Goal: Task Accomplishment & Management: Manage account settings

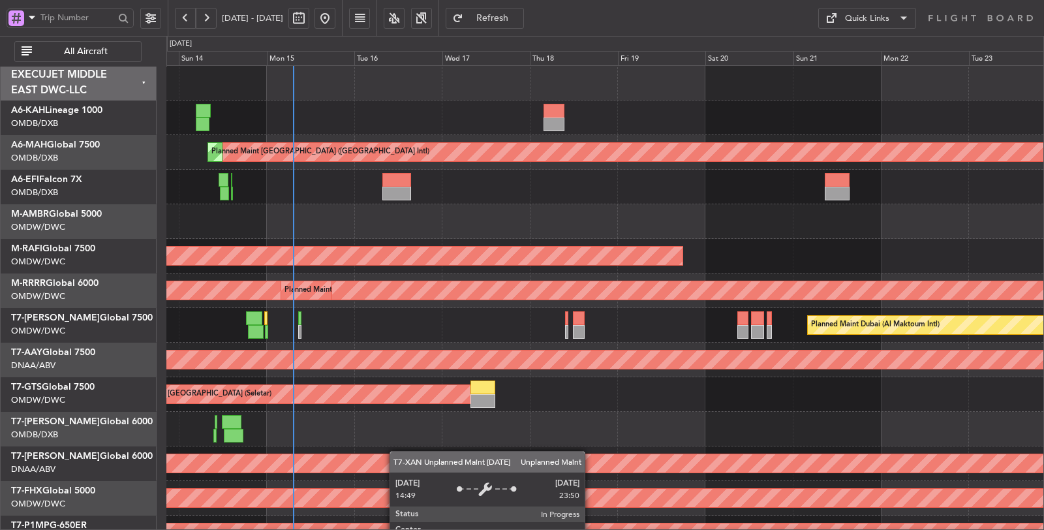
click at [381, 471] on div "Unplanned Maint [GEOGRAPHIC_DATA] (Al Maktoum Intl)" at bounding box center [604, 464] width 877 height 35
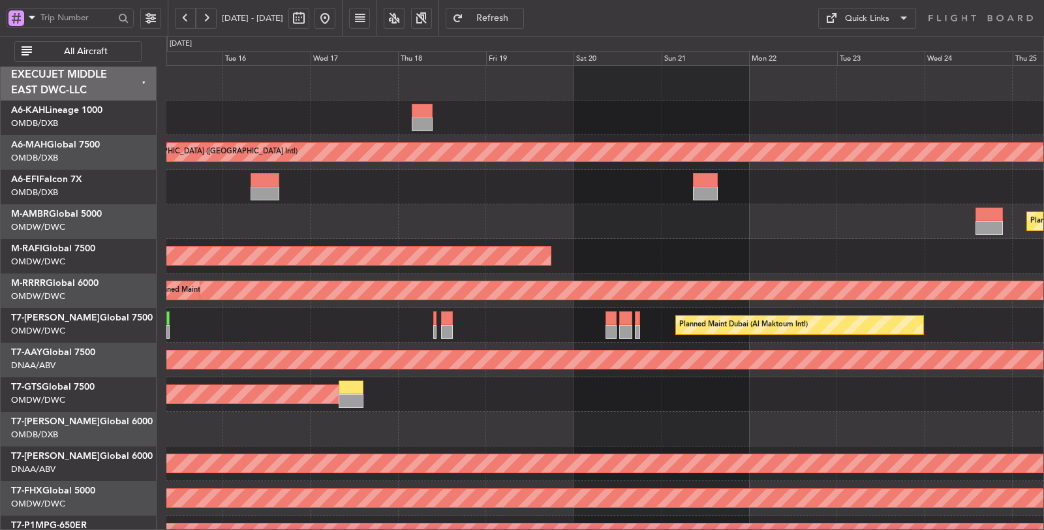
click at [474, 126] on div at bounding box center [604, 118] width 877 height 35
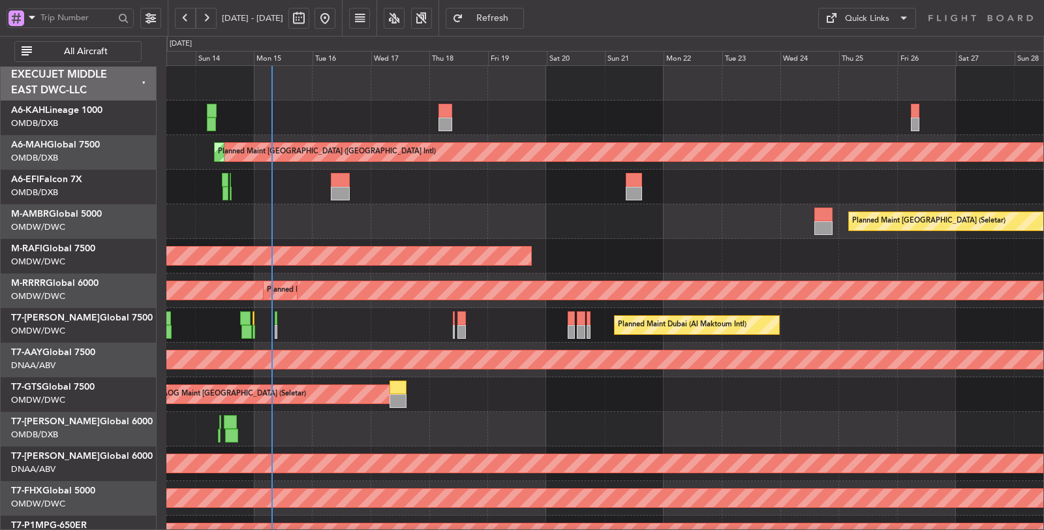
click at [576, 191] on div "Planned Maint Dubai (Al Maktoum Intl)" at bounding box center [604, 187] width 877 height 35
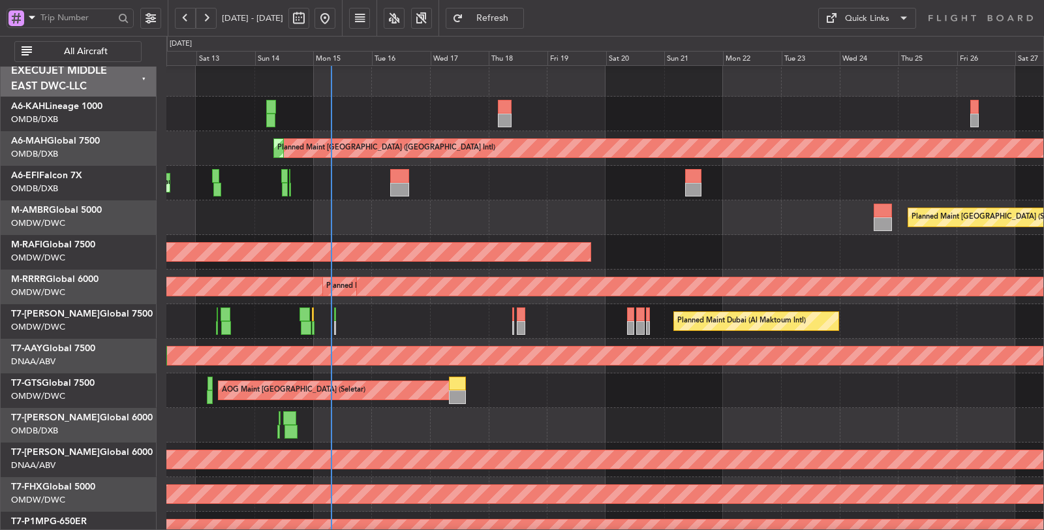
click at [556, 405] on div "AOG Maint [GEOGRAPHIC_DATA] (Seletar)" at bounding box center [604, 390] width 877 height 35
click at [454, 422] on div at bounding box center [604, 425] width 877 height 35
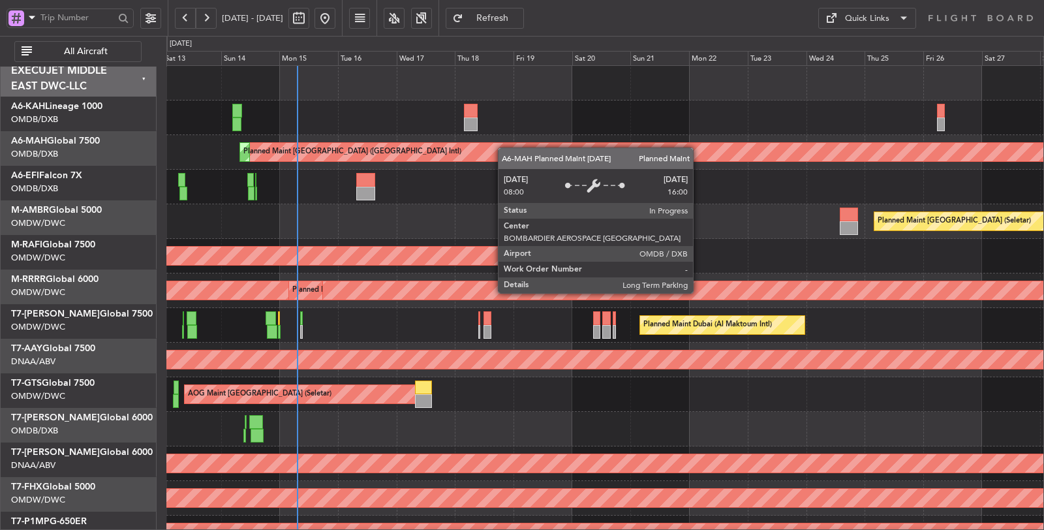
scroll to position [0, 0]
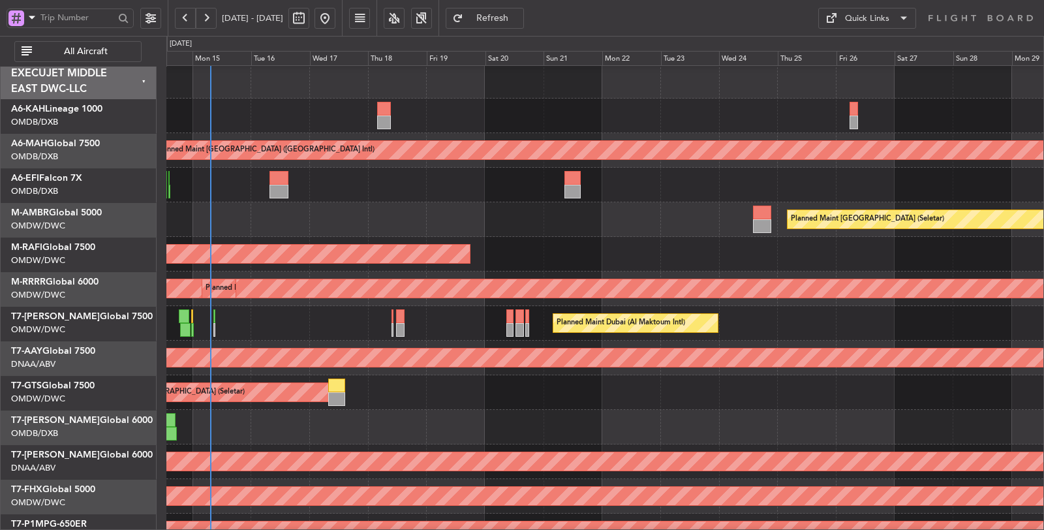
click at [356, 393] on div "AOG Maint [GEOGRAPHIC_DATA] (Seletar)" at bounding box center [604, 392] width 877 height 35
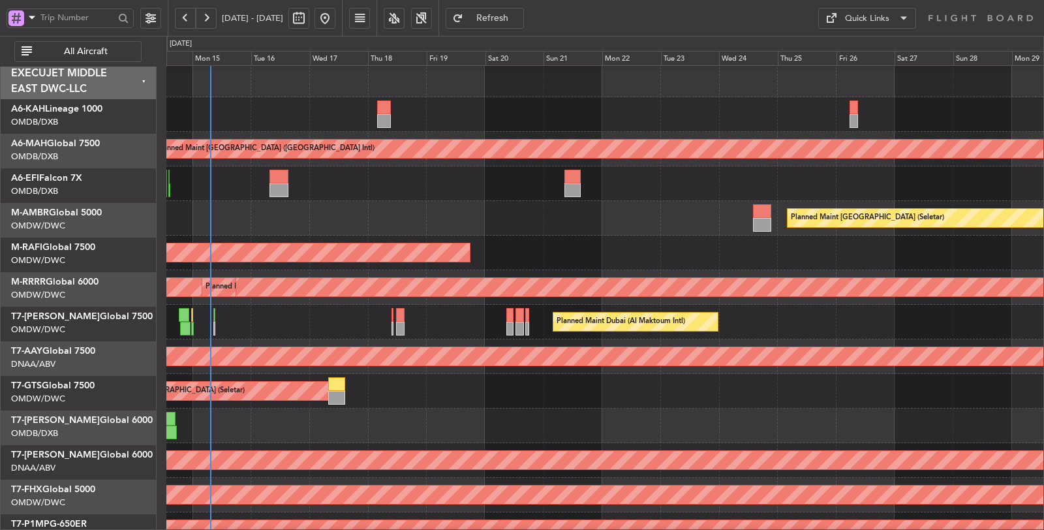
scroll to position [3, 0]
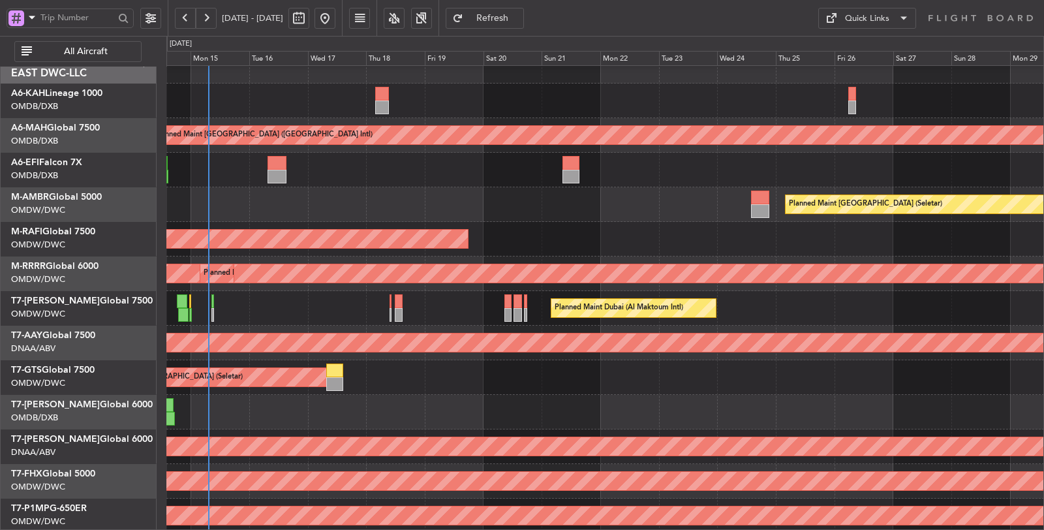
click at [232, 317] on div "Planned Maint Dubai (Al Maktoum Intl)" at bounding box center [605, 308] width 878 height 35
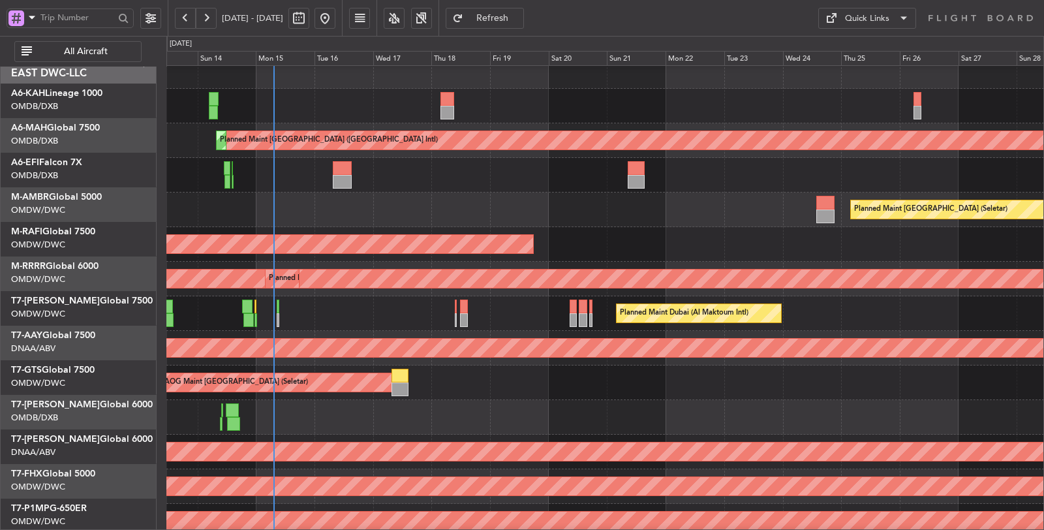
scroll to position [12, 0]
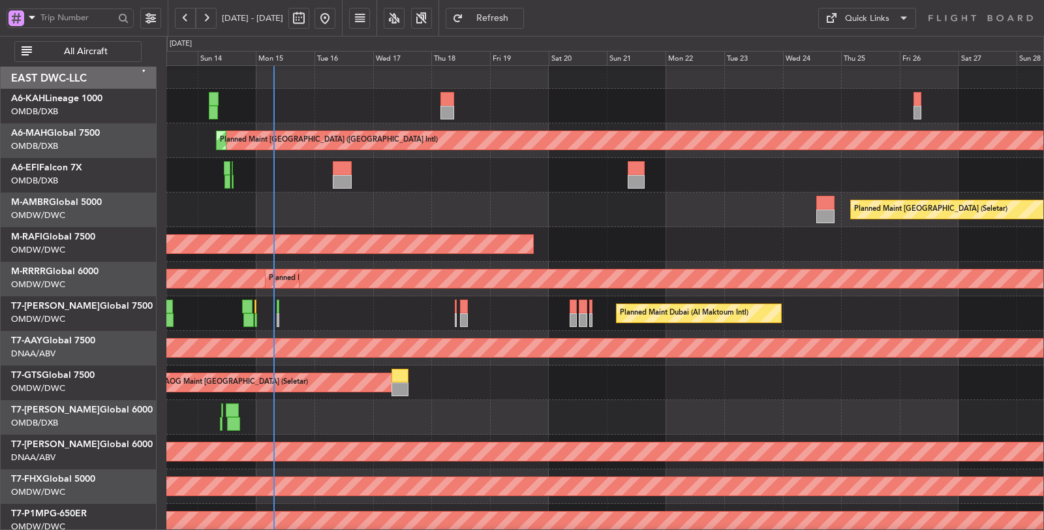
click at [297, 322] on div "Planned Maint Dubai (Al Maktoum Intl)" at bounding box center [605, 313] width 878 height 35
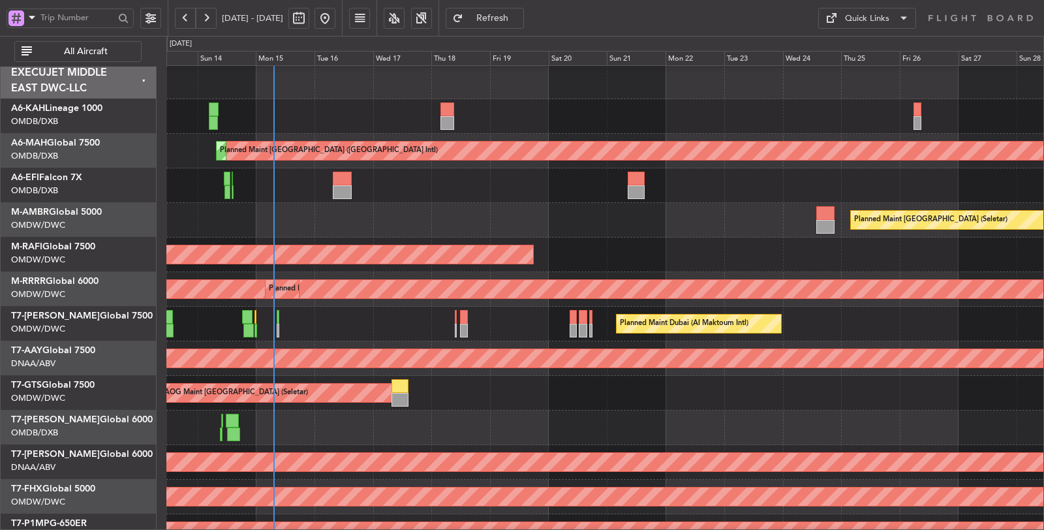
scroll to position [1, 0]
click at [263, 315] on div "Planned Maint Dubai (Al Maktoum Intl)" at bounding box center [605, 324] width 878 height 35
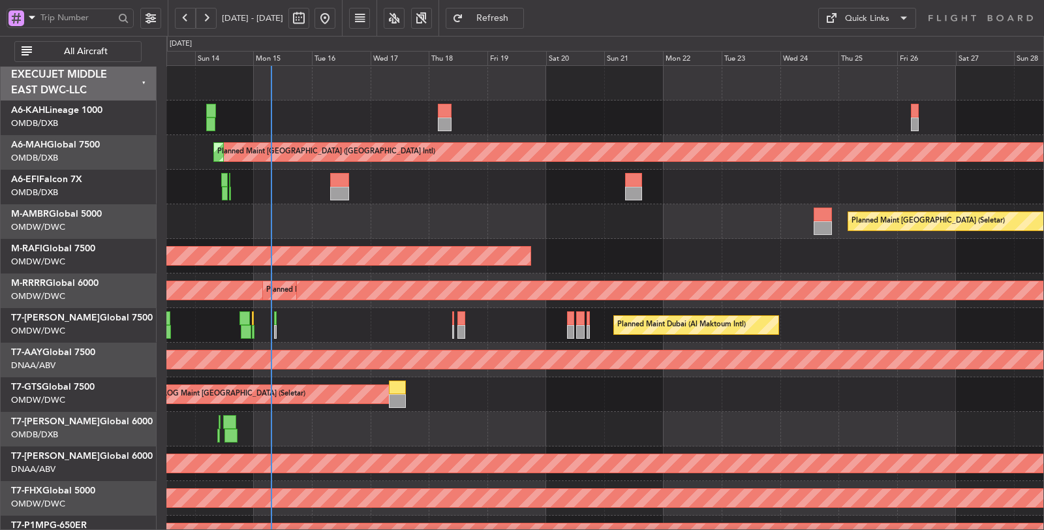
click at [292, 324] on div "Planned Maint Dubai (Al Maktoum Intl)" at bounding box center [605, 325] width 878 height 35
click at [262, 324] on div "Planned Maint Dubai (Al Maktoum Intl)" at bounding box center [604, 325] width 877 height 35
click at [240, 183] on div "Planned Maint Dubai (Al Maktoum Intl)" at bounding box center [604, 187] width 877 height 35
click at [227, 107] on div at bounding box center [605, 118] width 878 height 35
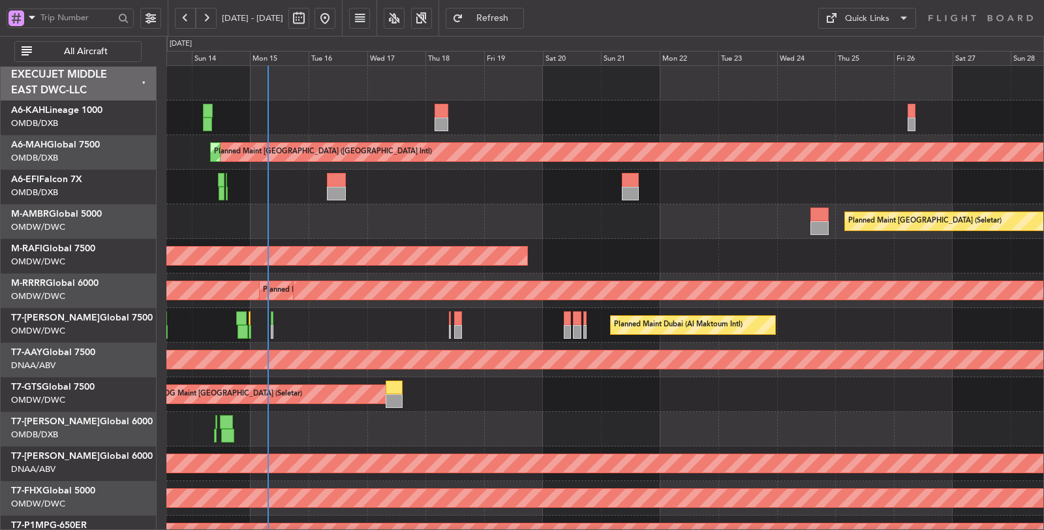
click at [255, 116] on div at bounding box center [605, 118] width 878 height 35
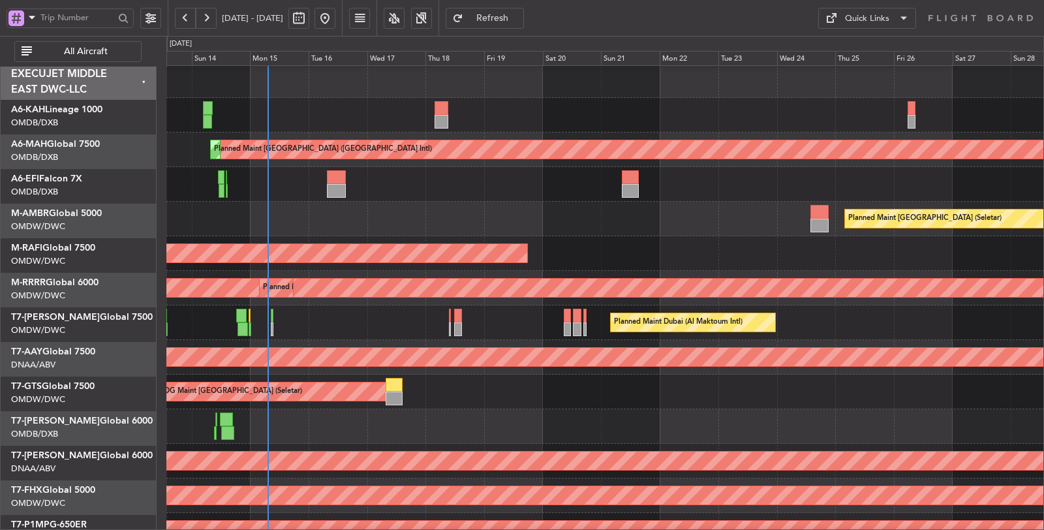
scroll to position [2, 0]
click at [257, 114] on div at bounding box center [605, 115] width 878 height 35
click at [254, 177] on div "Planned Maint Dubai (Al Maktoum Intl)" at bounding box center [605, 184] width 878 height 35
click at [257, 184] on div "Planned Maint Dubai (Al Maktoum Intl)" at bounding box center [605, 184] width 878 height 35
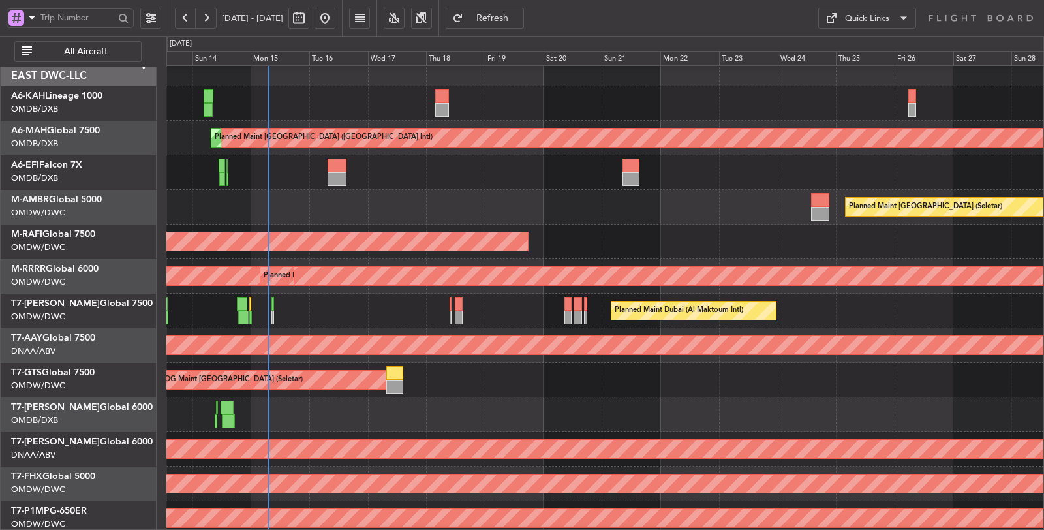
click at [318, 178] on div "Planned Maint Dubai (Al Maktoum Intl)" at bounding box center [605, 172] width 878 height 35
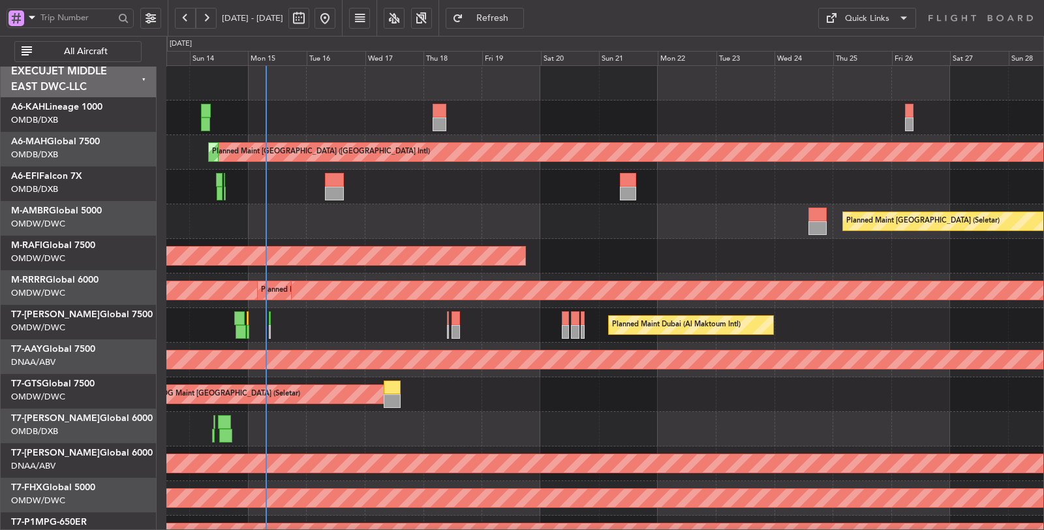
scroll to position [0, 0]
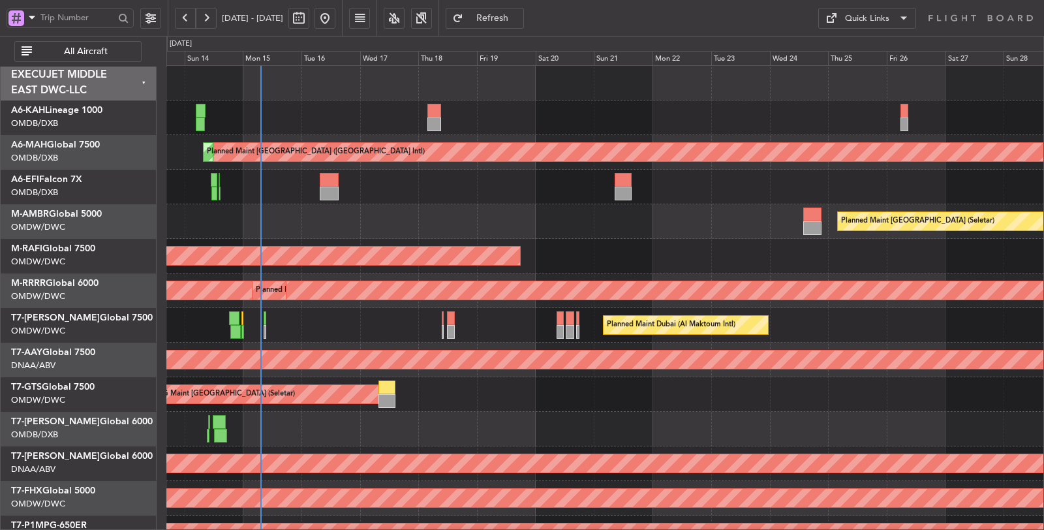
click at [344, 188] on div "Planned Maint Dubai (Al Maktoum Intl)" at bounding box center [605, 187] width 878 height 35
click at [347, 188] on div "Planned Maint Dubai (Al Maktoum Intl)" at bounding box center [605, 187] width 878 height 35
click at [1003, 369] on div "Unplanned Maint [GEOGRAPHIC_DATA] (Al Maktoum Intl)" at bounding box center [226, 360] width 1877 height 21
click at [802, 415] on div at bounding box center [605, 429] width 878 height 35
click at [28, 16] on span at bounding box center [32, 17] width 16 height 16
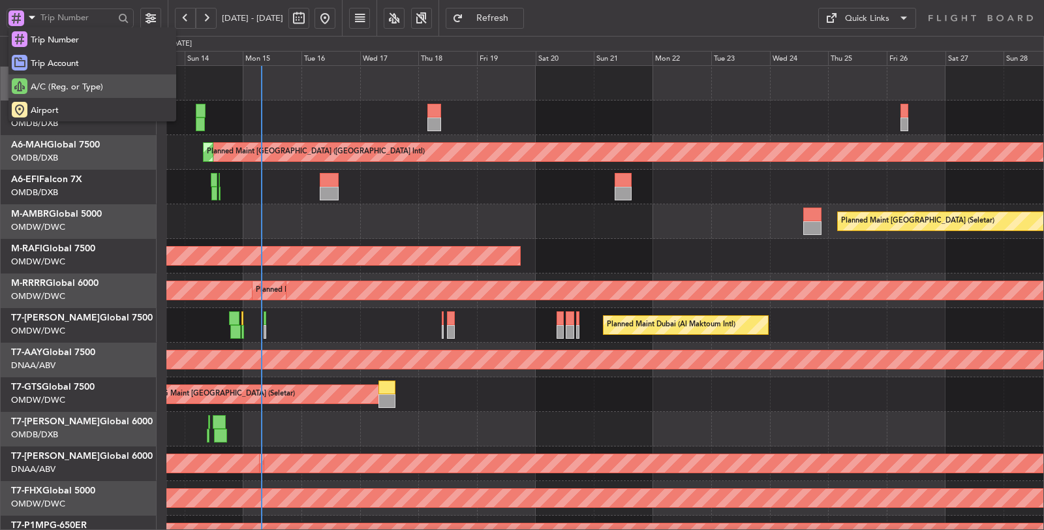
click at [48, 86] on span "A/C (Reg. or Type)" at bounding box center [67, 87] width 72 height 13
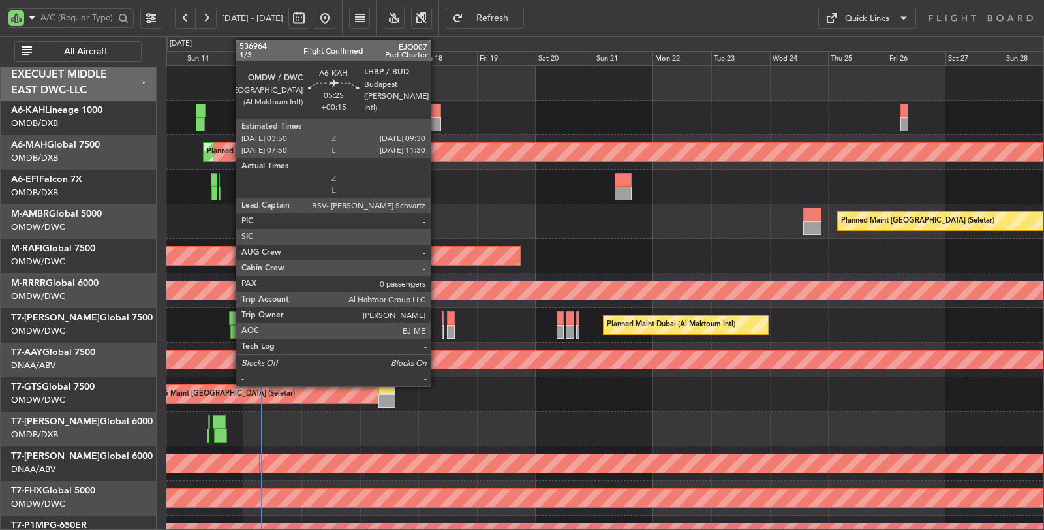
click at [437, 115] on div at bounding box center [435, 111] width 14 height 14
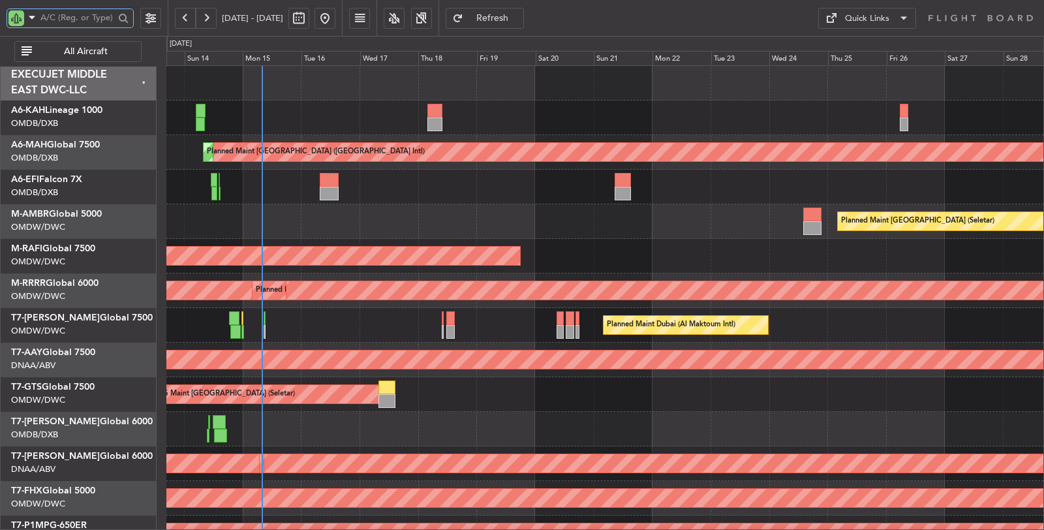
click at [77, 14] on input "text" at bounding box center [77, 18] width 74 height 20
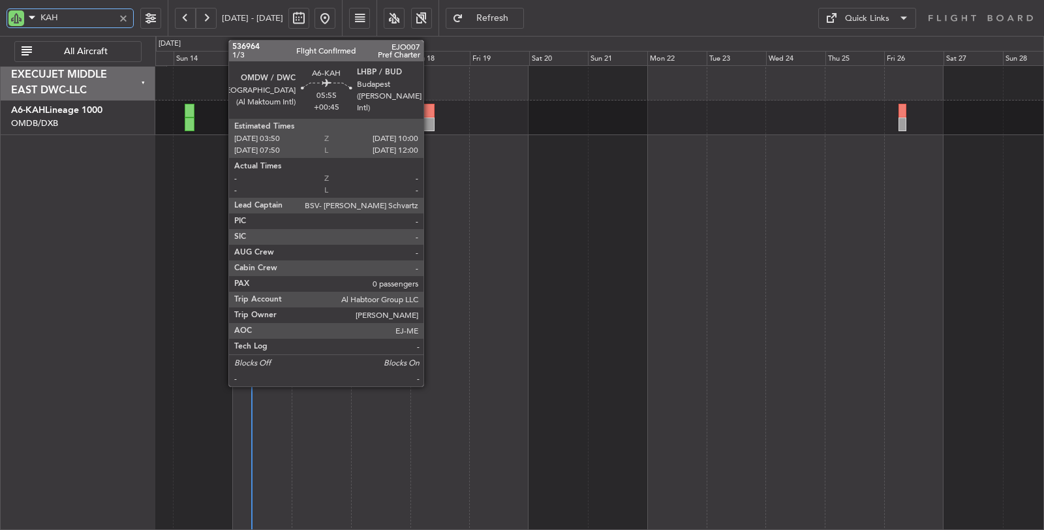
click at [430, 115] on div at bounding box center [428, 111] width 16 height 14
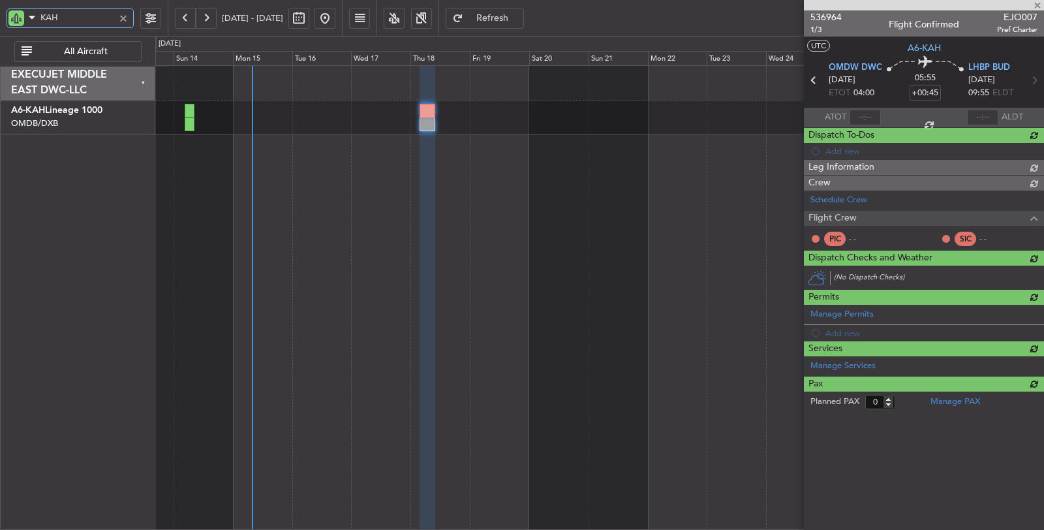
type input "KAH"
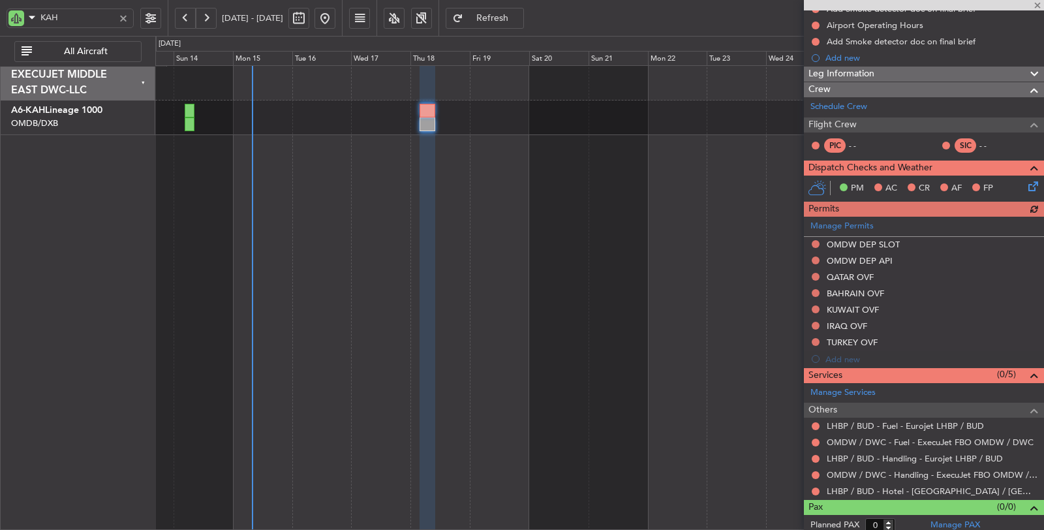
scroll to position [177, 0]
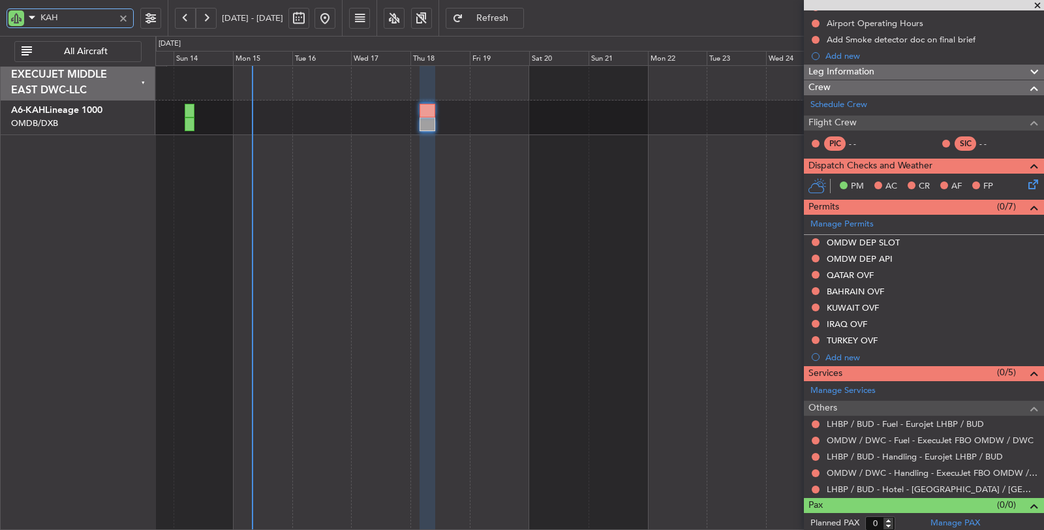
click at [476, 355] on div at bounding box center [600, 297] width 890 height 465
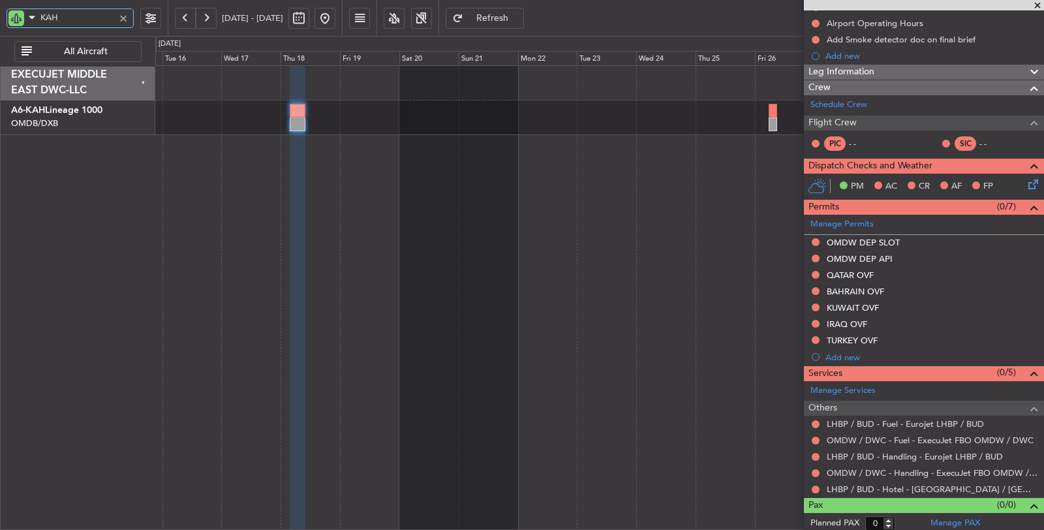
click at [471, 224] on div at bounding box center [600, 297] width 890 height 465
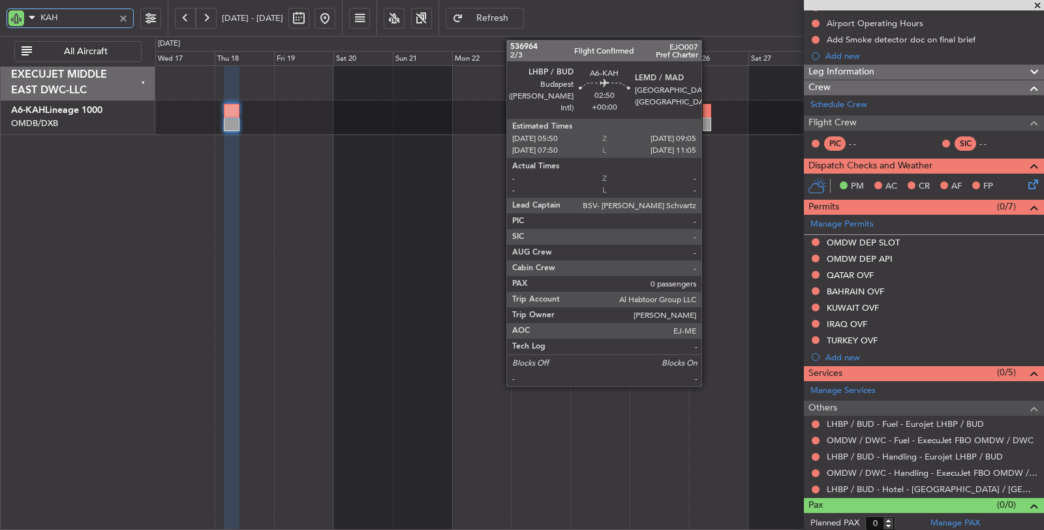
click at [708, 112] on div at bounding box center [707, 111] width 8 height 14
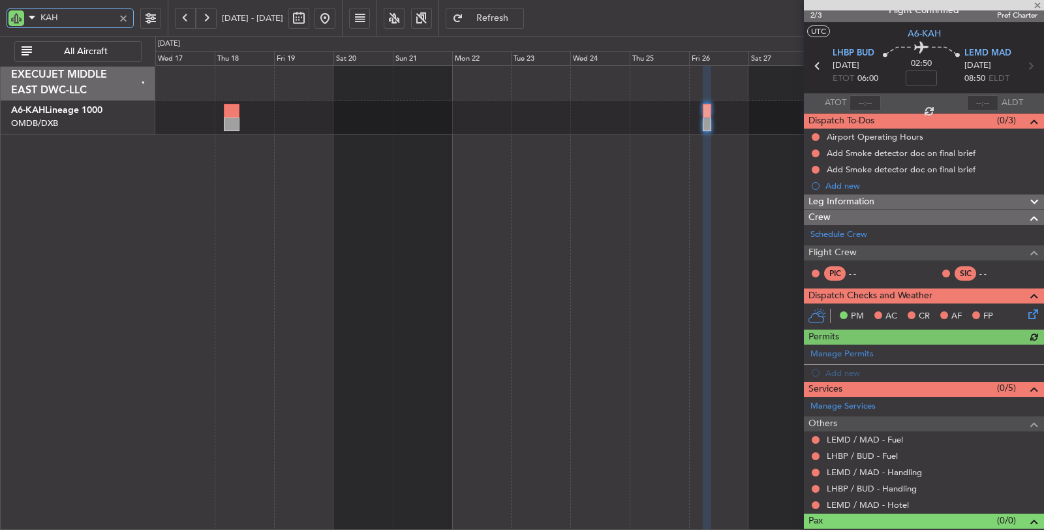
scroll to position [30, 0]
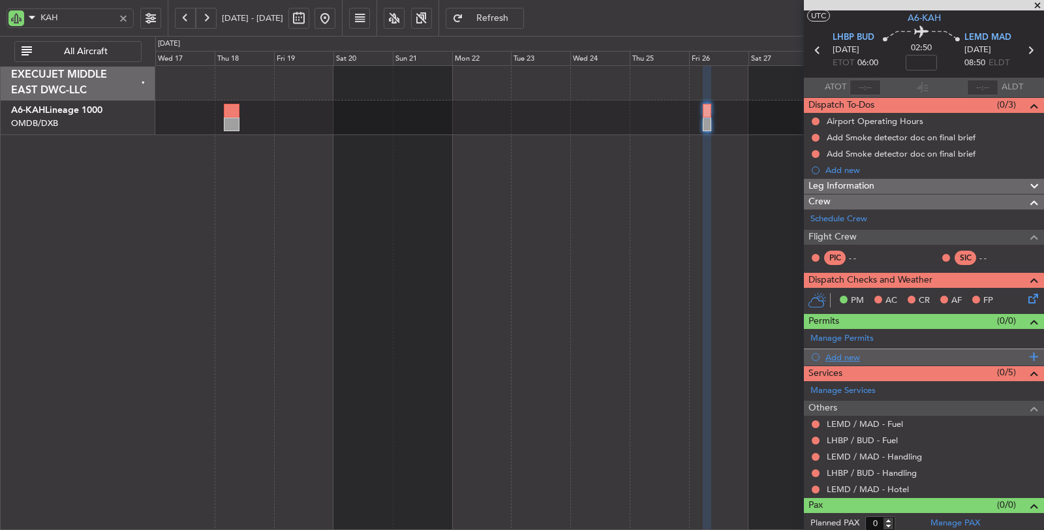
click at [844, 353] on div "Add new" at bounding box center [926, 357] width 200 height 11
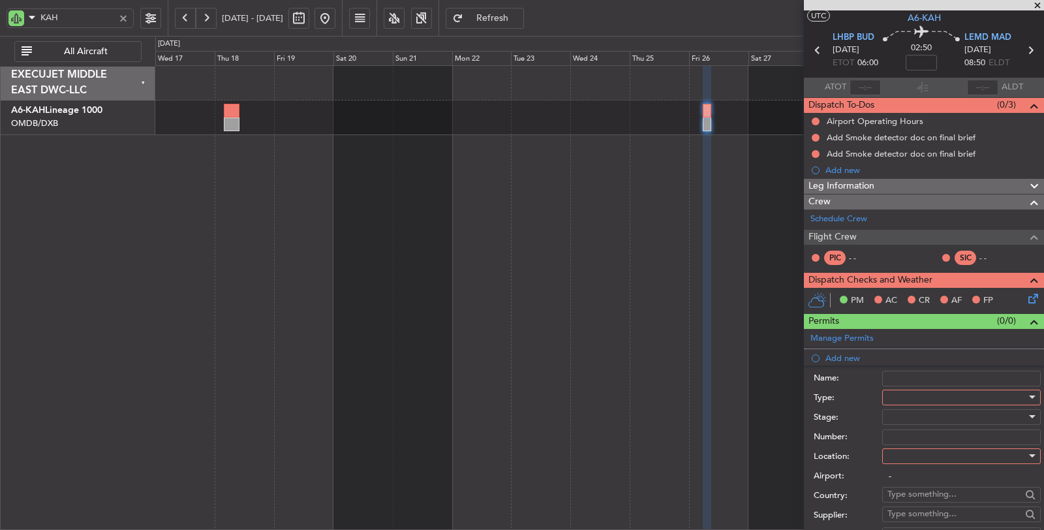
scroll to position [248, 0]
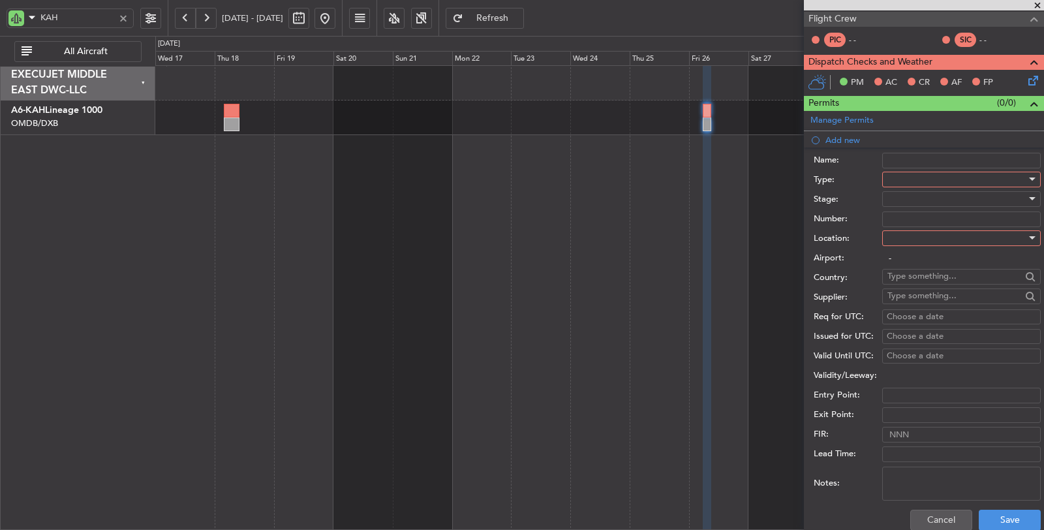
click at [918, 180] on div at bounding box center [957, 180] width 139 height 20
click at [911, 327] on span "Slot" at bounding box center [956, 331] width 136 height 20
click at [906, 197] on div at bounding box center [957, 199] width 139 height 20
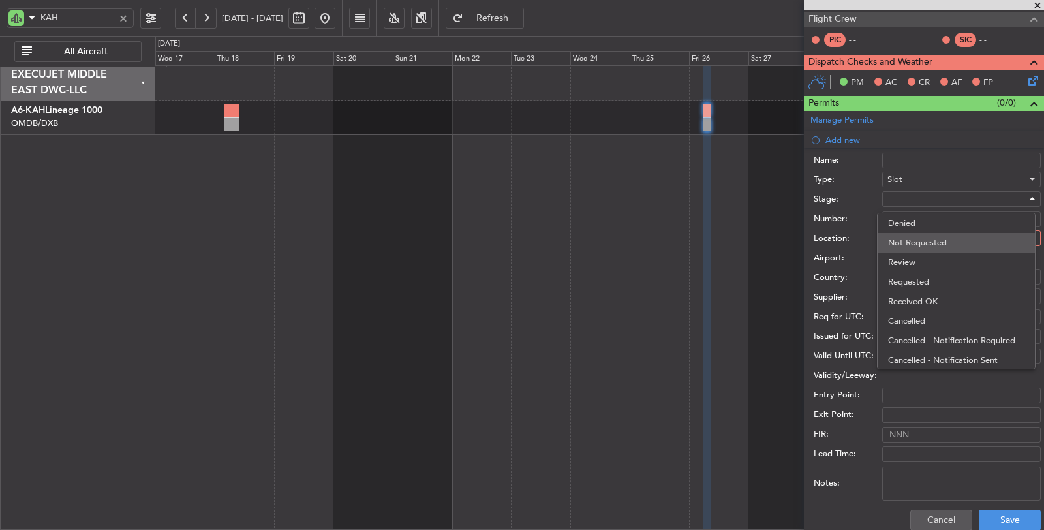
click at [907, 242] on span "Not Requested" at bounding box center [956, 243] width 136 height 20
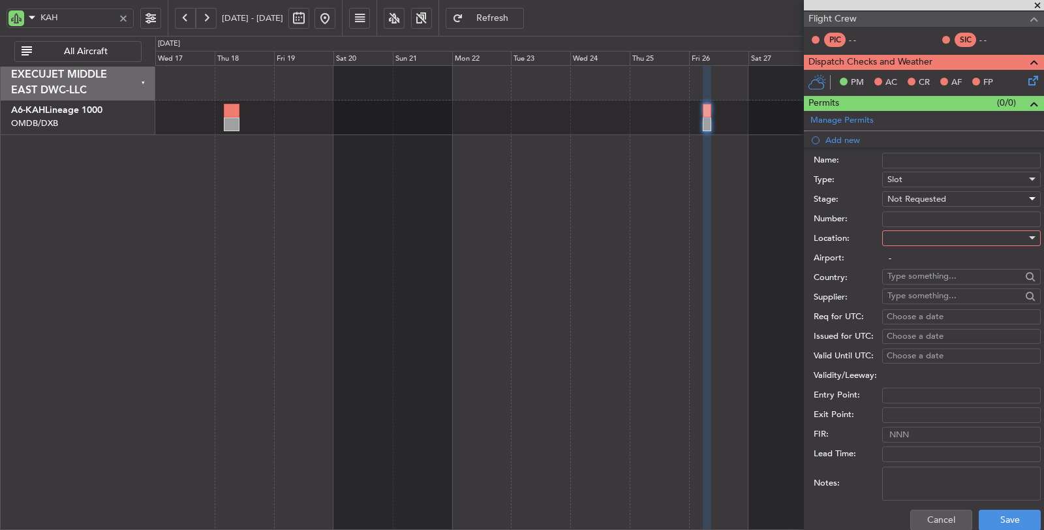
click at [907, 242] on div at bounding box center [957, 238] width 139 height 20
click at [912, 304] on span "Arrival" at bounding box center [956, 302] width 136 height 20
type input "LEMD / MAD"
click at [1000, 512] on button "Save" at bounding box center [1010, 520] width 62 height 21
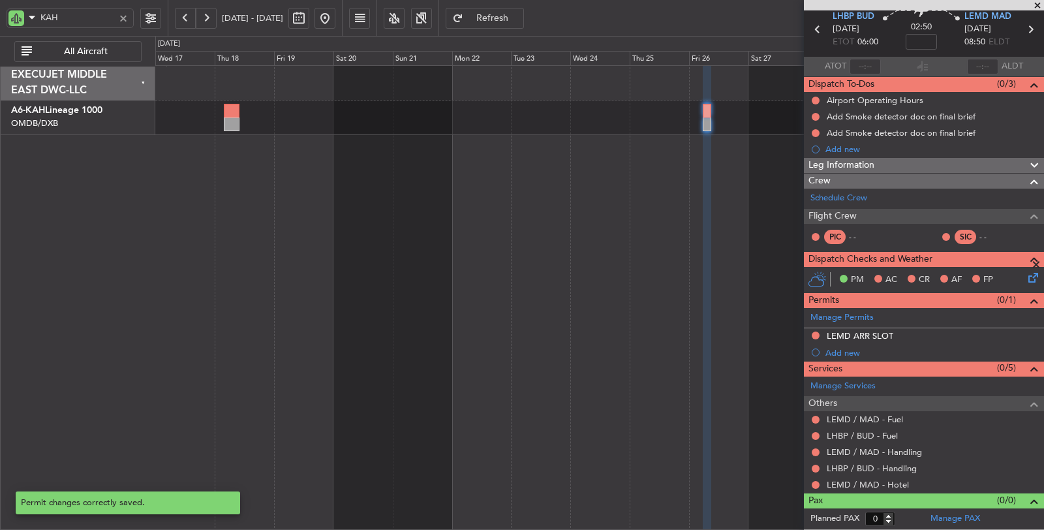
scroll to position [47, 0]
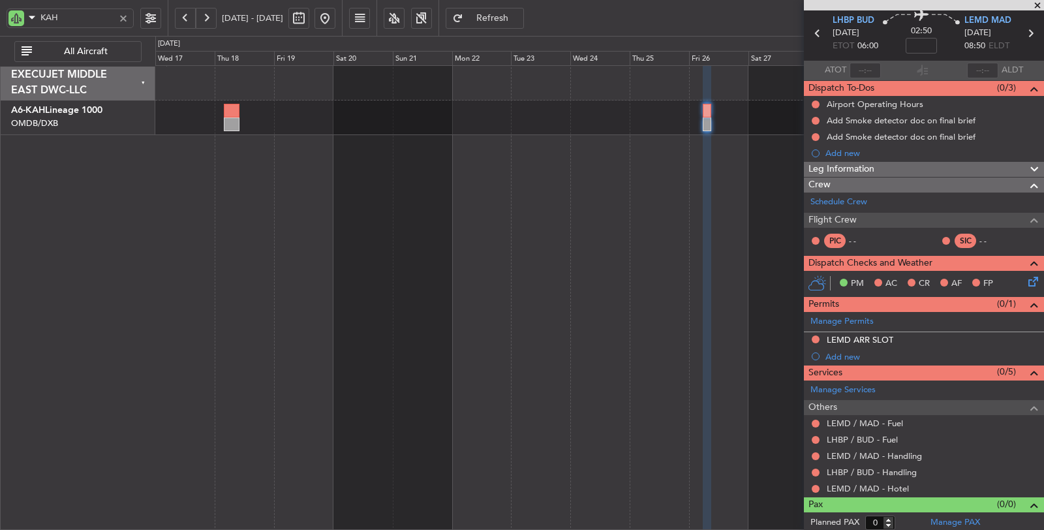
click at [458, 153] on div at bounding box center [600, 297] width 890 height 465
click at [888, 422] on link "LEMD / MAD - Fuel" at bounding box center [865, 423] width 76 height 11
click at [878, 435] on div "LEMD / MAD - Fuel" at bounding box center [864, 443] width 69 height 16
click at [880, 437] on mat-tooltip-component "LEMD / MAD - Fuel" at bounding box center [864, 443] width 87 height 35
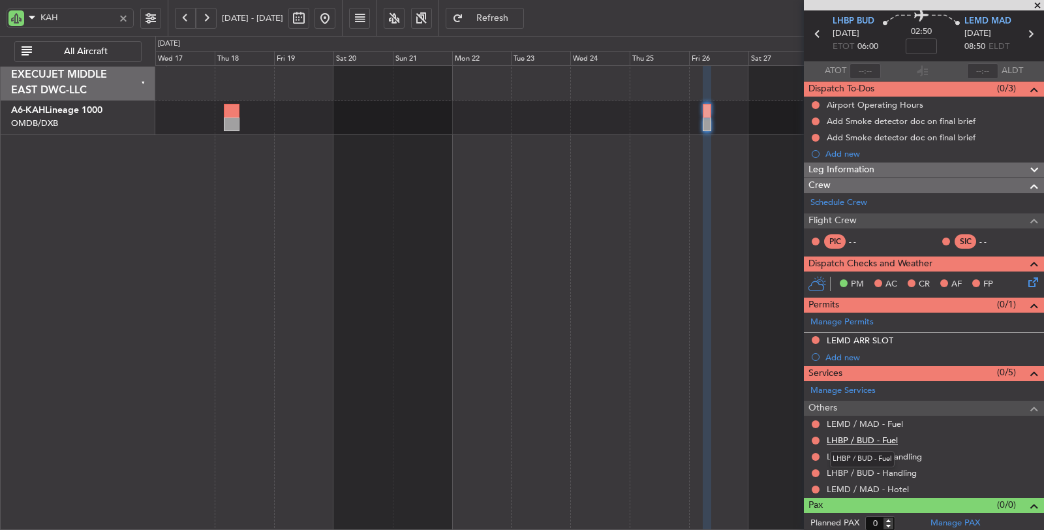
click at [887, 438] on link "LHBP / BUD - Fuel" at bounding box center [862, 440] width 71 height 11
click at [864, 451] on link "LEMD / MAD - Handling" at bounding box center [874, 456] width 95 height 11
click at [855, 467] on link "LHBP / BUD - Handling" at bounding box center [872, 472] width 90 height 11
click at [239, 124] on div at bounding box center [599, 118] width 889 height 35
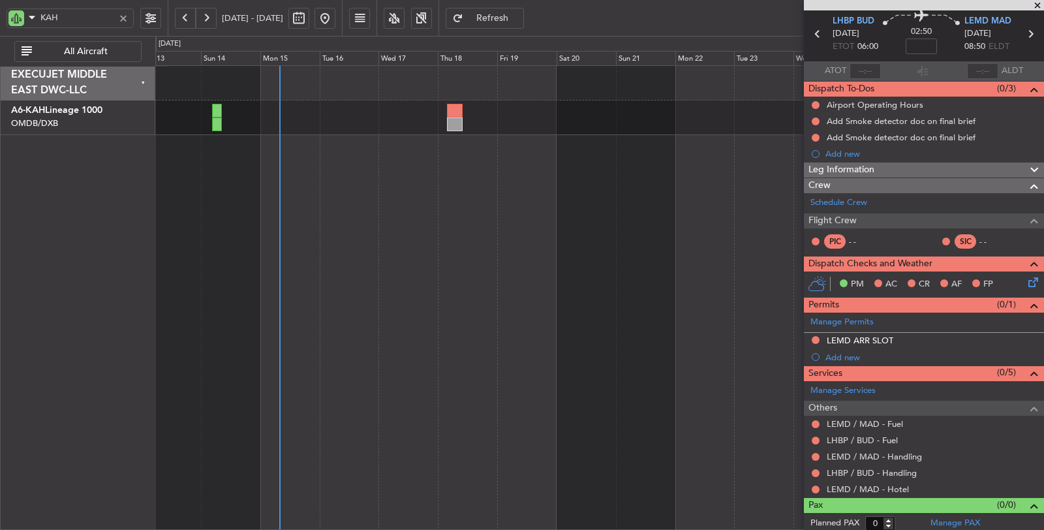
click at [579, 210] on div at bounding box center [600, 297] width 890 height 465
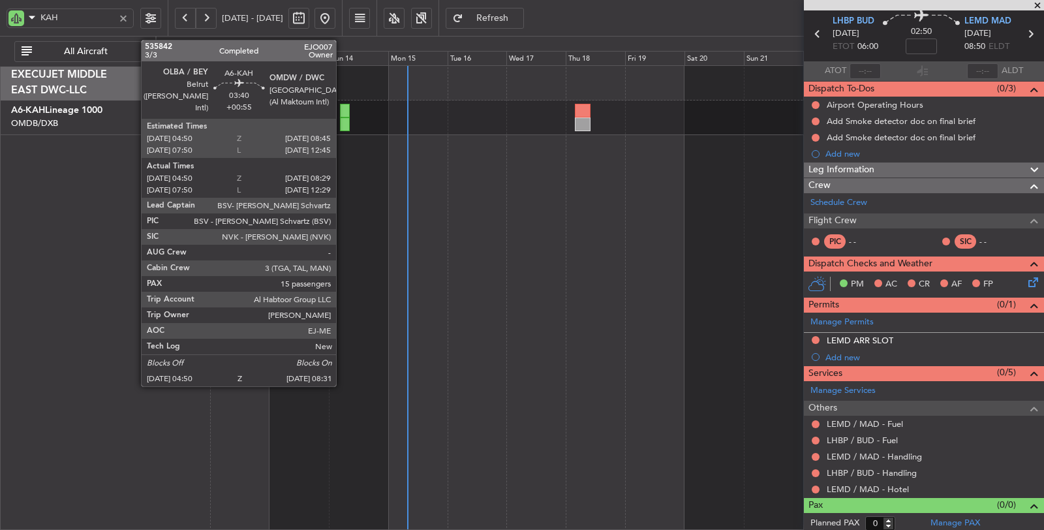
click at [343, 122] on div at bounding box center [344, 125] width 9 height 14
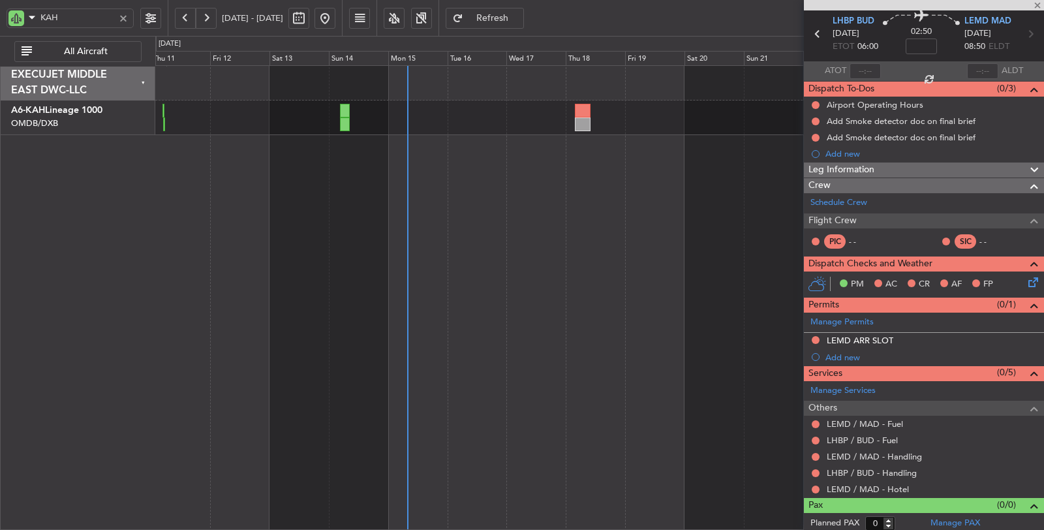
type input "+00:55"
type input "05:00"
type input "08:24"
type input "15"
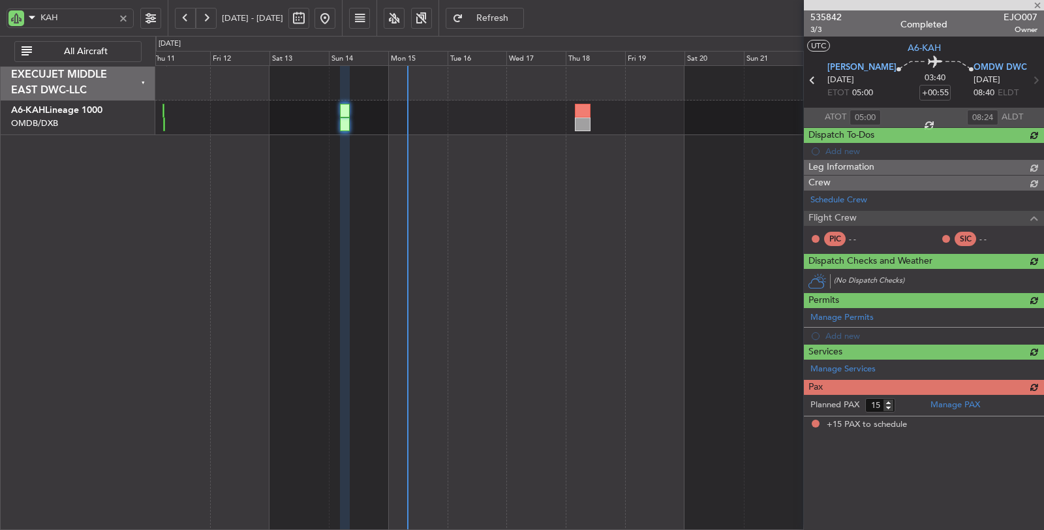
scroll to position [0, 0]
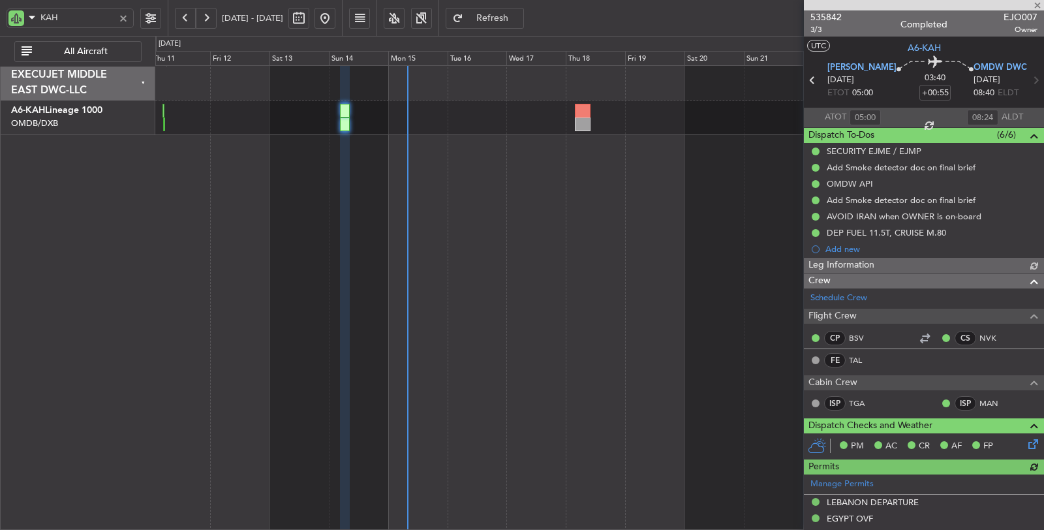
type input "Dherander Fithani (DHF)"
type input "7284"
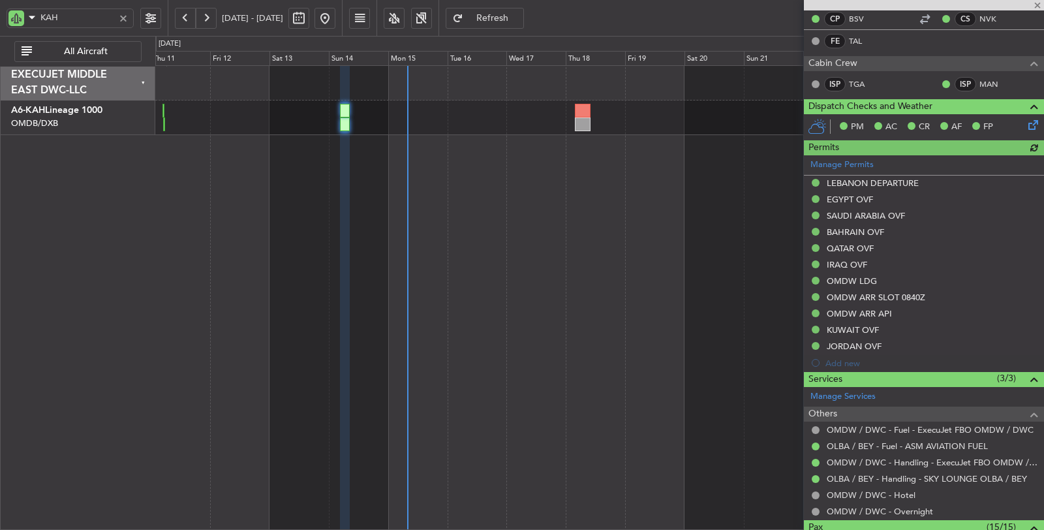
scroll to position [362, 0]
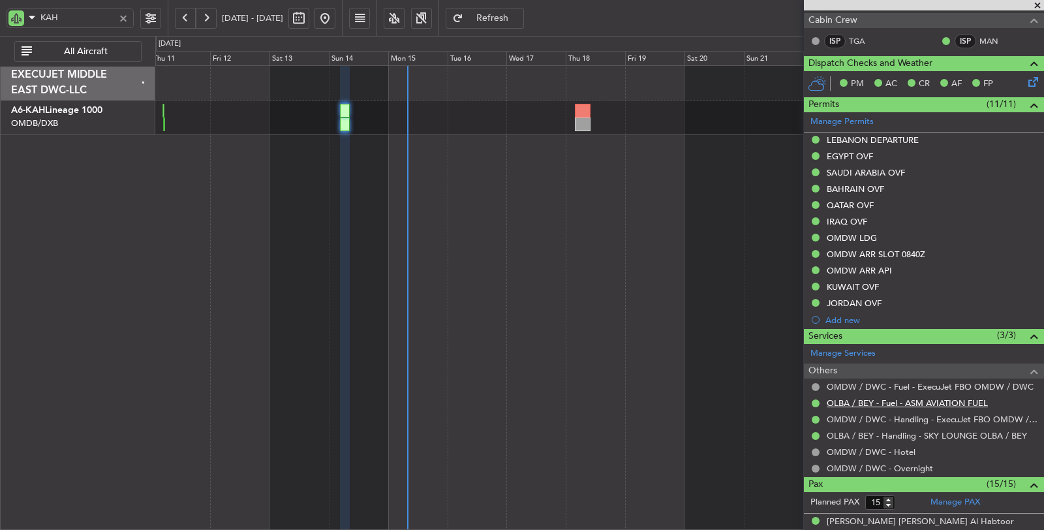
drag, startPoint x: 1000, startPoint y: 402, endPoint x: 926, endPoint y: 403, distance: 73.8
click at [926, 403] on div "OLBA / BEY - Fuel - ASM AVIATION FUEL" at bounding box center [924, 403] width 240 height 16
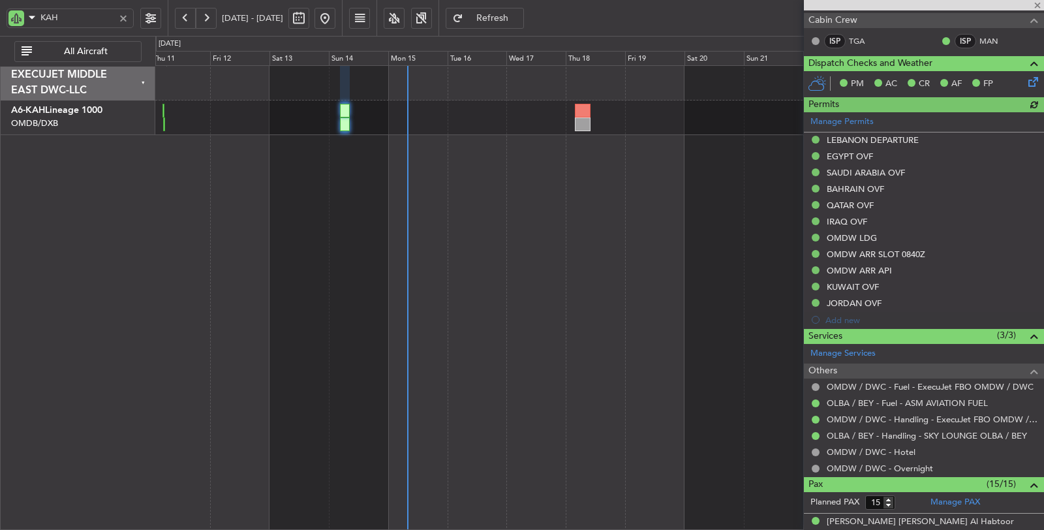
type input "Dherander Fithani (DHF)"
type input "7284"
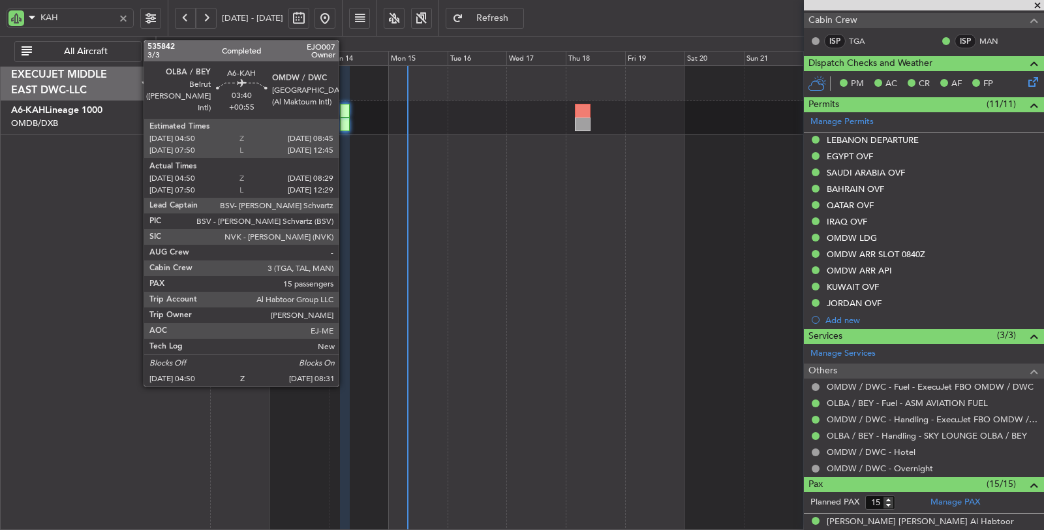
click at [345, 116] on div at bounding box center [345, 111] width 10 height 14
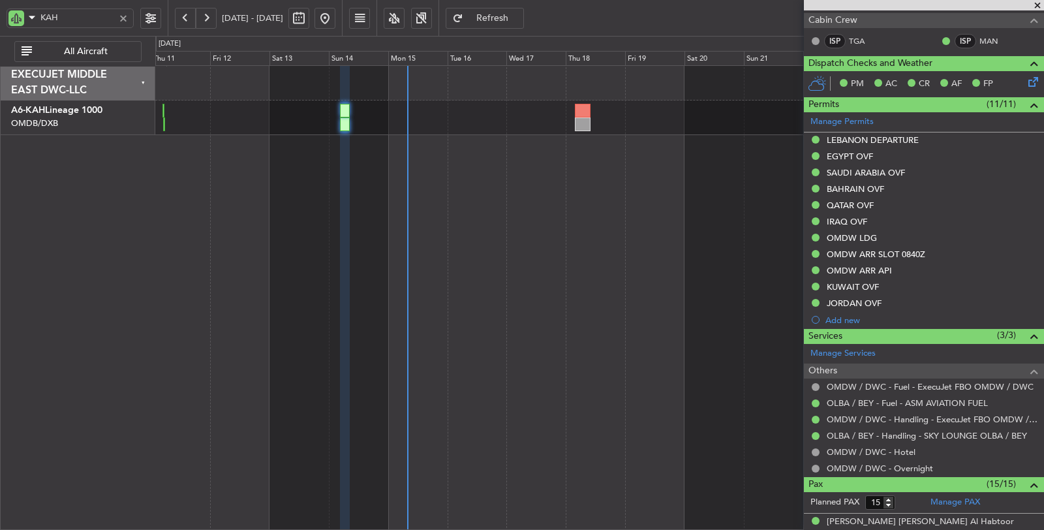
click at [123, 14] on div at bounding box center [123, 18] width 14 height 14
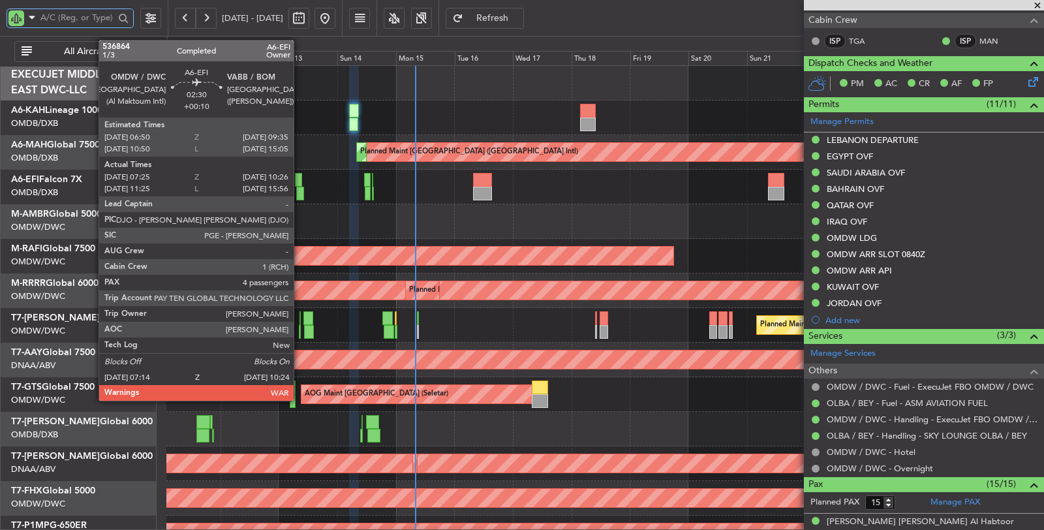
click at [300, 189] on div at bounding box center [300, 194] width 8 height 14
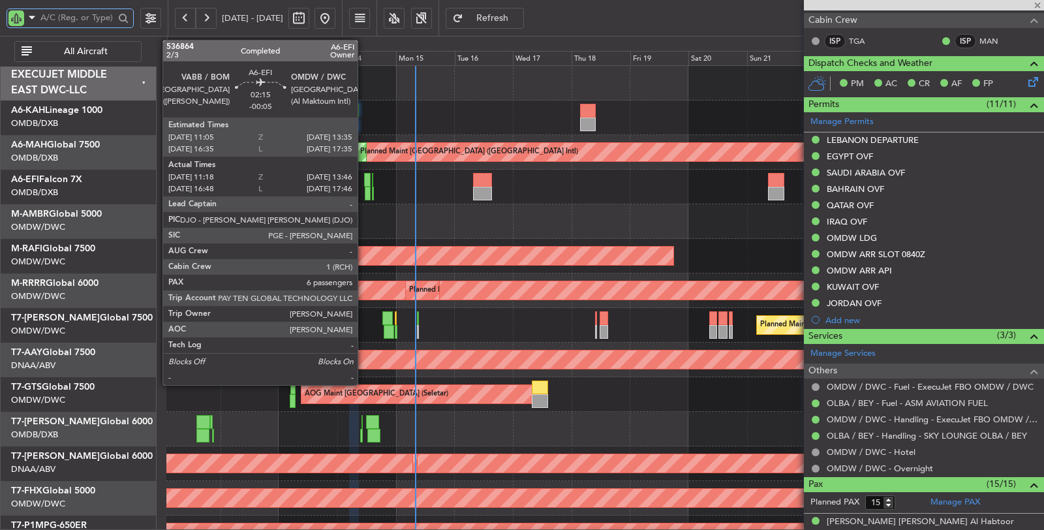
type input "+00:10"
type input "07:35"
type input "10:21"
type input "4"
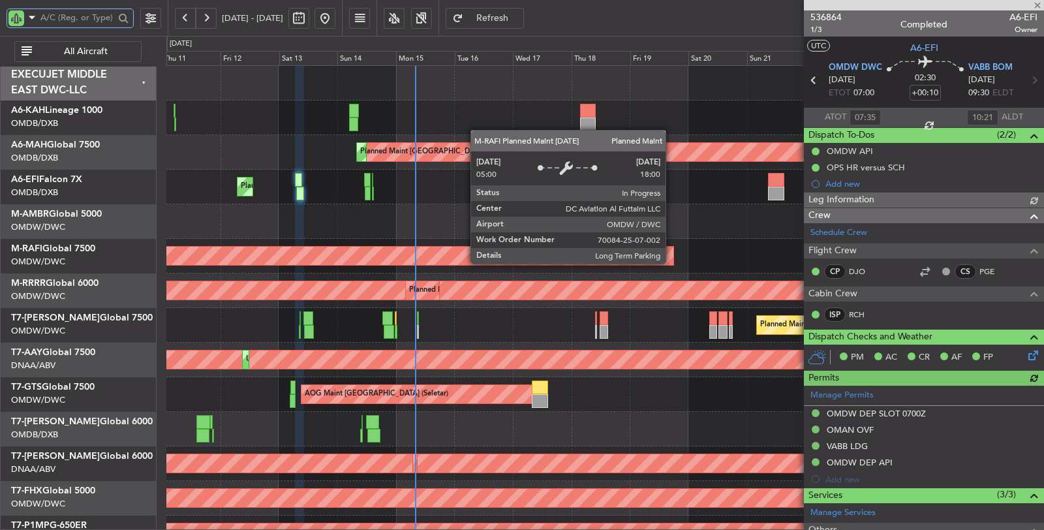
type input "Anita Mani (ANI)"
type input "7274"
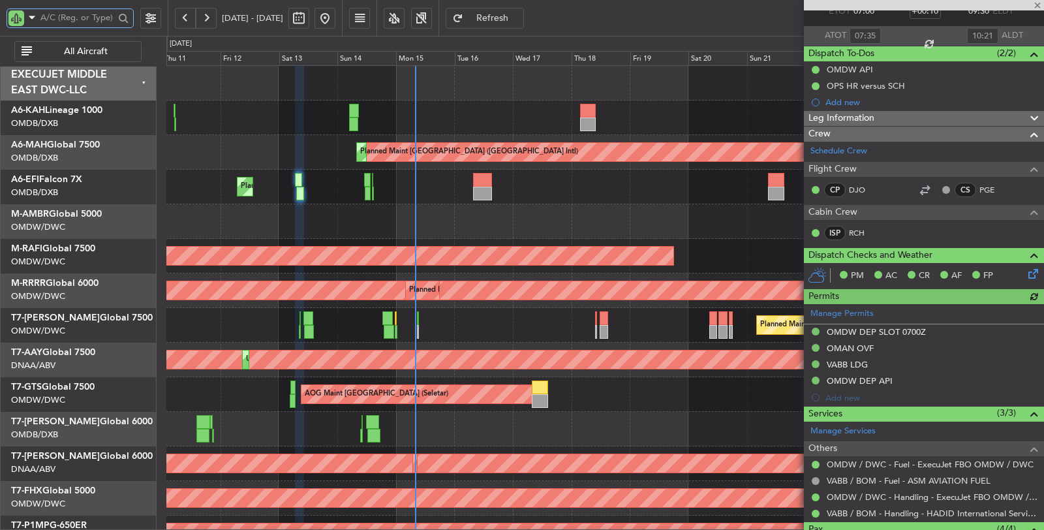
scroll to position [223, 0]
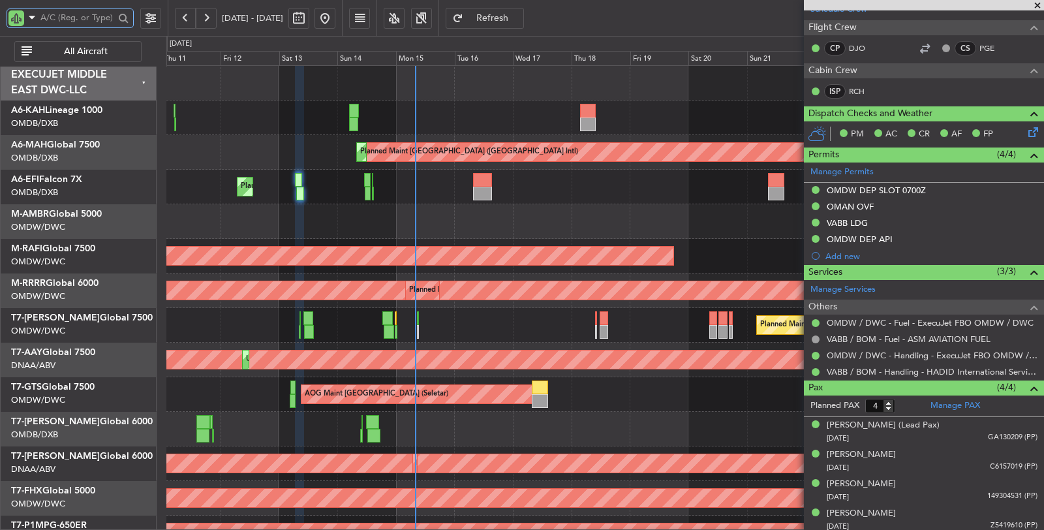
click at [106, 12] on input "text" at bounding box center [77, 18] width 74 height 20
click at [84, 16] on input "text" at bounding box center [77, 18] width 74 height 20
click at [47, 17] on input "text" at bounding box center [77, 18] width 74 height 20
click at [61, 20] on input "text" at bounding box center [77, 18] width 74 height 20
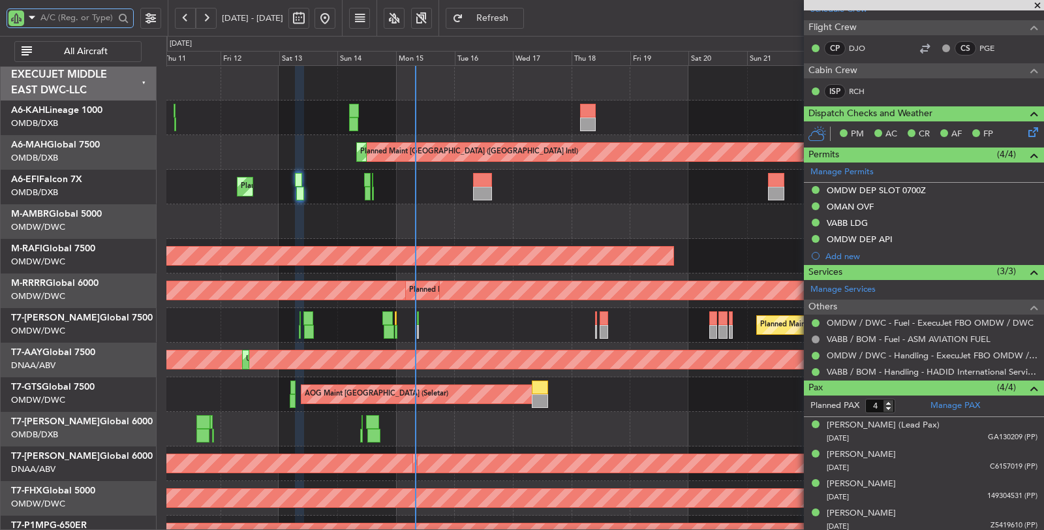
click at [213, 97] on div at bounding box center [604, 83] width 877 height 35
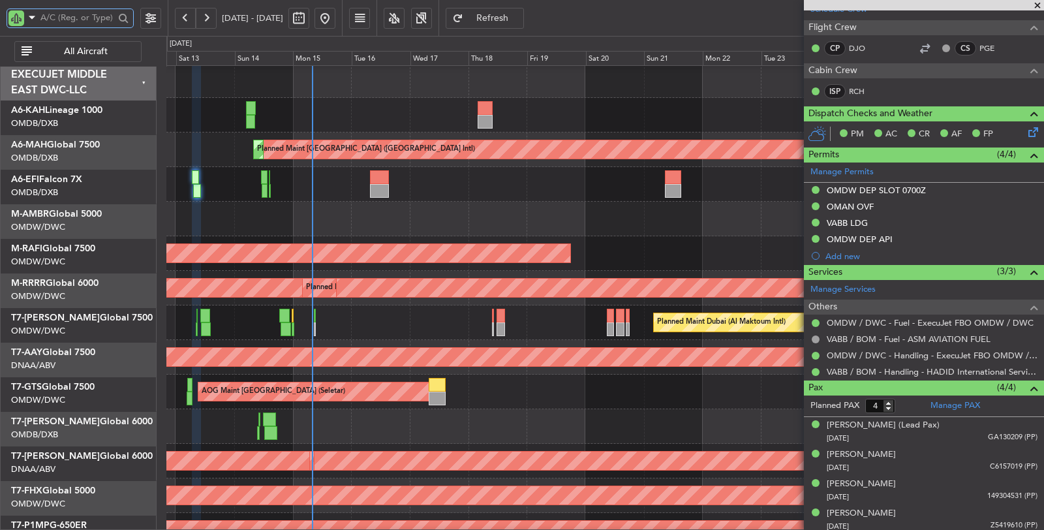
click at [180, 119] on div at bounding box center [604, 115] width 877 height 35
click at [62, 16] on input "text" at bounding box center [77, 18] width 74 height 20
click at [61, 18] on input "text" at bounding box center [77, 18] width 74 height 20
click at [61, 20] on input "text" at bounding box center [77, 18] width 74 height 20
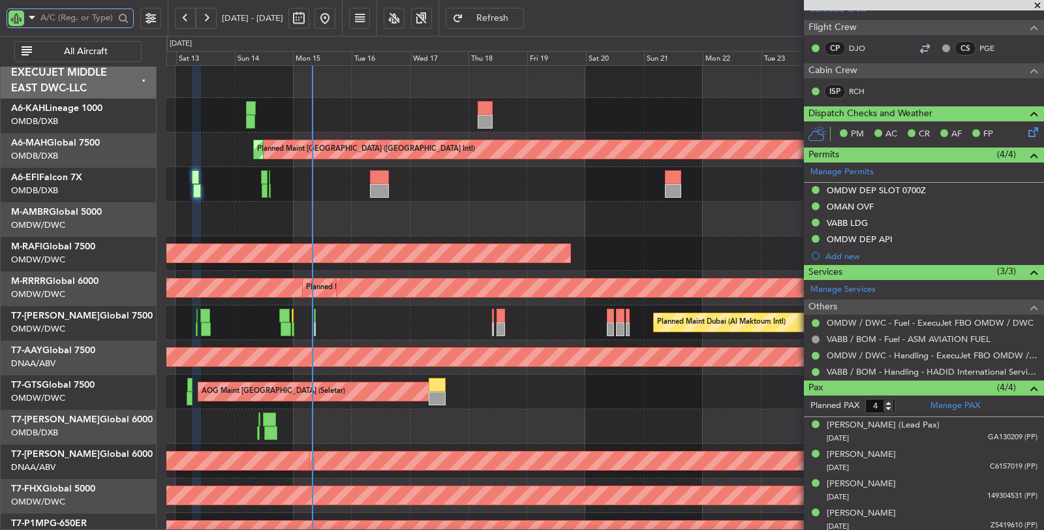
click at [61, 22] on input "text" at bounding box center [77, 18] width 74 height 20
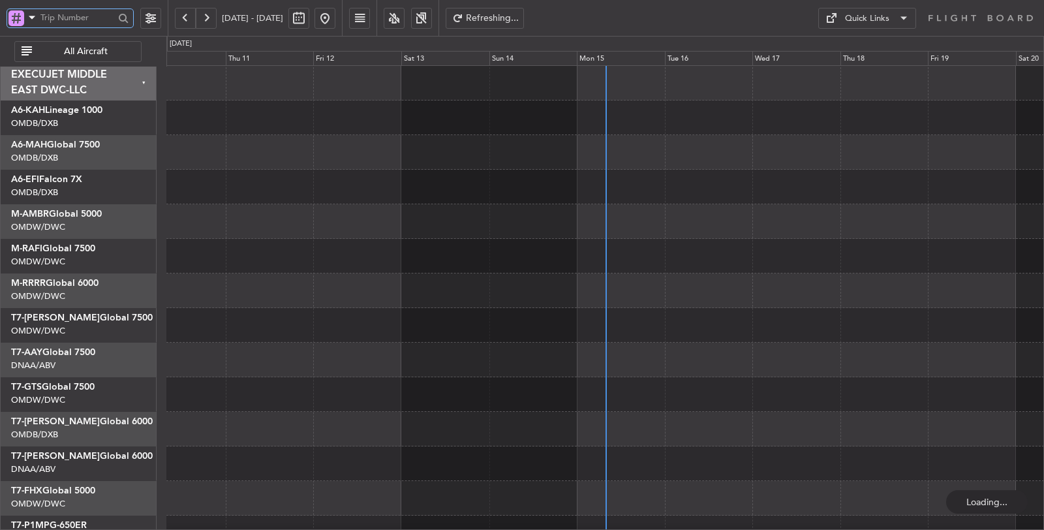
click at [58, 18] on input "text" at bounding box center [77, 18] width 74 height 20
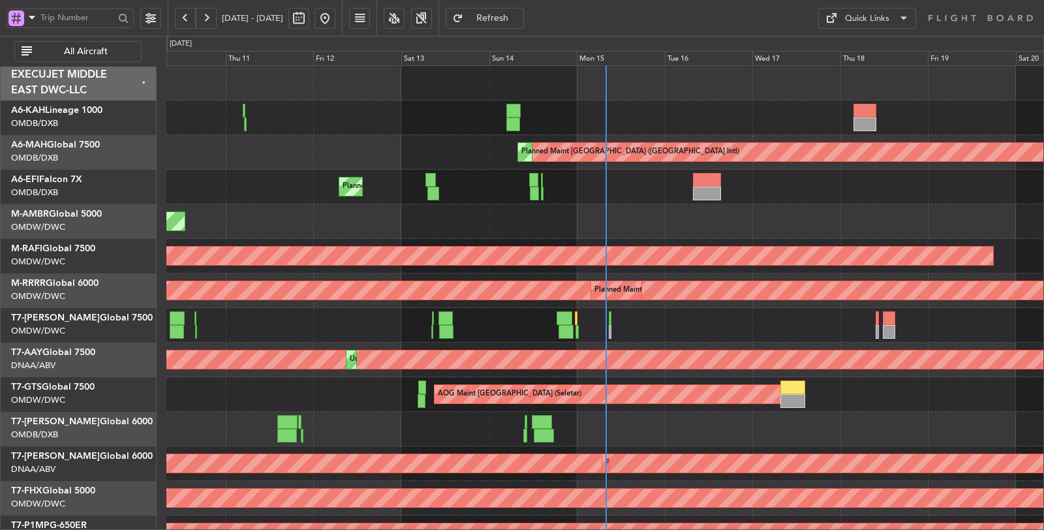
click at [27, 16] on span at bounding box center [32, 17] width 16 height 16
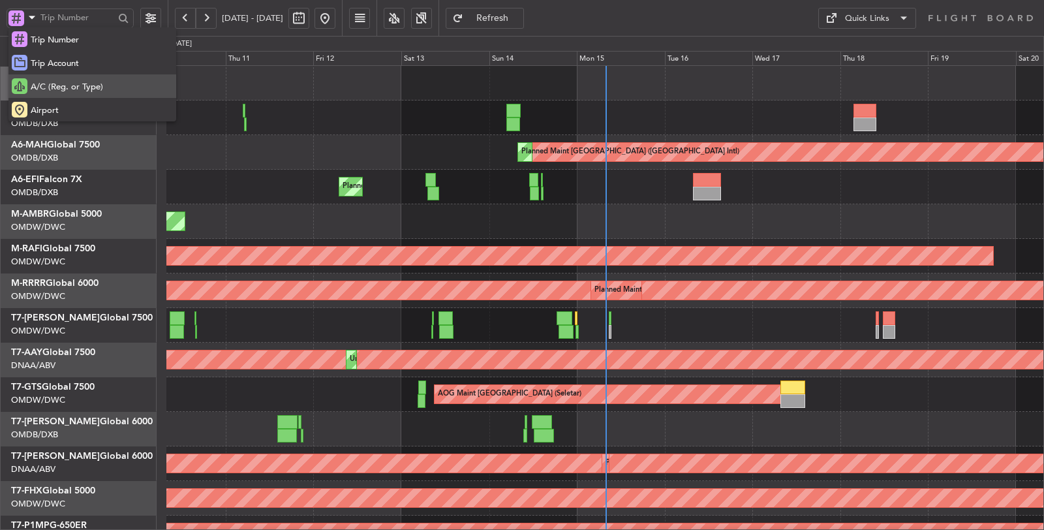
click at [41, 93] on span "A/C (Reg. or Type)" at bounding box center [67, 87] width 72 height 13
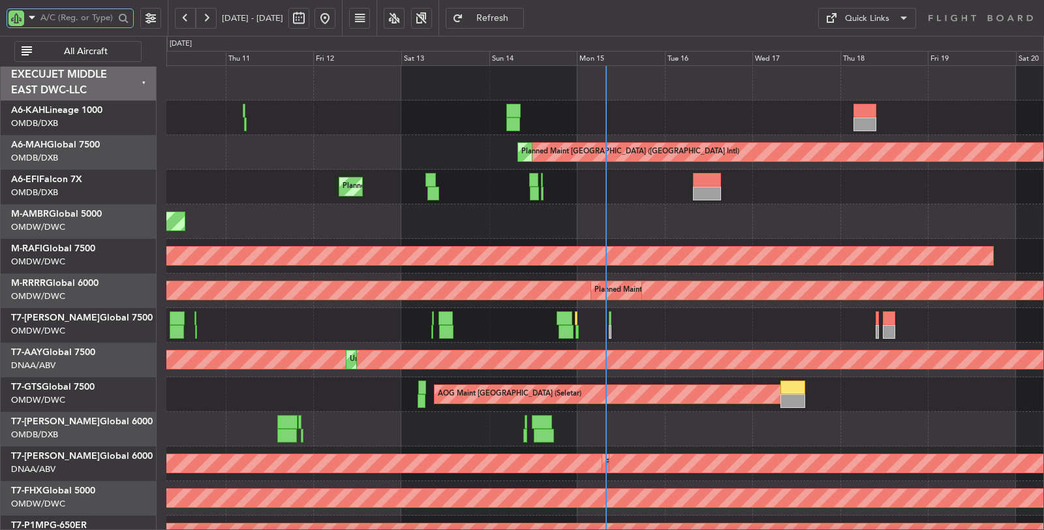
click at [69, 18] on input "text" at bounding box center [77, 18] width 74 height 20
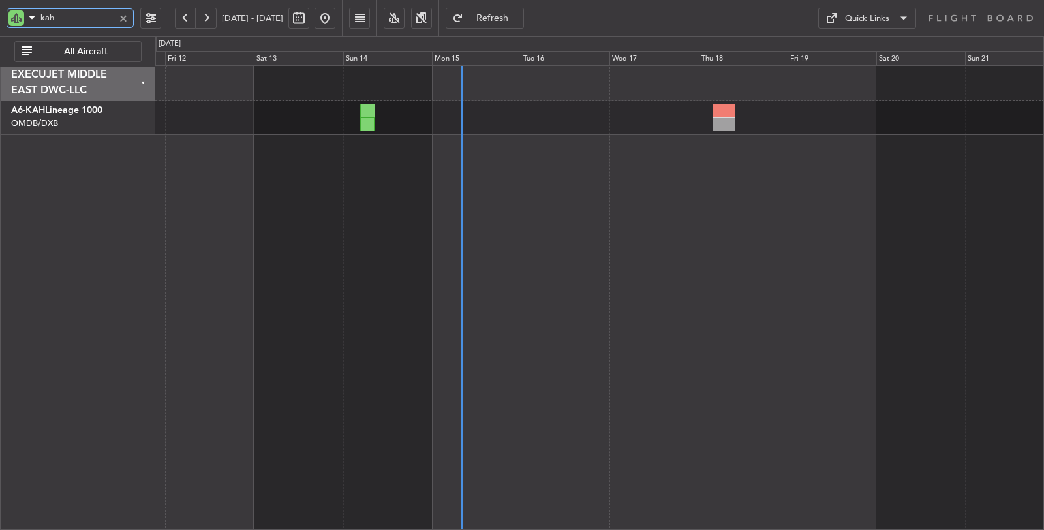
click at [265, 173] on div at bounding box center [600, 297] width 890 height 465
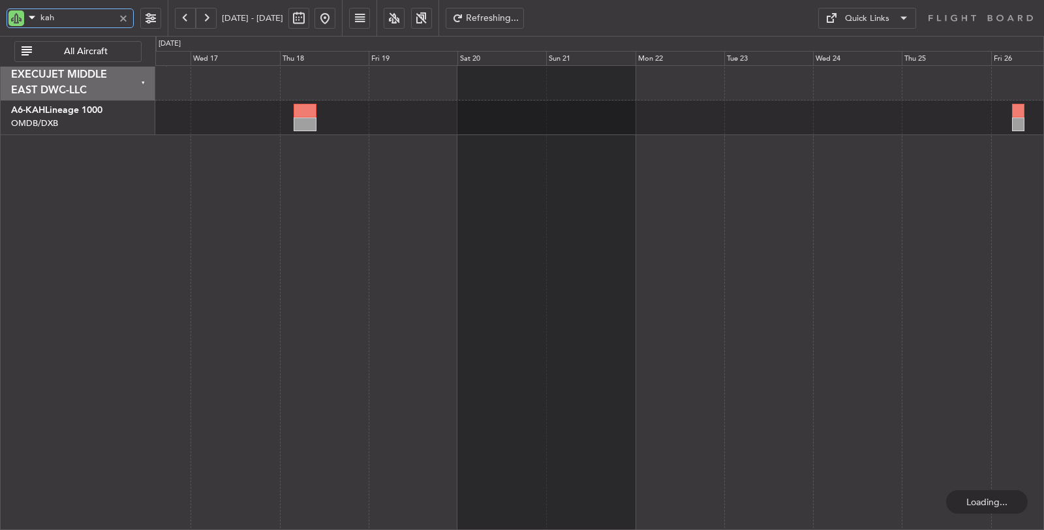
click at [351, 142] on div at bounding box center [600, 297] width 890 height 465
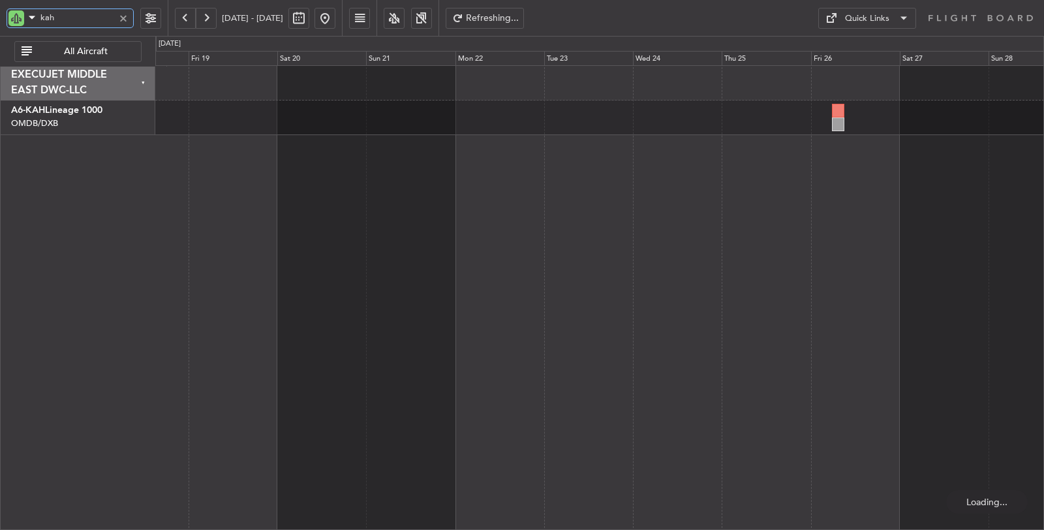
click at [328, 138] on div at bounding box center [600, 297] width 890 height 465
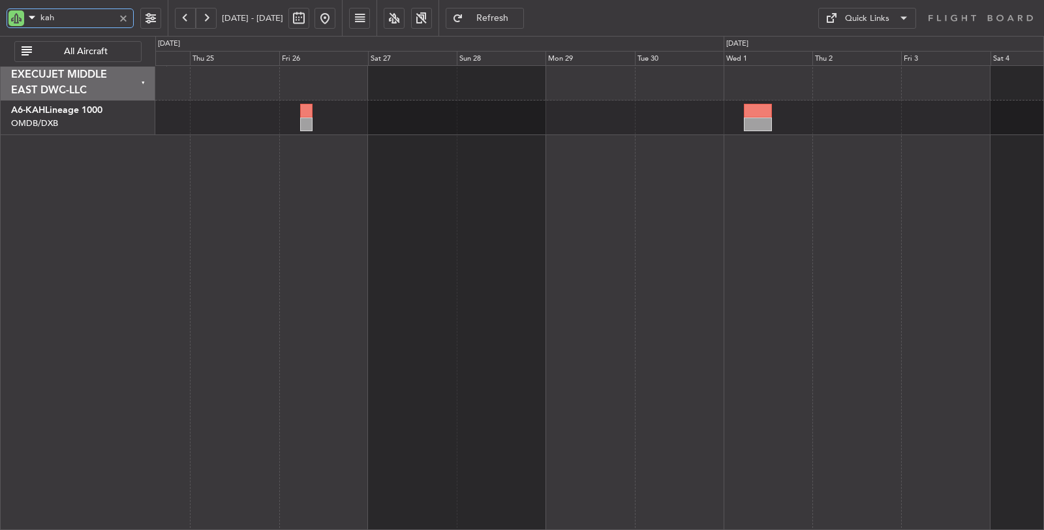
click at [356, 141] on div at bounding box center [600, 297] width 890 height 465
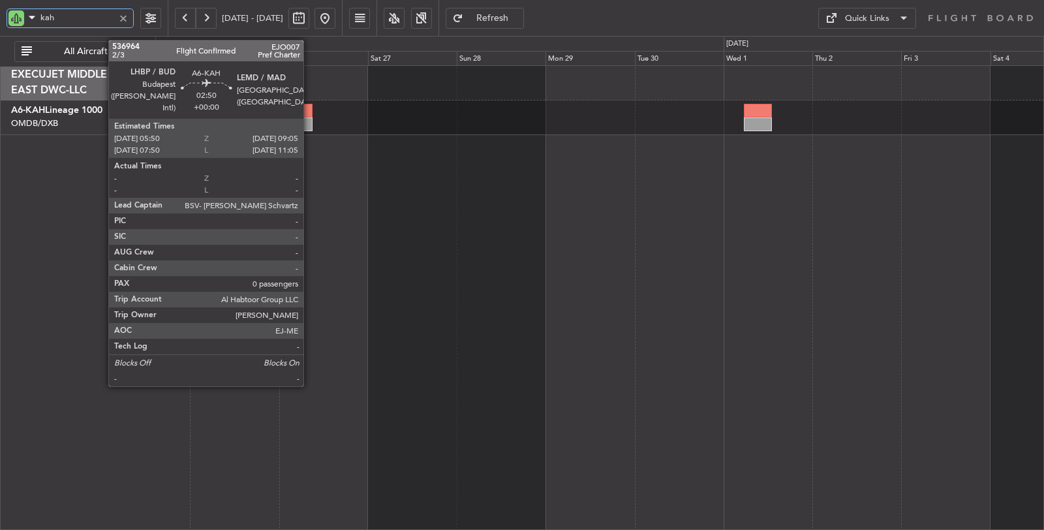
click at [308, 114] on div at bounding box center [306, 111] width 12 height 14
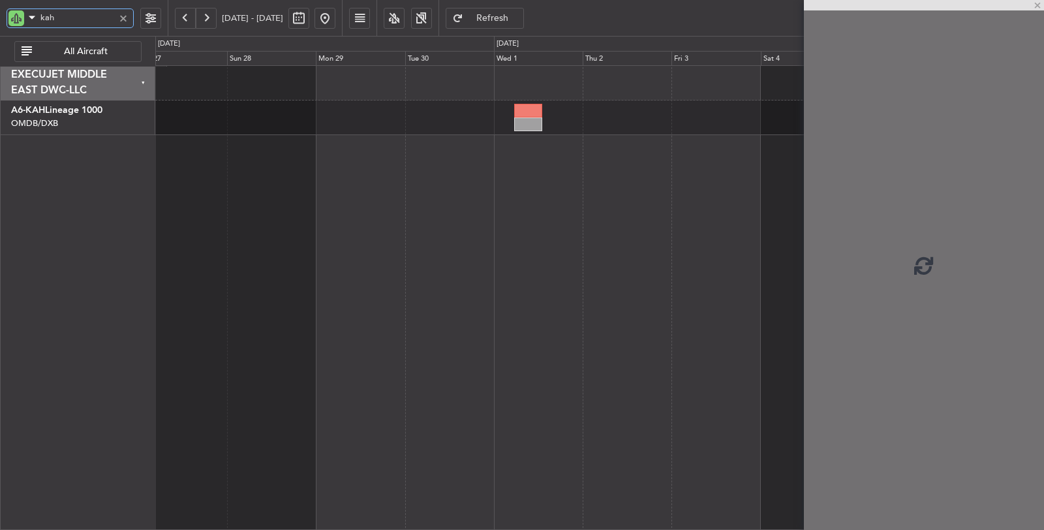
click at [320, 151] on div at bounding box center [600, 297] width 890 height 465
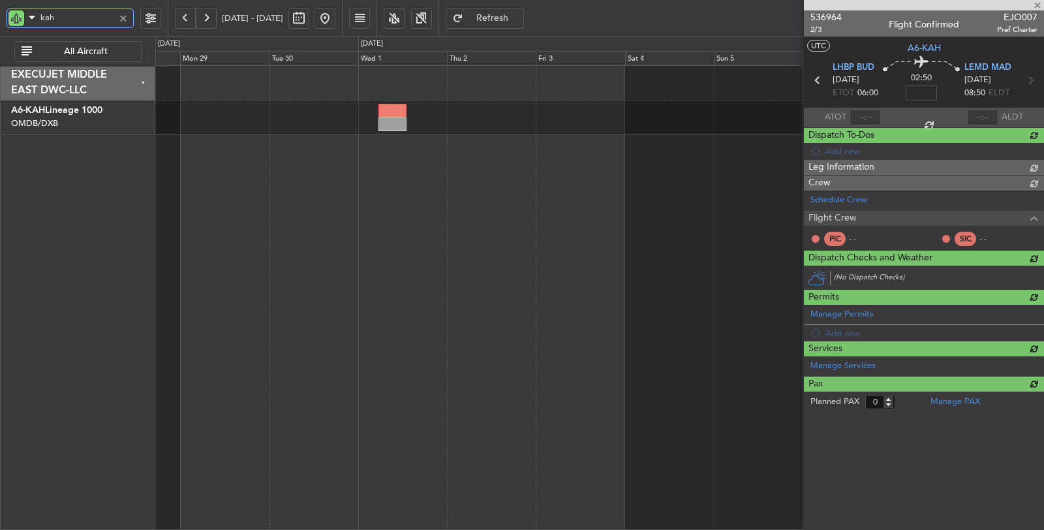
click at [476, 153] on div at bounding box center [600, 297] width 890 height 465
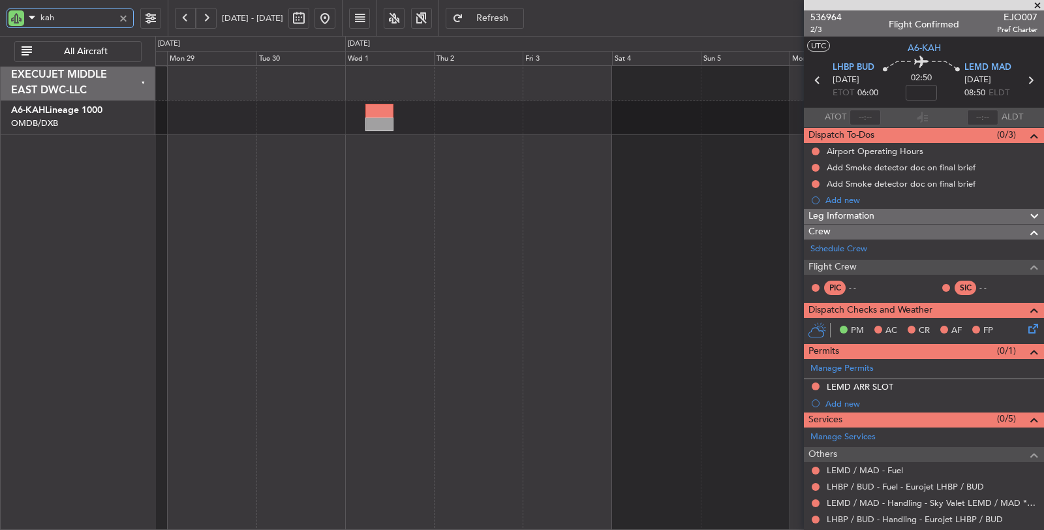
type input "kah"
click at [1022, 80] on icon at bounding box center [1030, 80] width 17 height 17
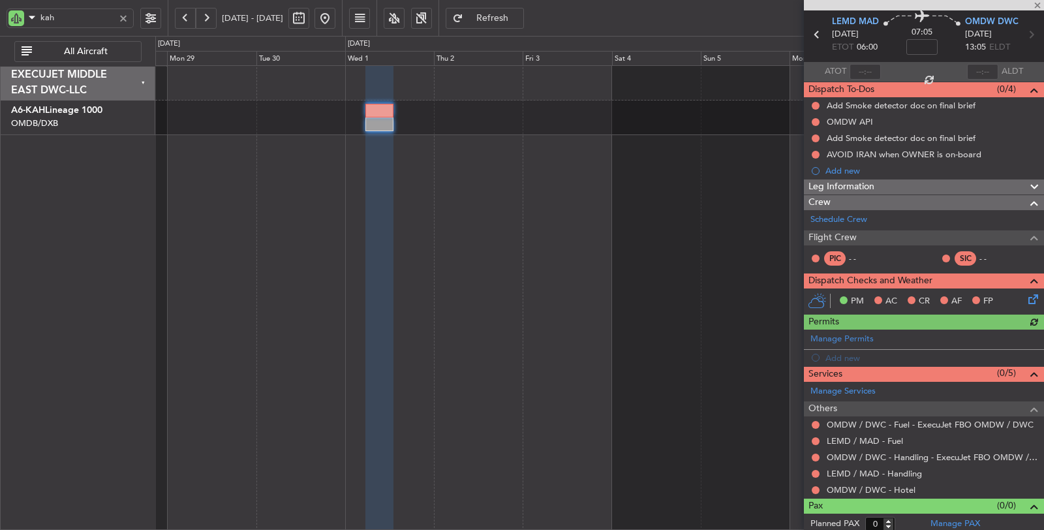
scroll to position [46, 0]
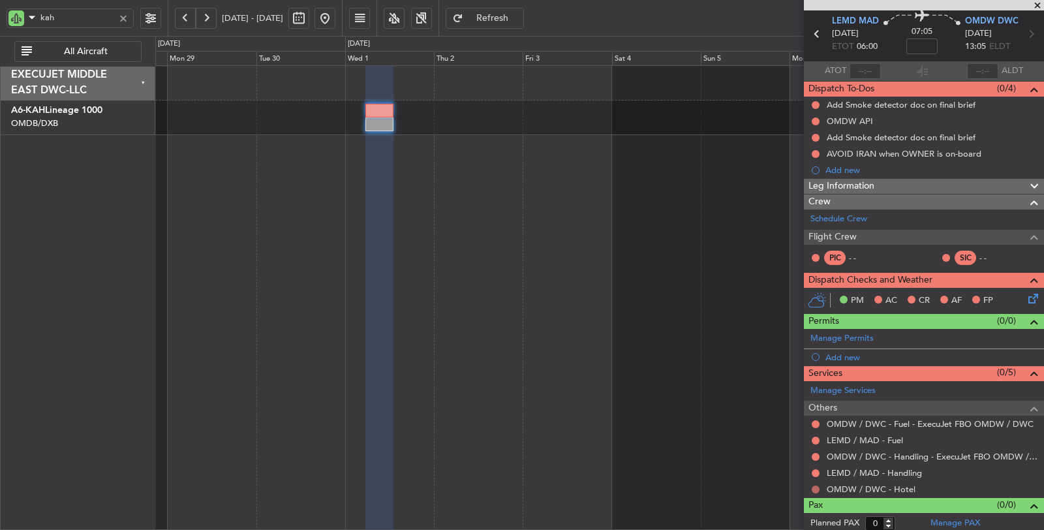
click at [815, 486] on button at bounding box center [816, 490] width 8 height 8
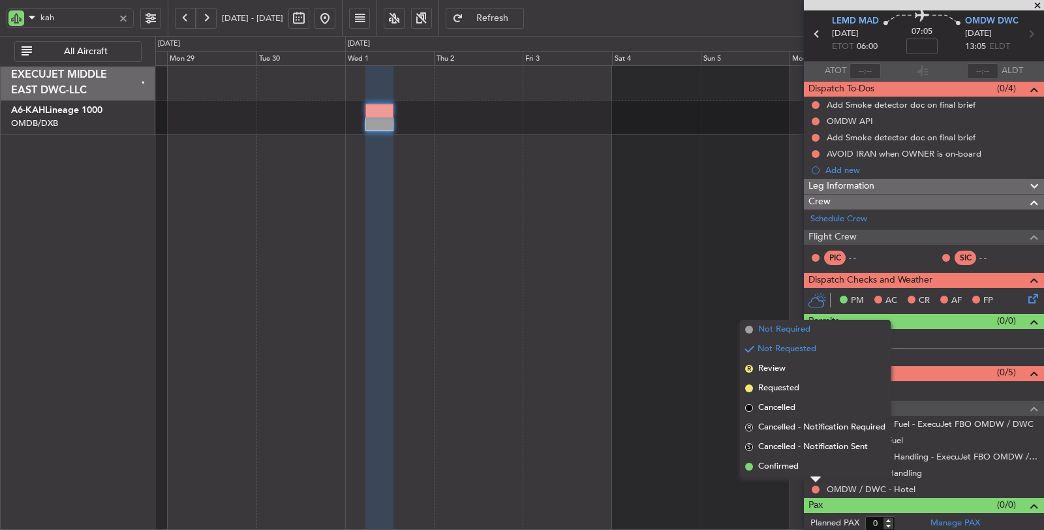
click at [774, 334] on span "Not Required" at bounding box center [785, 329] width 52 height 13
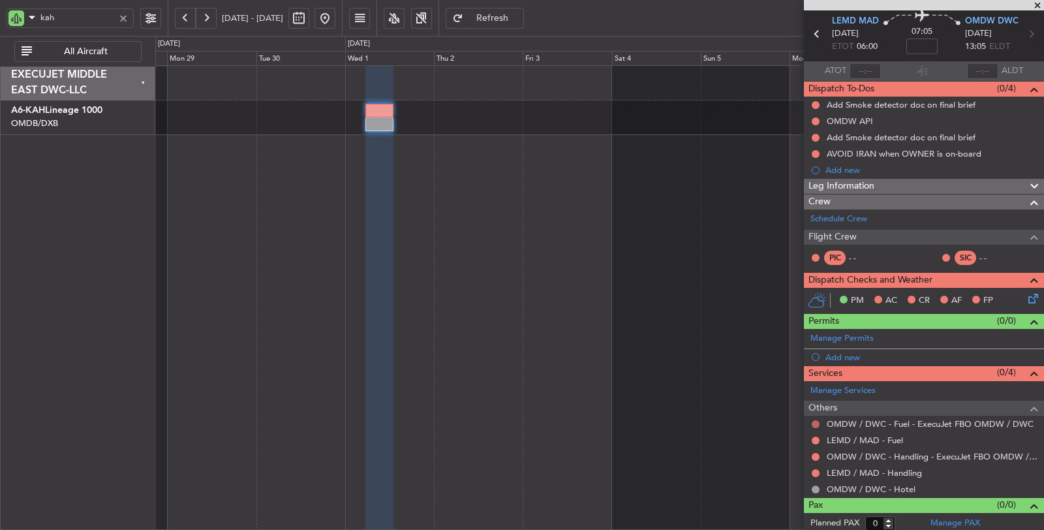
click at [816, 420] on button at bounding box center [816, 424] width 8 height 8
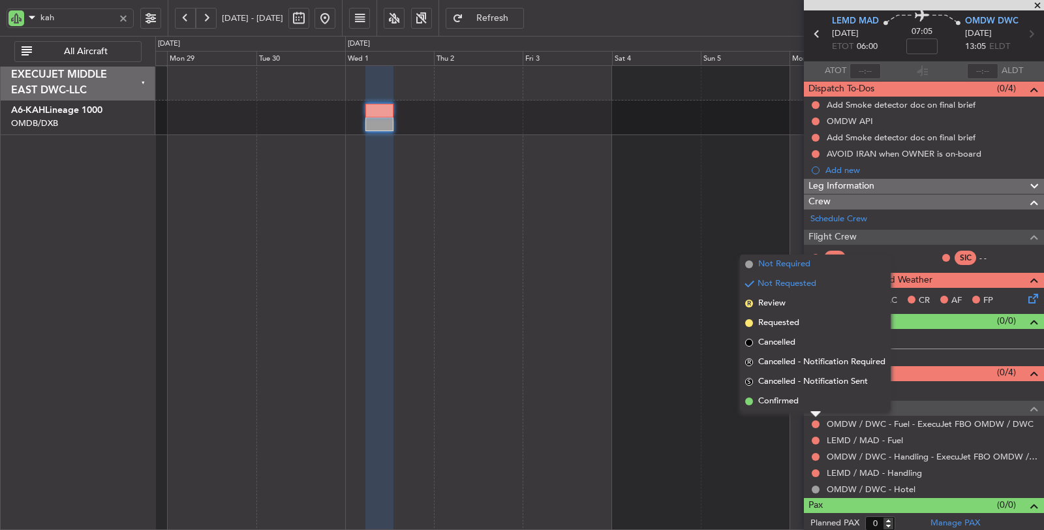
click at [782, 264] on span "Not Required" at bounding box center [785, 264] width 52 height 13
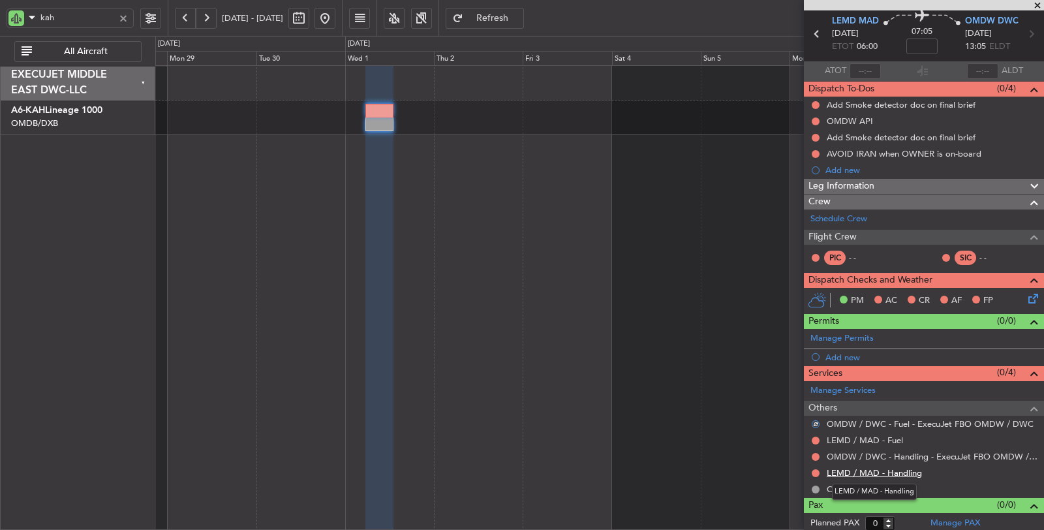
click at [853, 471] on link "LEMD / MAD - Handling" at bounding box center [874, 472] width 95 height 11
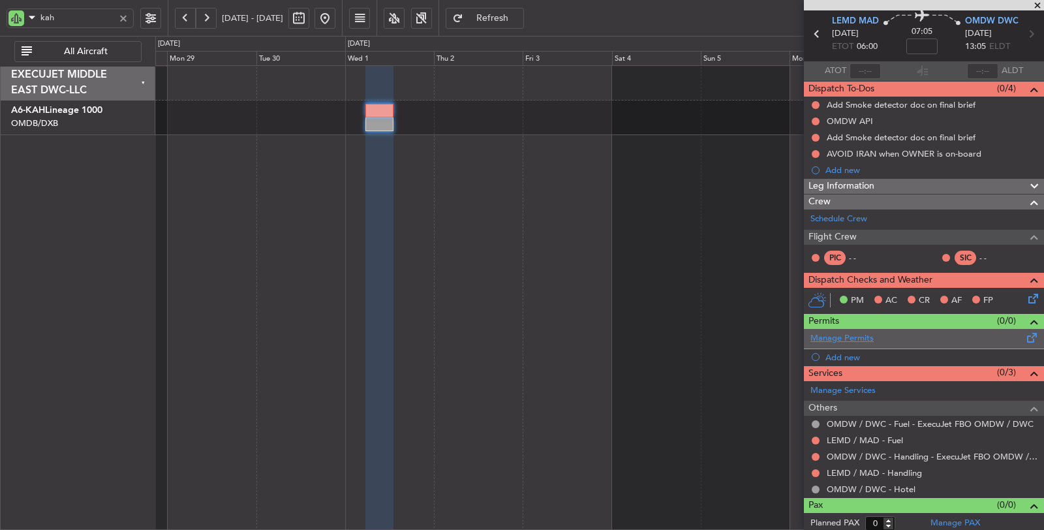
click at [843, 336] on link "Manage Permits" at bounding box center [842, 338] width 63 height 13
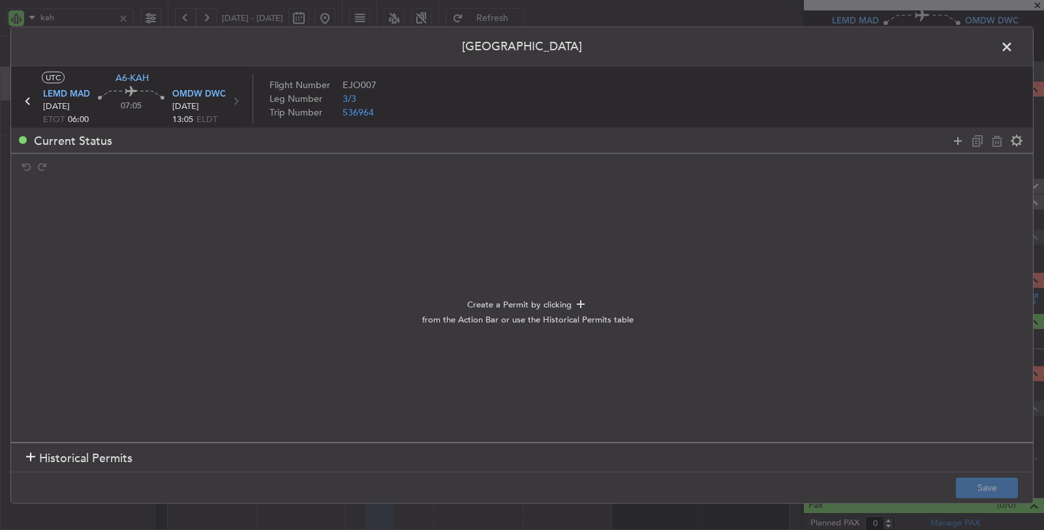
click at [31, 454] on div at bounding box center [30, 458] width 9 height 9
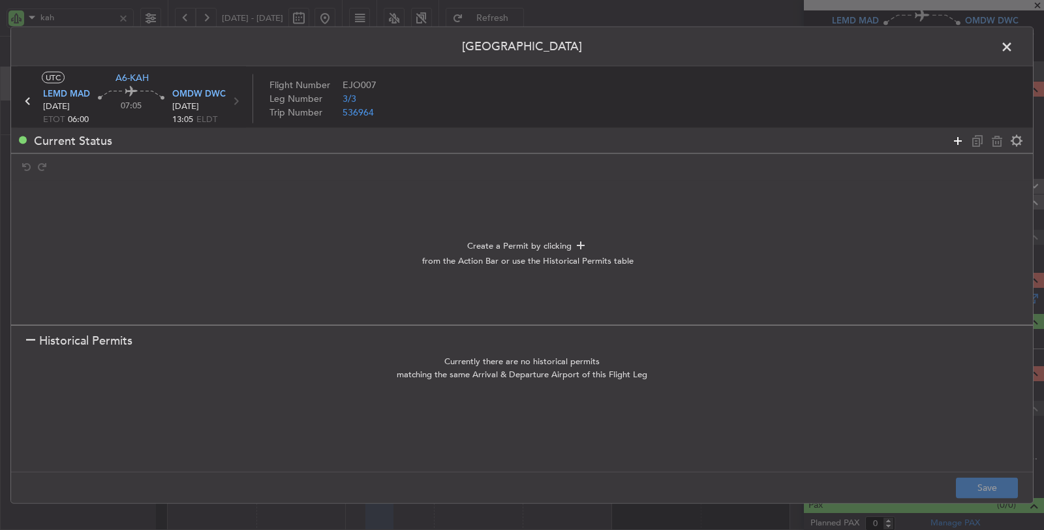
click at [955, 138] on icon at bounding box center [958, 141] width 16 height 16
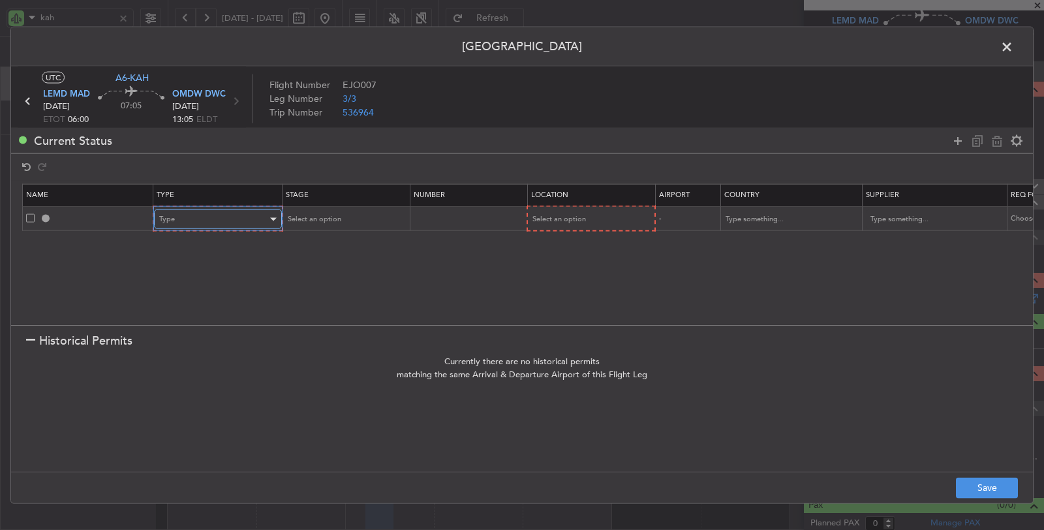
click at [230, 217] on div "Type" at bounding box center [213, 220] width 108 height 20
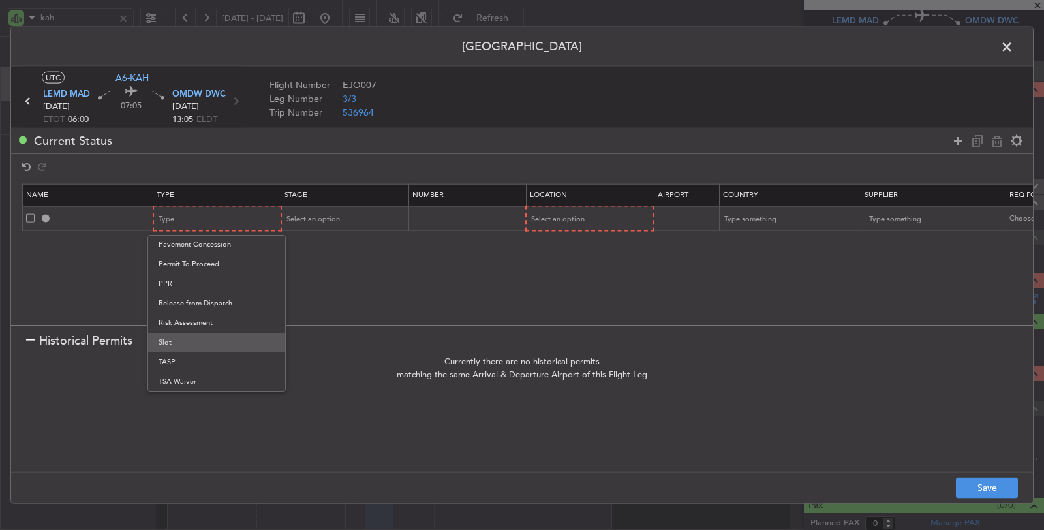
click at [200, 341] on span "Slot" at bounding box center [217, 343] width 116 height 20
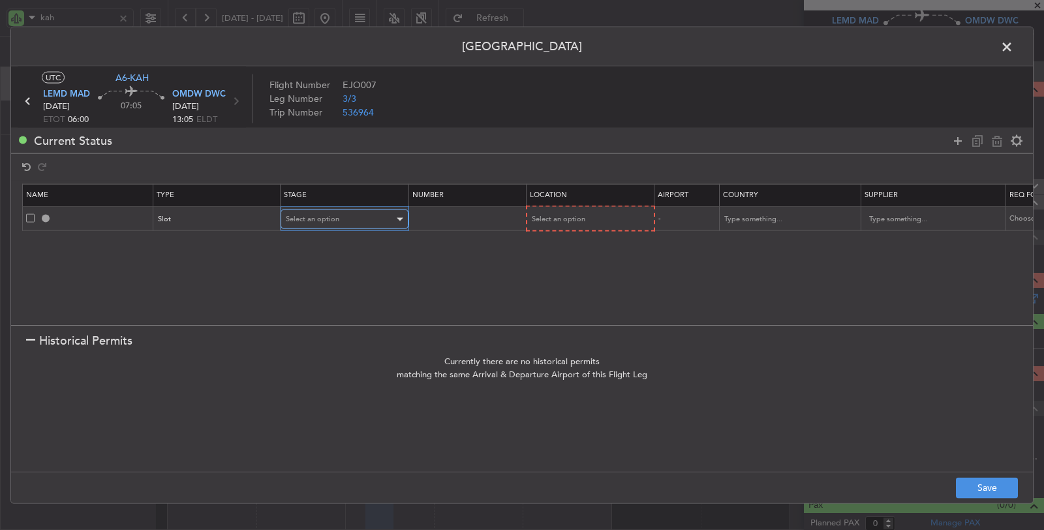
click at [335, 217] on span "Select an option" at bounding box center [313, 219] width 54 height 10
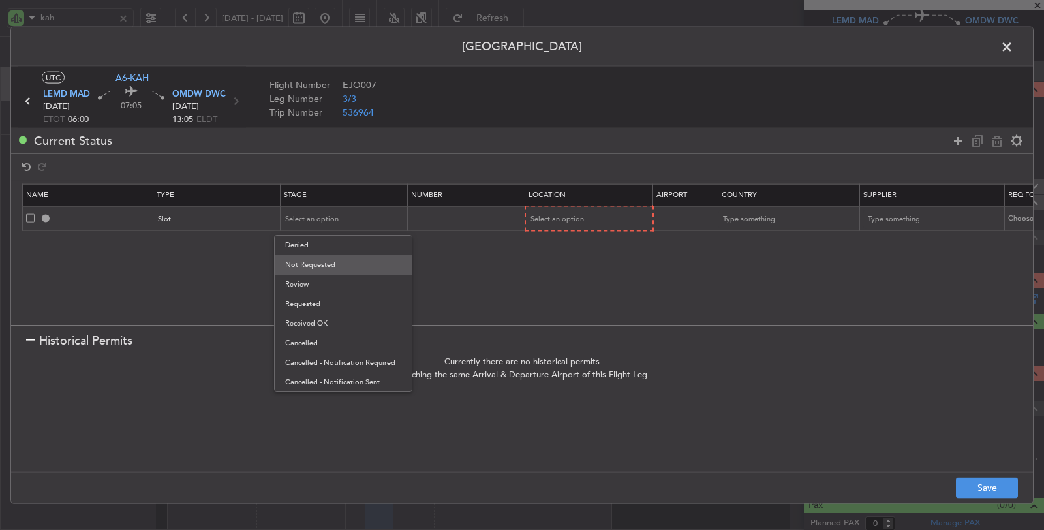
click at [328, 266] on span "Not Requested" at bounding box center [343, 265] width 116 height 20
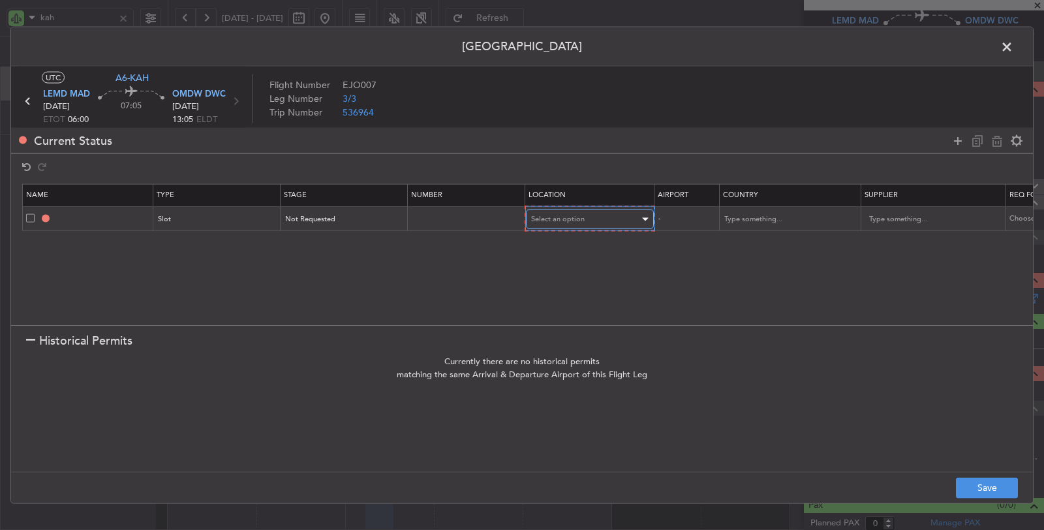
click at [574, 222] on span "Select an option" at bounding box center [558, 219] width 54 height 10
click at [570, 248] on span "Departure" at bounding box center [588, 246] width 116 height 20
click at [954, 138] on icon at bounding box center [958, 141] width 16 height 16
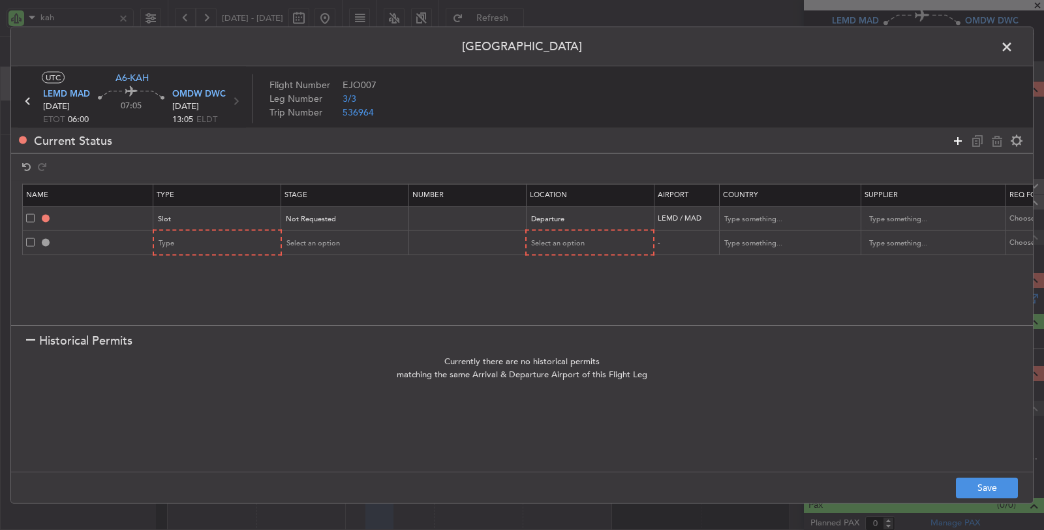
click at [954, 138] on icon at bounding box center [958, 141] width 16 height 16
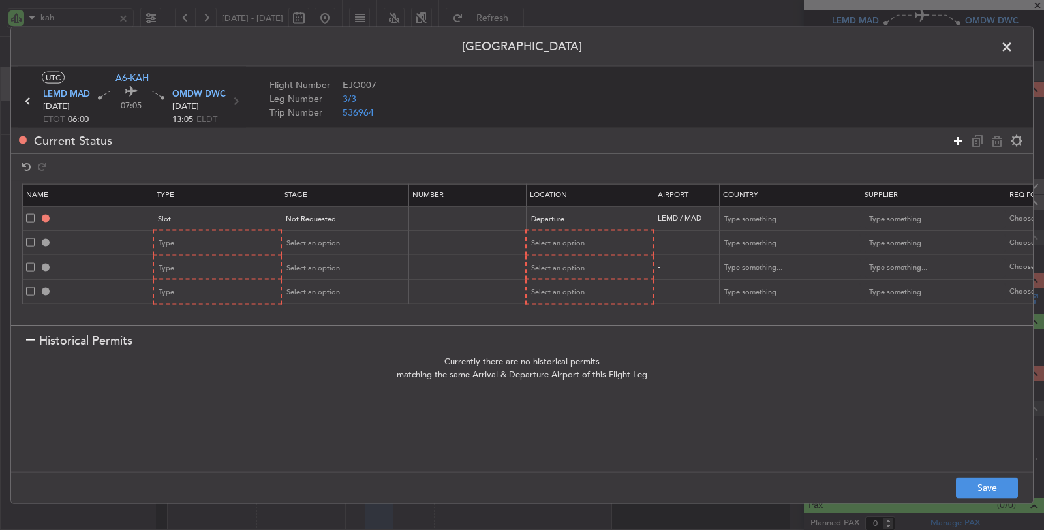
click at [954, 138] on icon at bounding box center [958, 141] width 16 height 16
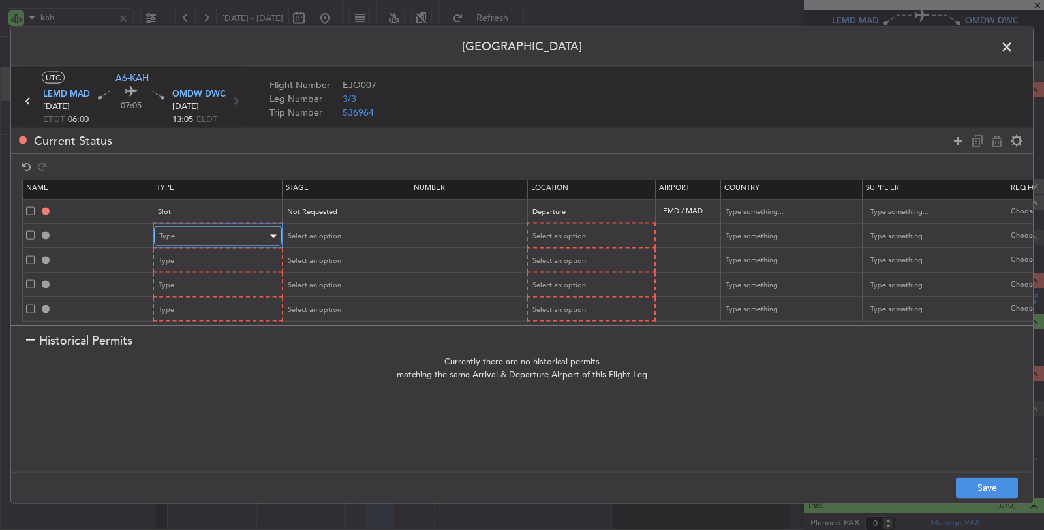
click at [243, 231] on div "Type" at bounding box center [213, 237] width 108 height 20
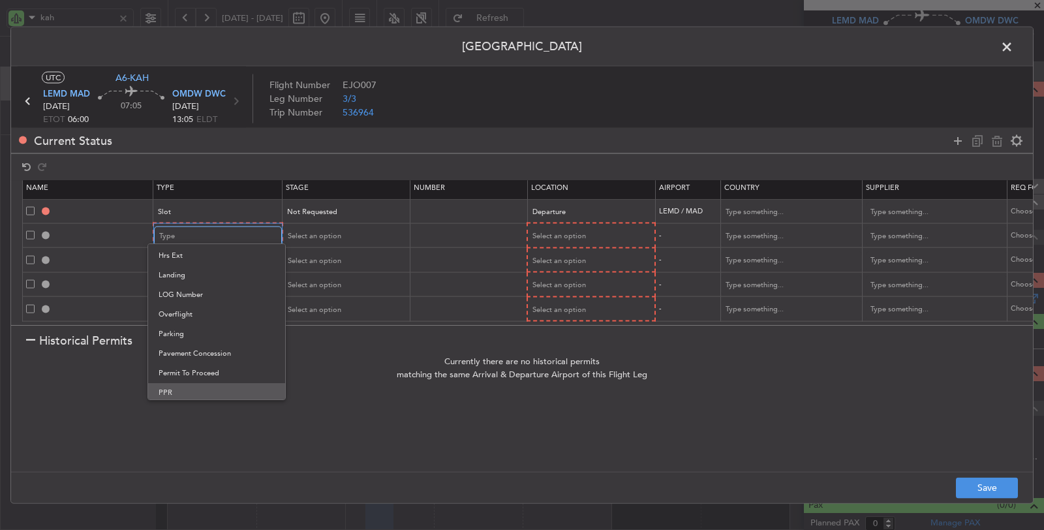
scroll to position [290, 0]
click at [190, 315] on span "Overflight" at bounding box center [217, 317] width 116 height 20
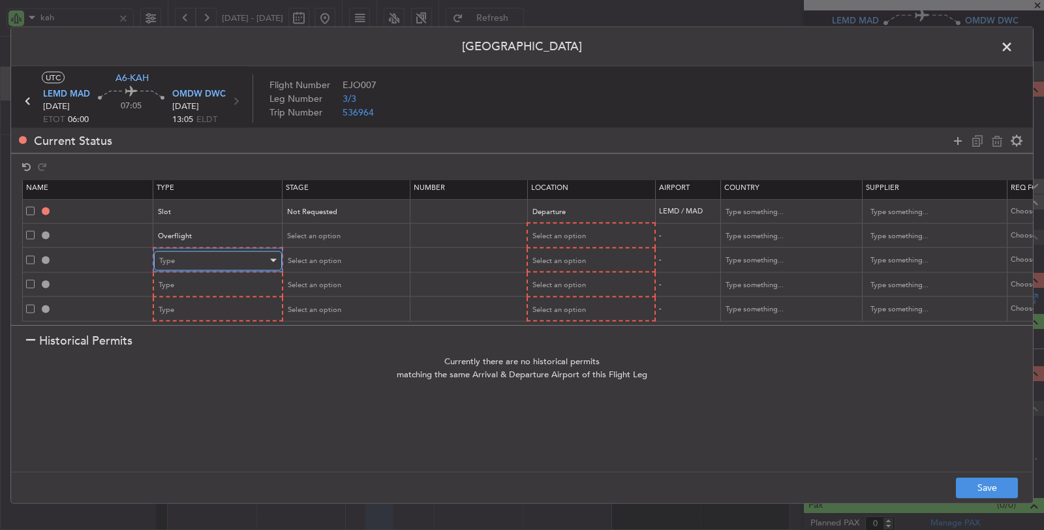
click at [197, 251] on div "Type" at bounding box center [213, 261] width 108 height 20
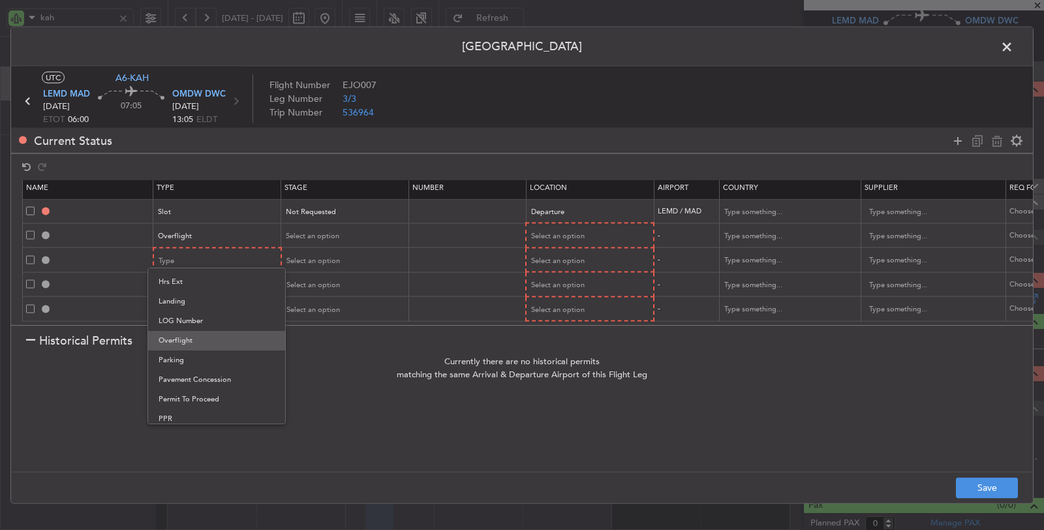
click at [197, 341] on span "Overflight" at bounding box center [217, 341] width 116 height 20
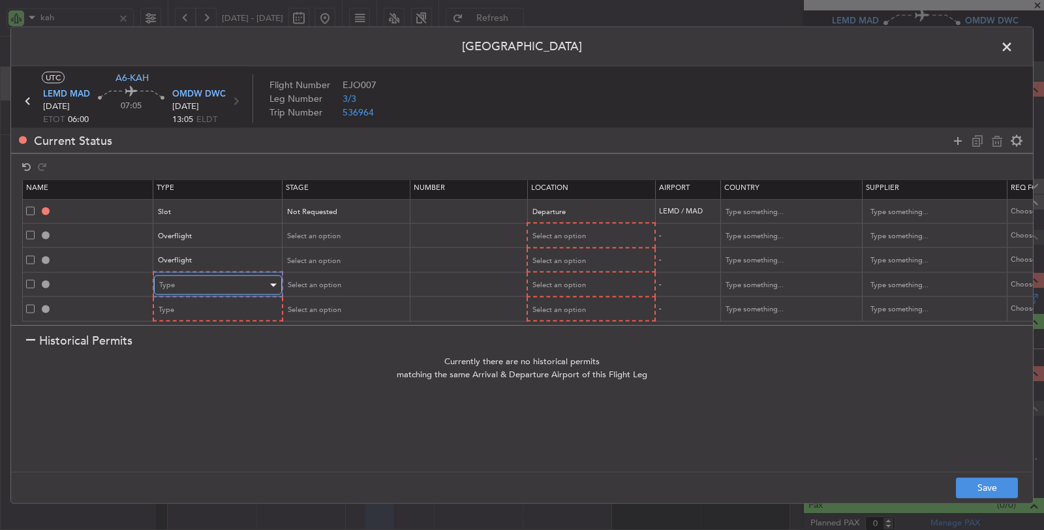
click at [197, 275] on div "Type" at bounding box center [213, 285] width 108 height 20
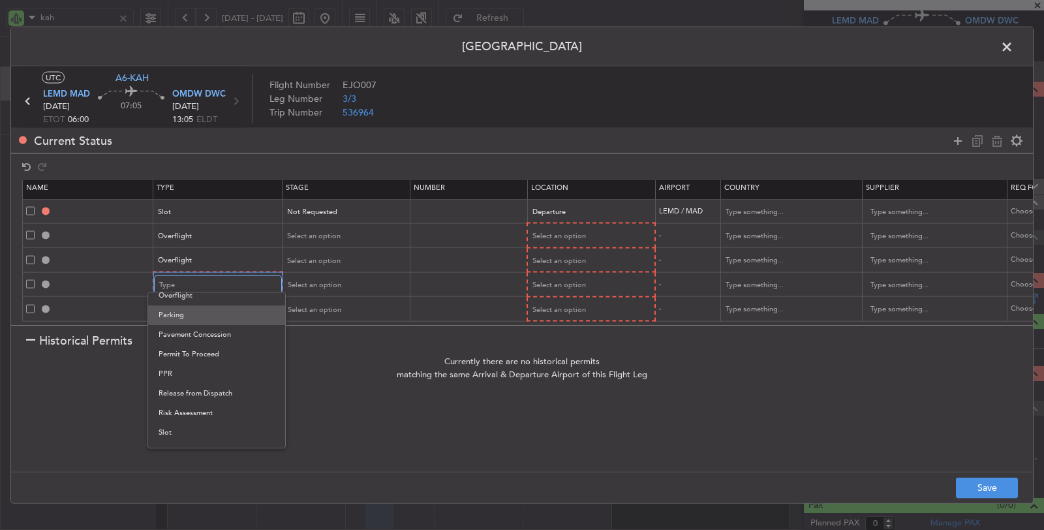
scroll to position [320, 0]
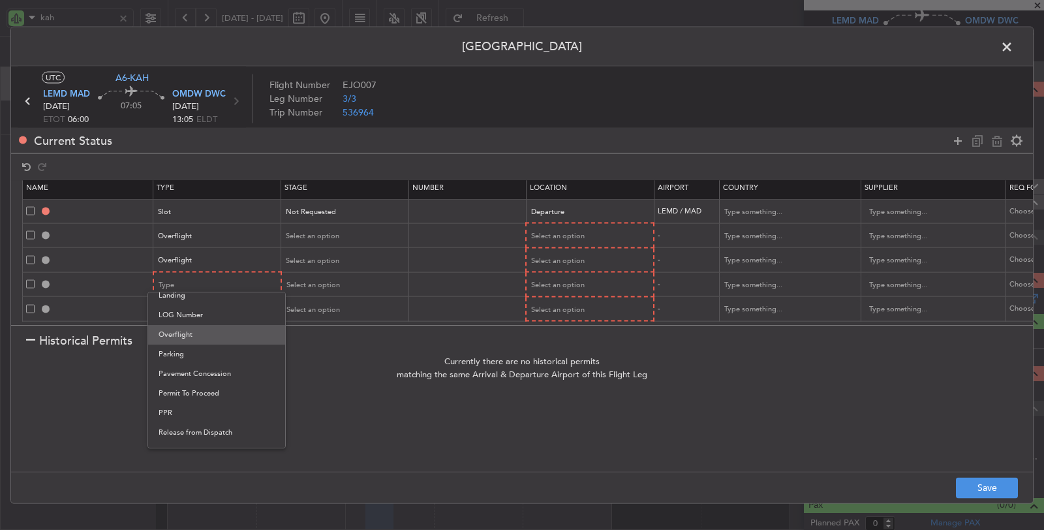
click at [199, 336] on span "Overflight" at bounding box center [217, 335] width 116 height 20
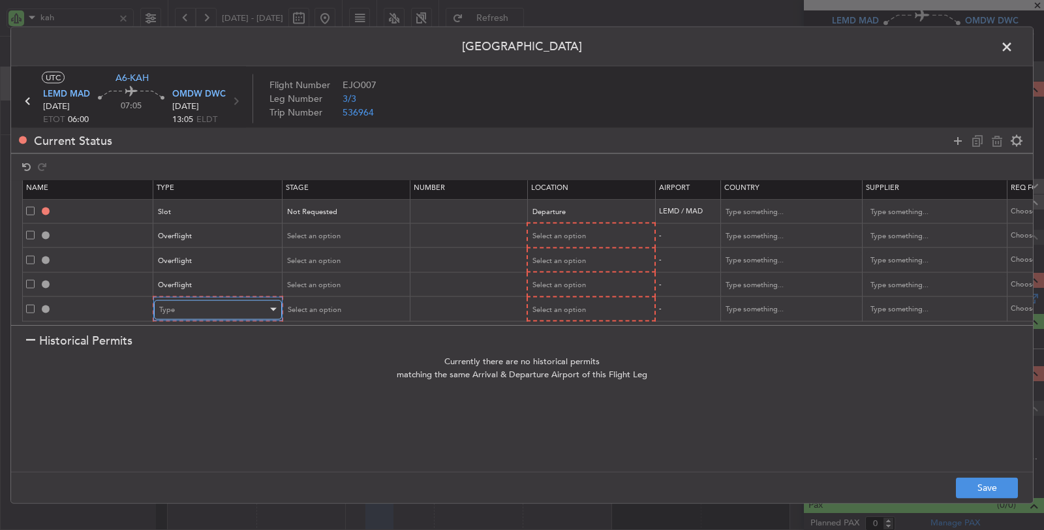
click at [202, 307] on div "Type" at bounding box center [213, 310] width 108 height 20
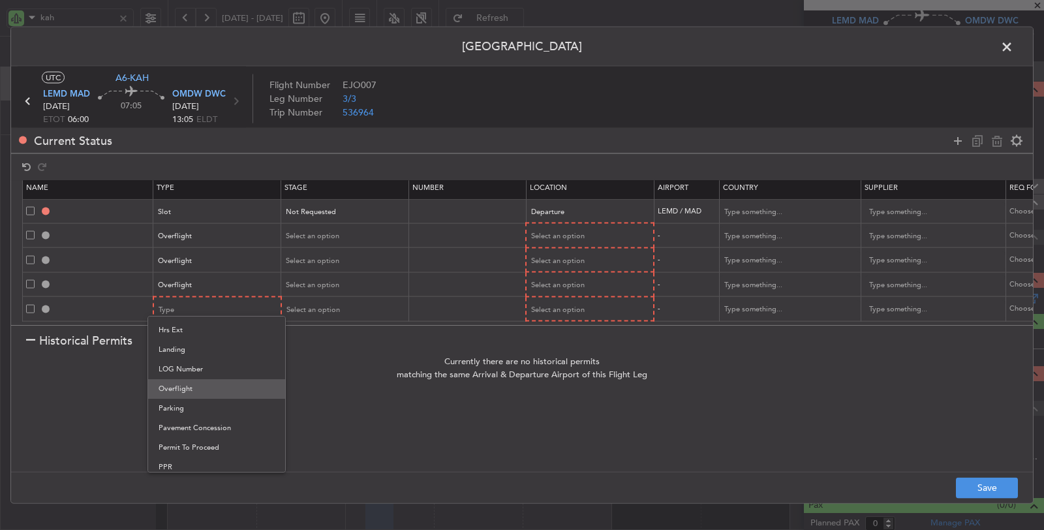
click at [198, 392] on span "Overflight" at bounding box center [217, 389] width 116 height 20
click at [312, 226] on div "Select an option" at bounding box center [344, 236] width 127 height 20
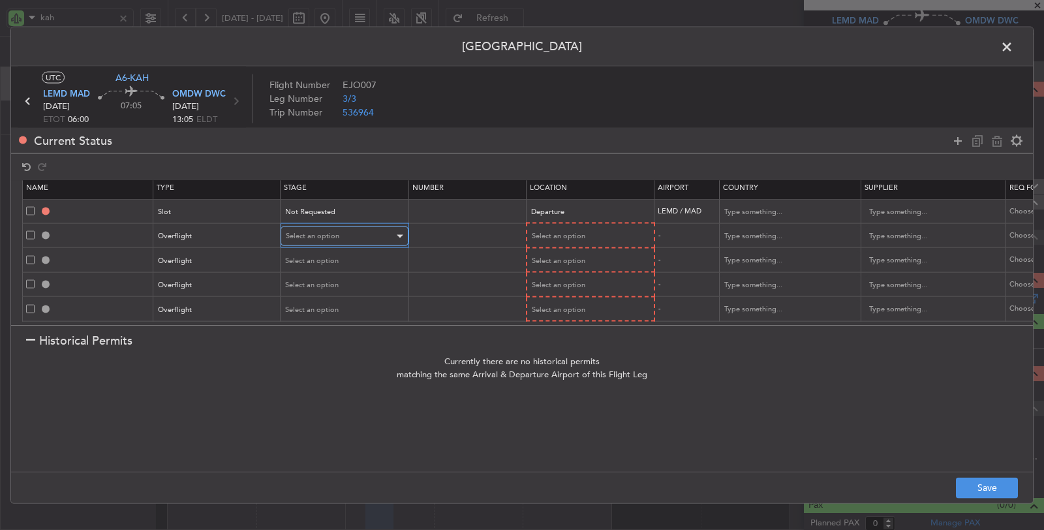
click at [313, 231] on span "Select an option" at bounding box center [313, 236] width 54 height 10
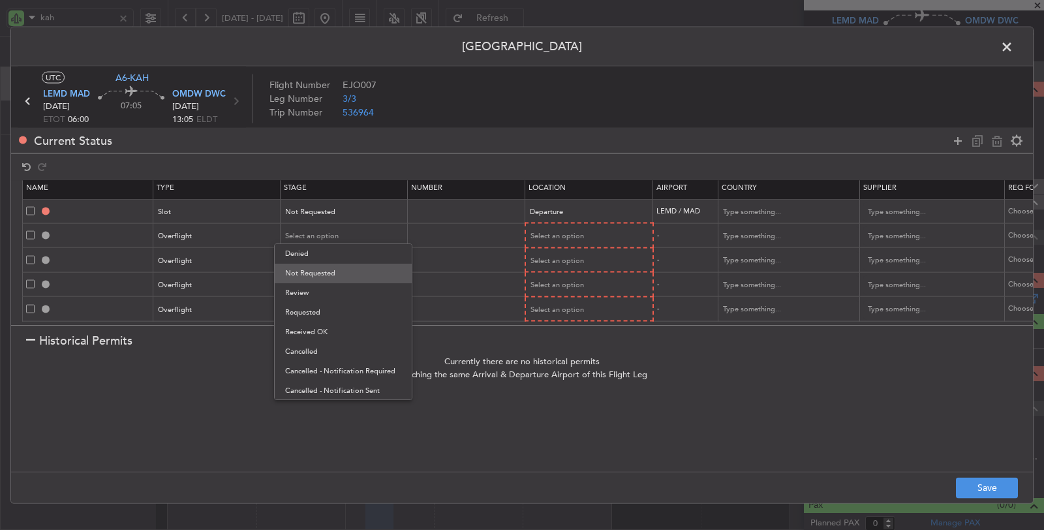
click at [309, 271] on span "Not Requested" at bounding box center [343, 274] width 116 height 20
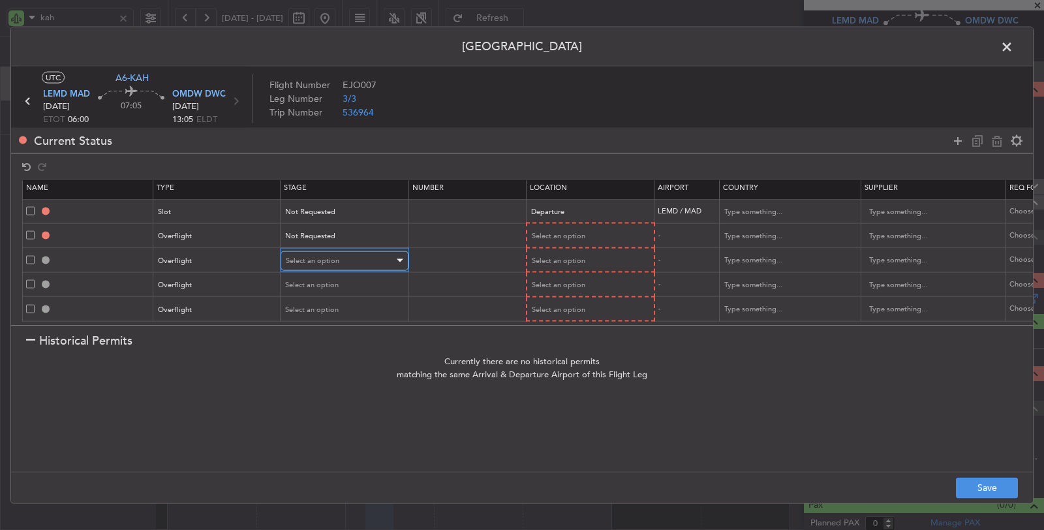
click at [315, 255] on span "Select an option" at bounding box center [313, 260] width 54 height 10
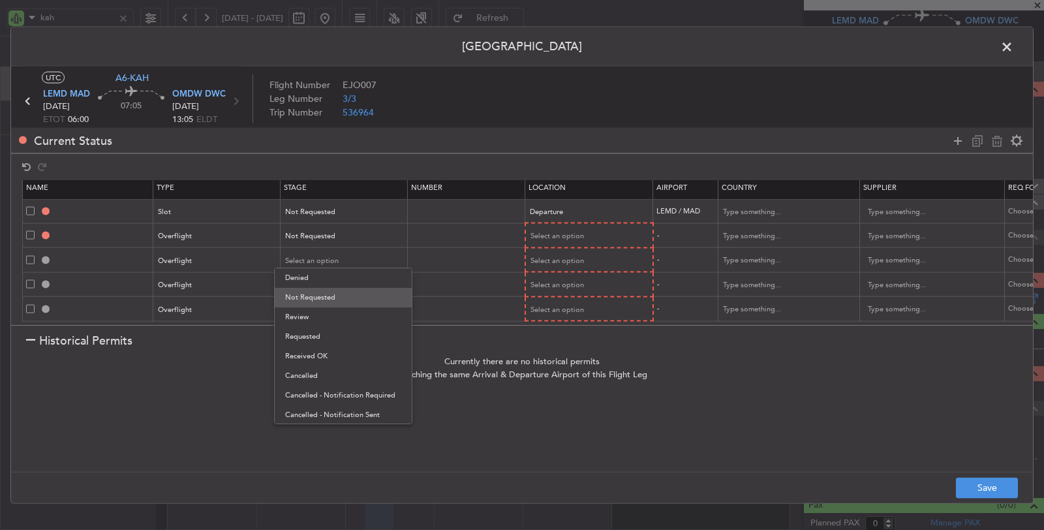
click at [312, 294] on span "Not Requested" at bounding box center [343, 298] width 116 height 20
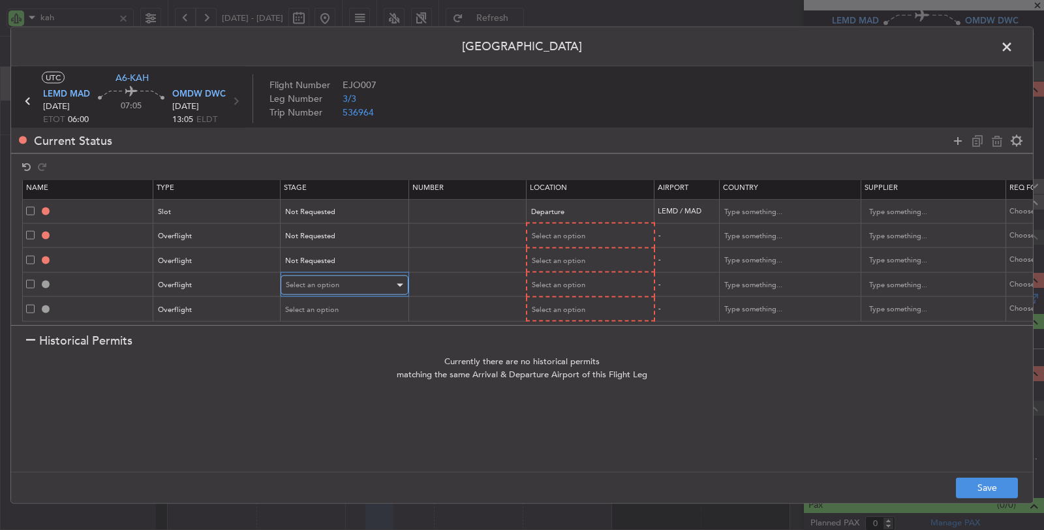
click at [310, 280] on span "Select an option" at bounding box center [313, 285] width 54 height 10
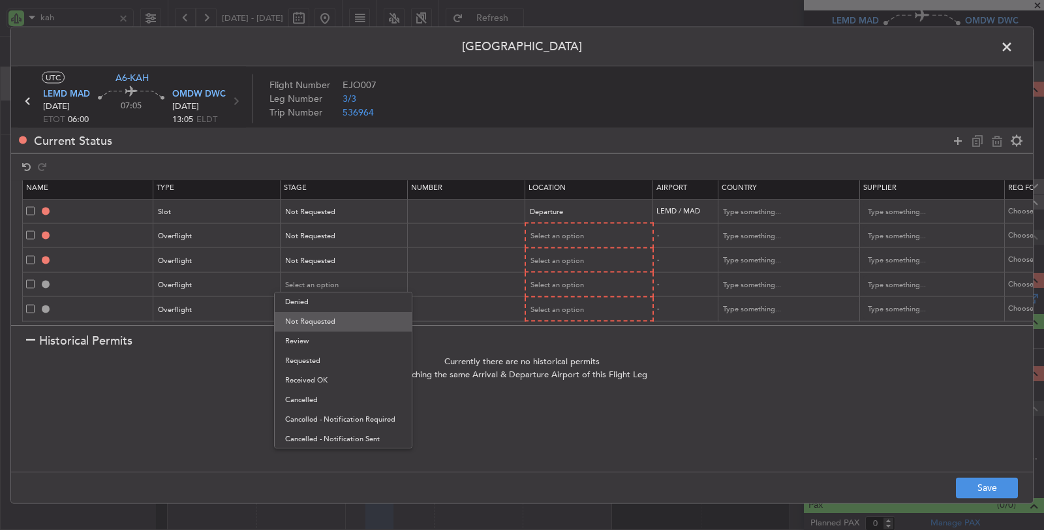
click at [307, 330] on span "Not Requested" at bounding box center [343, 322] width 116 height 20
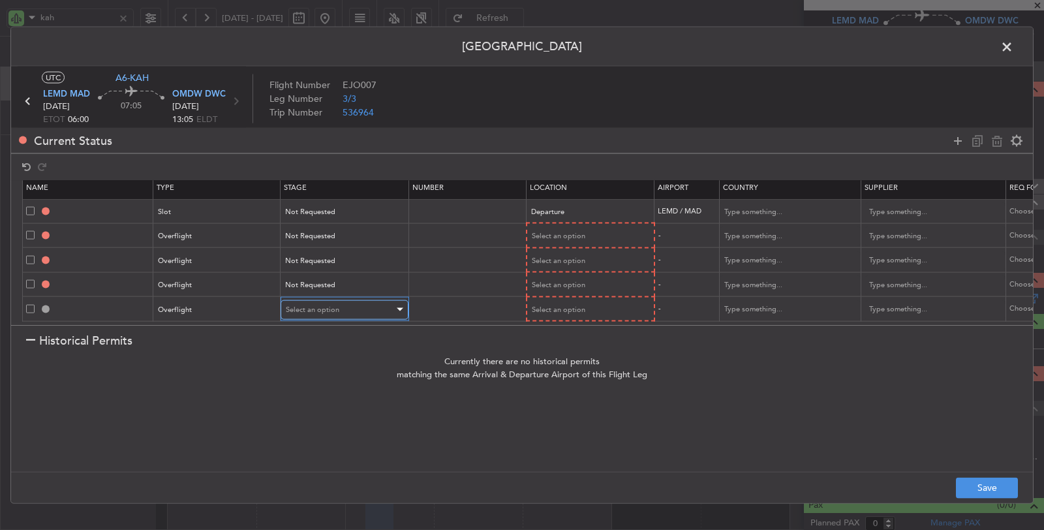
click at [311, 305] on div "Select an option" at bounding box center [340, 310] width 108 height 20
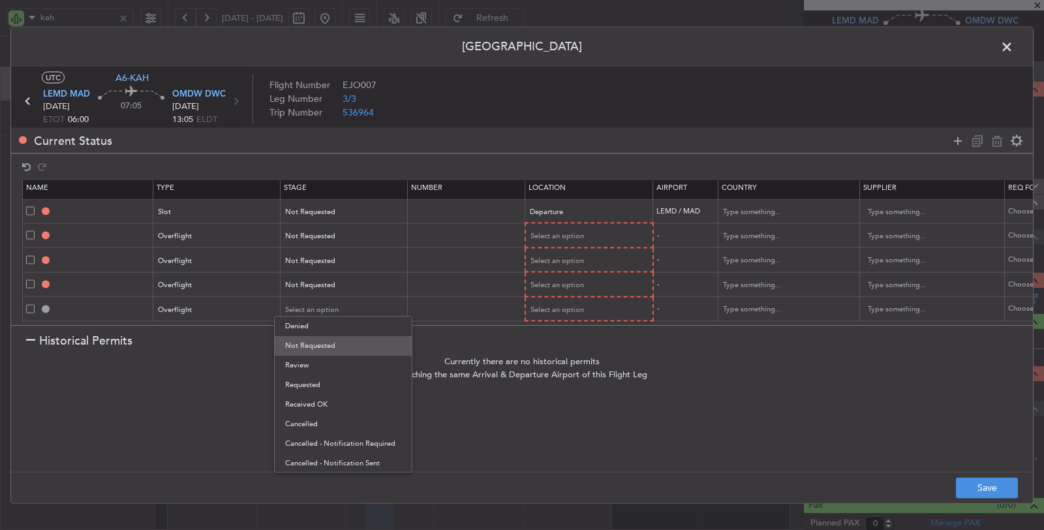
click at [307, 343] on span "Not Requested" at bounding box center [343, 346] width 116 height 20
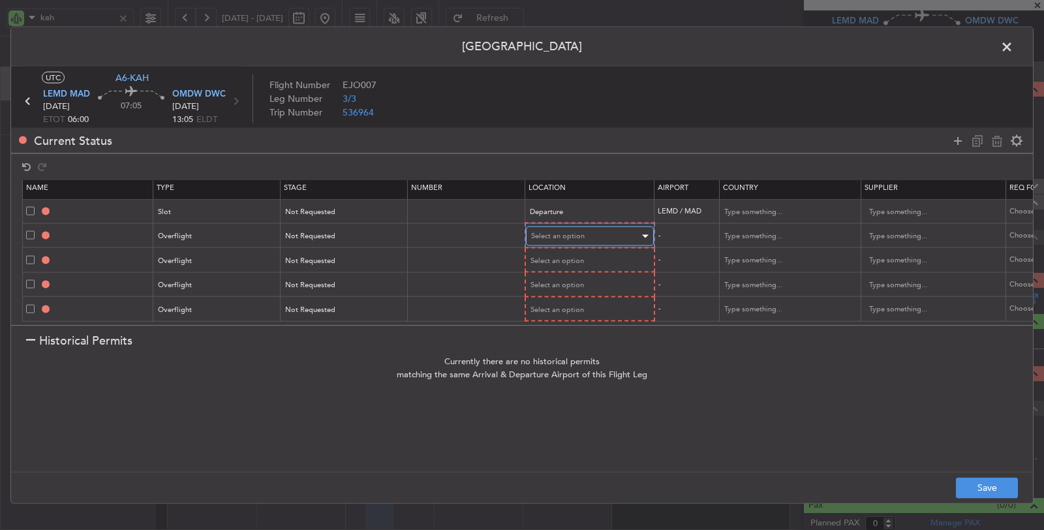
click at [560, 231] on span "Select an option" at bounding box center [558, 236] width 54 height 10
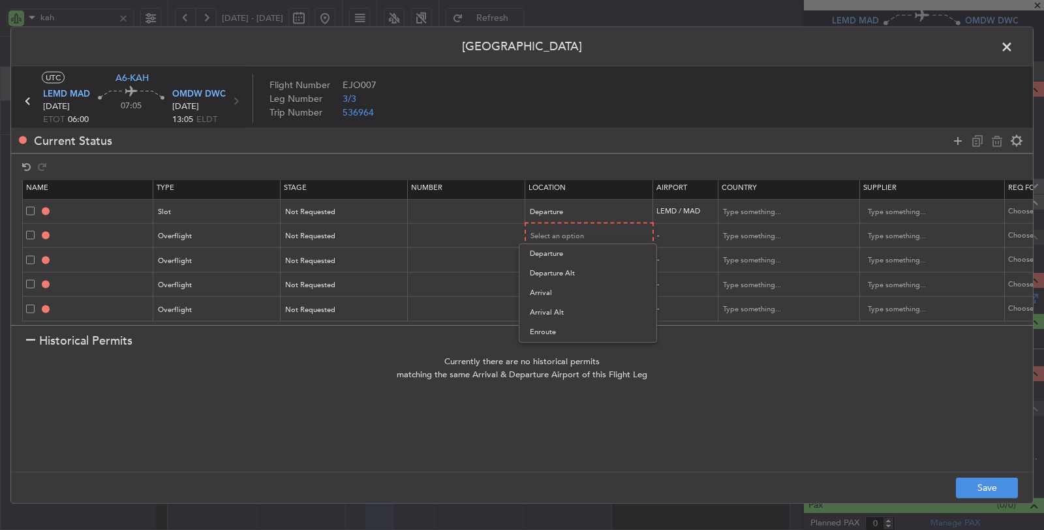
click at [572, 329] on span "Enroute" at bounding box center [588, 332] width 116 height 20
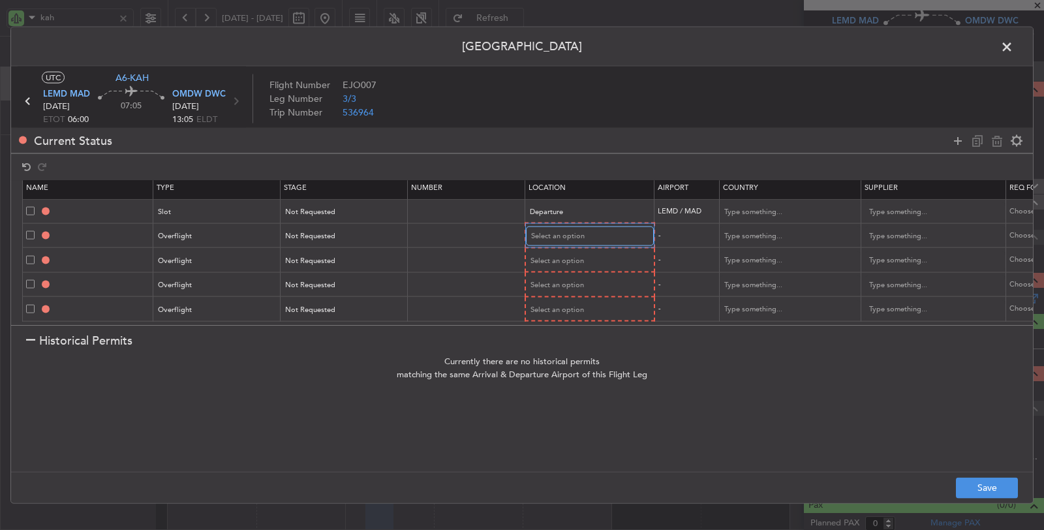
scroll to position [15, 0]
click at [560, 255] on span "Select an option" at bounding box center [558, 260] width 54 height 10
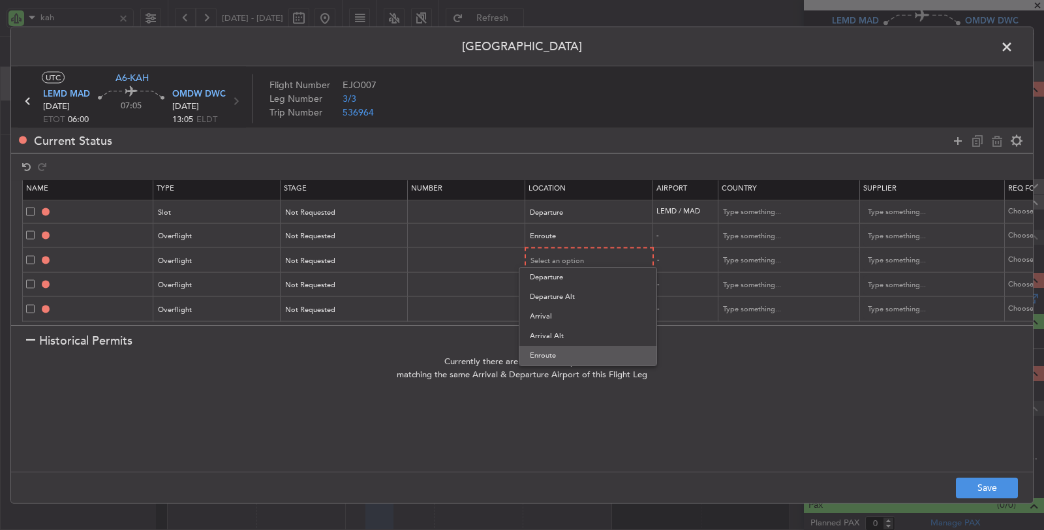
click at [559, 348] on span "Enroute" at bounding box center [588, 356] width 116 height 20
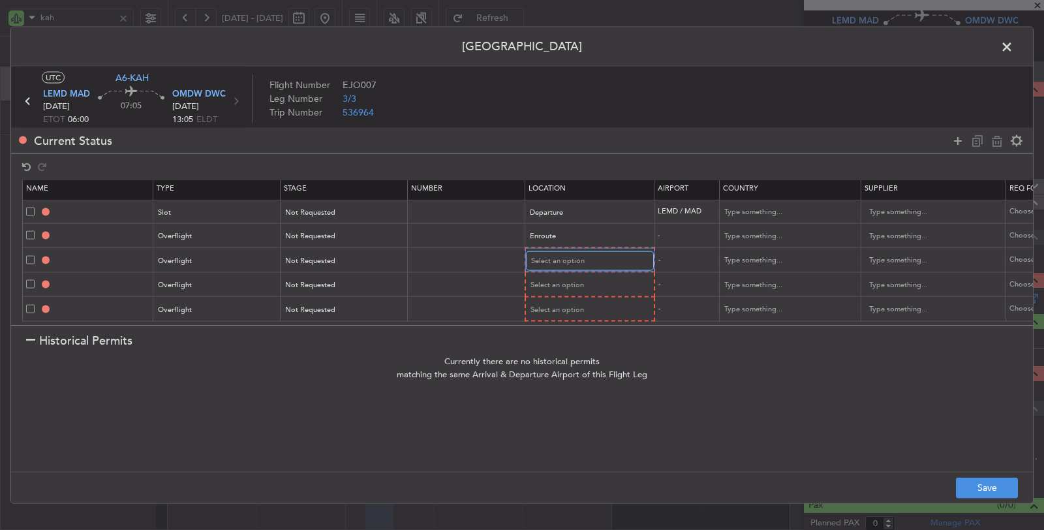
scroll to position [14, 0]
click at [559, 280] on span "Select an option" at bounding box center [558, 285] width 54 height 10
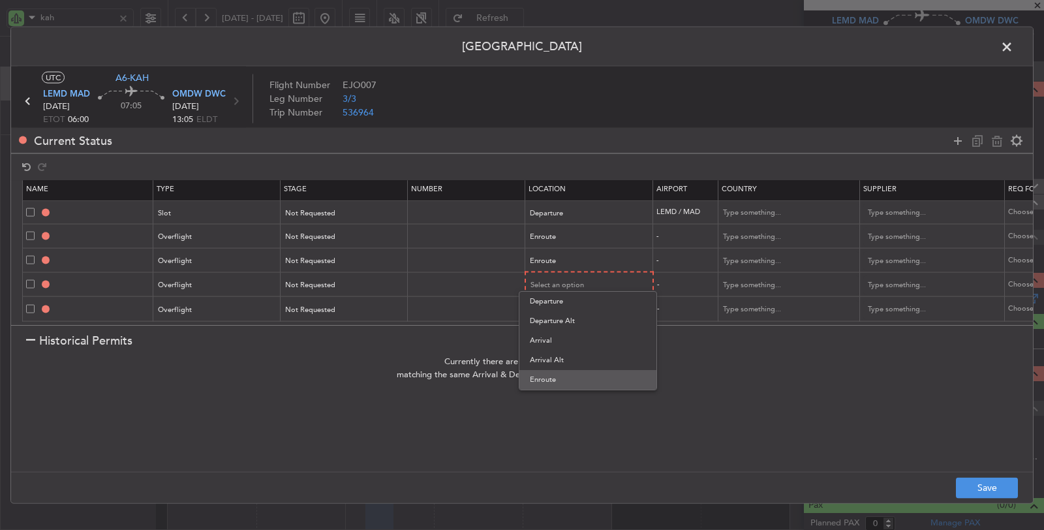
click at [556, 373] on span "Enroute" at bounding box center [588, 380] width 116 height 20
click at [554, 304] on span "Select an option" at bounding box center [558, 309] width 54 height 10
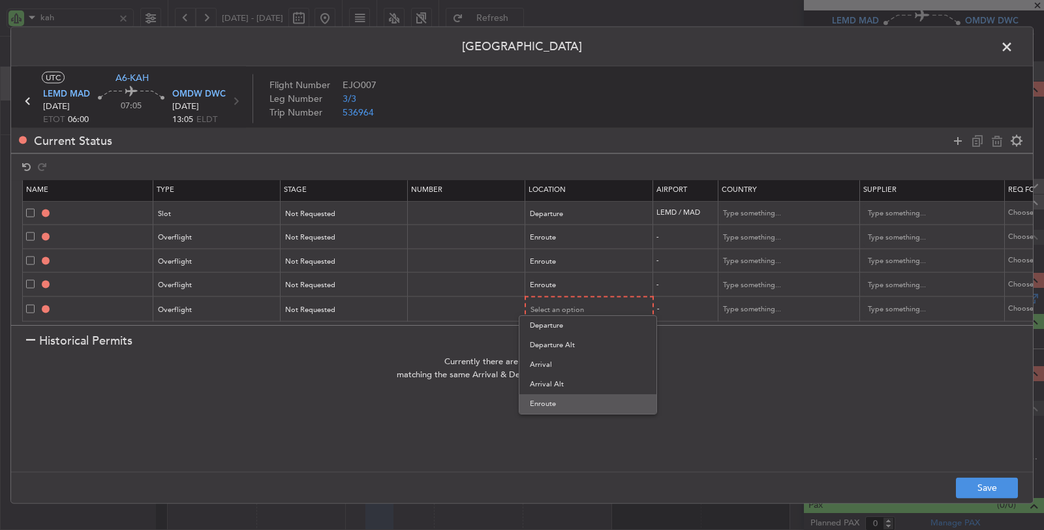
click at [554, 401] on span "Enroute" at bounding box center [588, 404] width 116 height 20
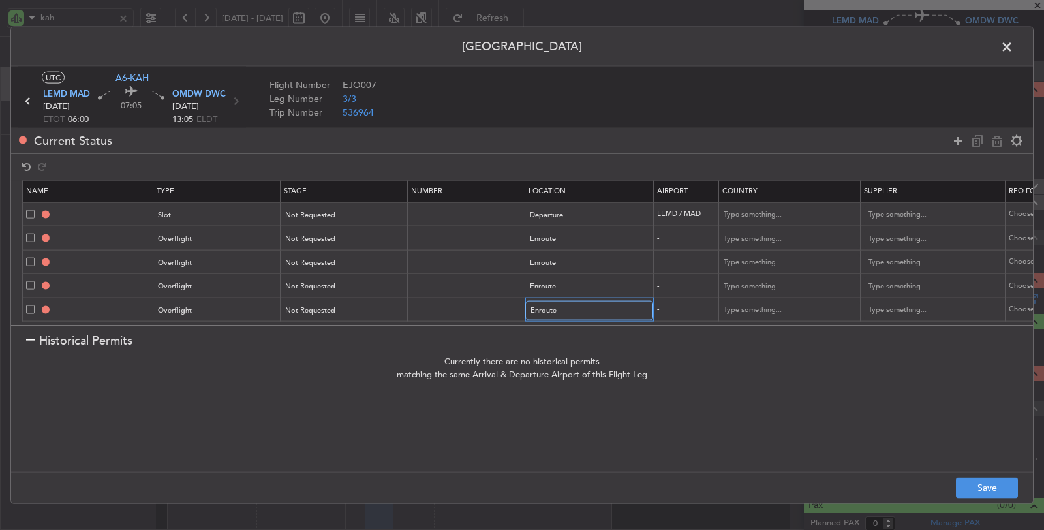
scroll to position [12, 0]
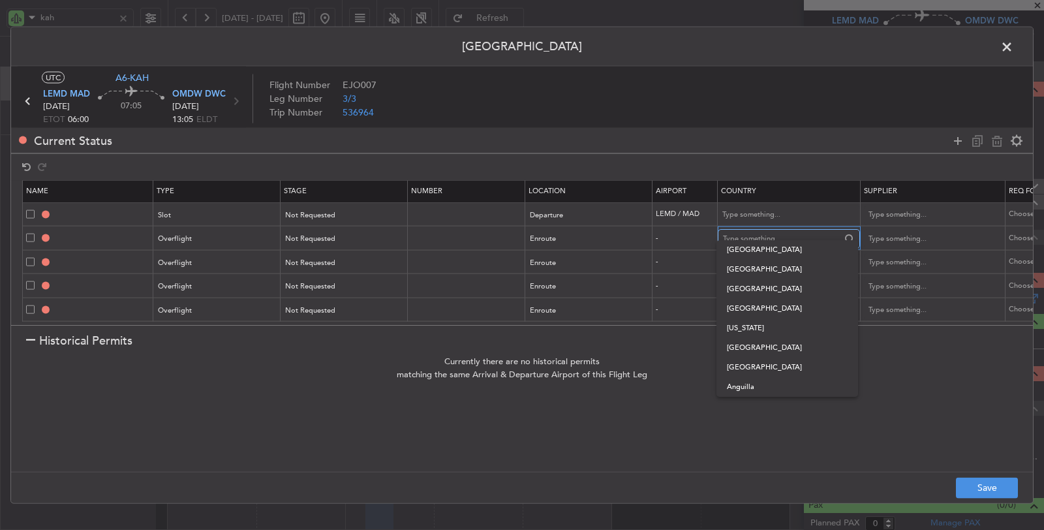
click at [761, 230] on input "text" at bounding box center [782, 239] width 118 height 20
click at [775, 229] on input "text" at bounding box center [782, 239] width 118 height 20
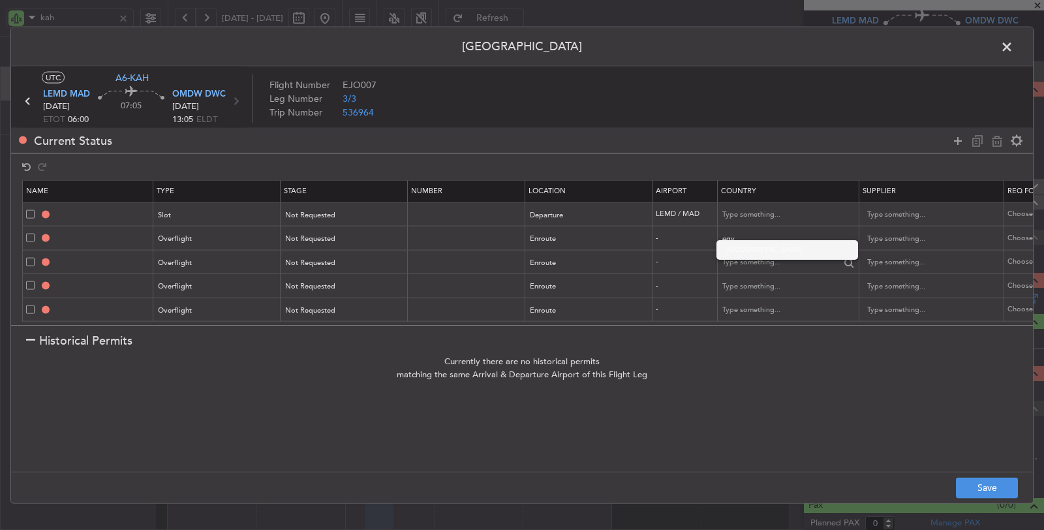
click at [777, 250] on span "[GEOGRAPHIC_DATA]" at bounding box center [787, 250] width 121 height 20
type input "[GEOGRAPHIC_DATA]"
click at [770, 253] on input "text" at bounding box center [782, 263] width 118 height 20
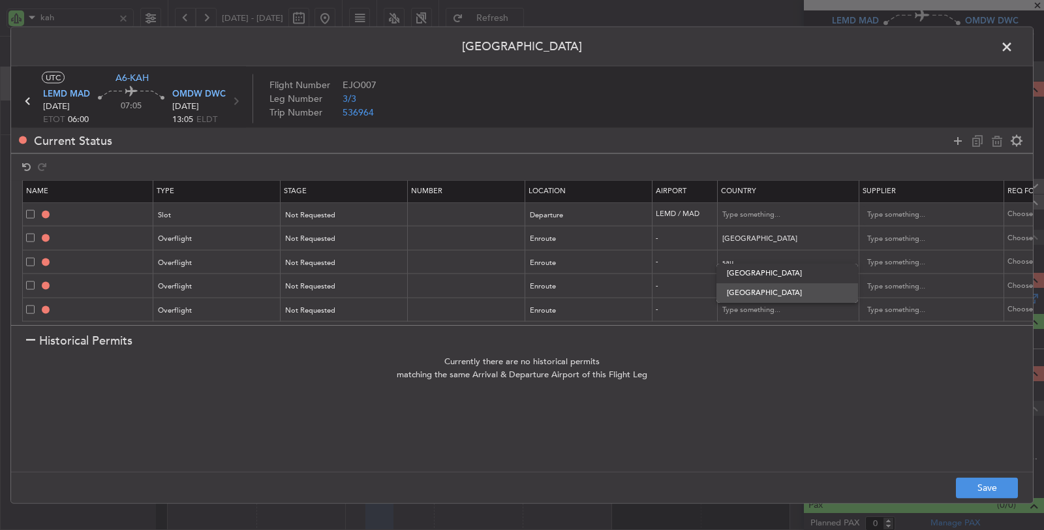
click at [762, 291] on span "[GEOGRAPHIC_DATA]" at bounding box center [787, 293] width 121 height 20
type input "[GEOGRAPHIC_DATA]"
click at [763, 277] on input "text" at bounding box center [782, 287] width 118 height 20
click at [776, 313] on span "[GEOGRAPHIC_DATA]" at bounding box center [787, 317] width 121 height 20
type input "[GEOGRAPHIC_DATA]"
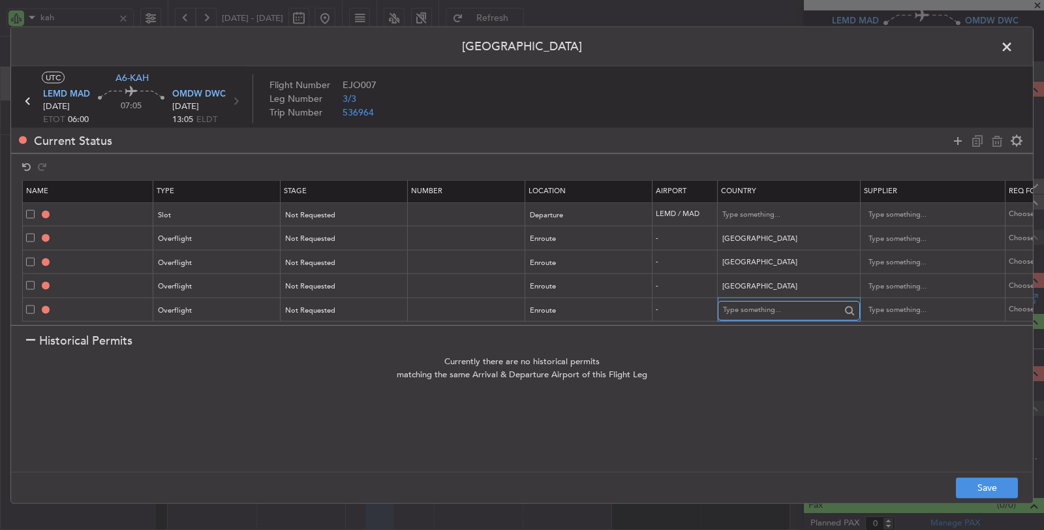
click at [777, 300] on input "text" at bounding box center [782, 310] width 118 height 20
click at [775, 324] on span "[GEOGRAPHIC_DATA]" at bounding box center [787, 321] width 121 height 20
type input "[GEOGRAPHIC_DATA]"
click at [959, 141] on icon at bounding box center [958, 141] width 16 height 16
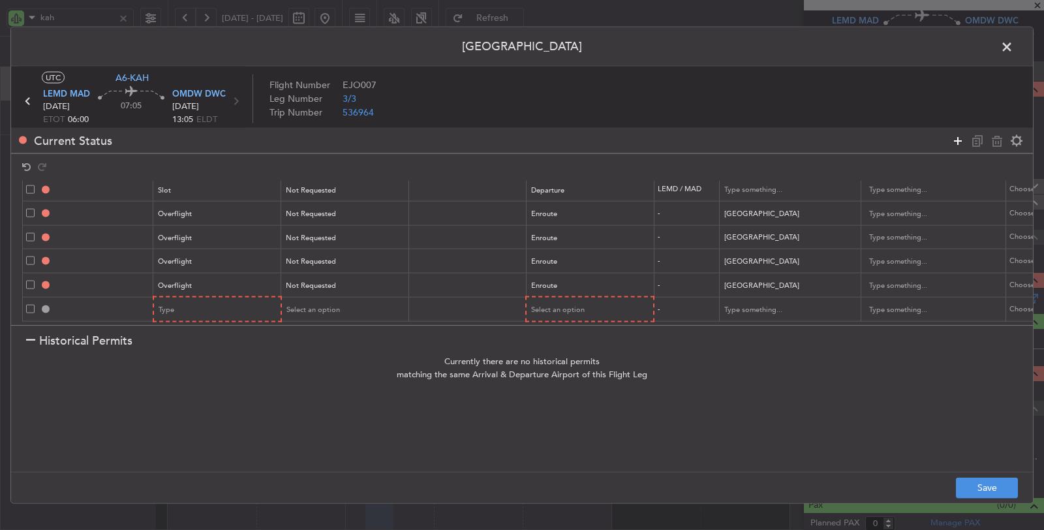
click at [959, 141] on icon at bounding box center [958, 141] width 16 height 16
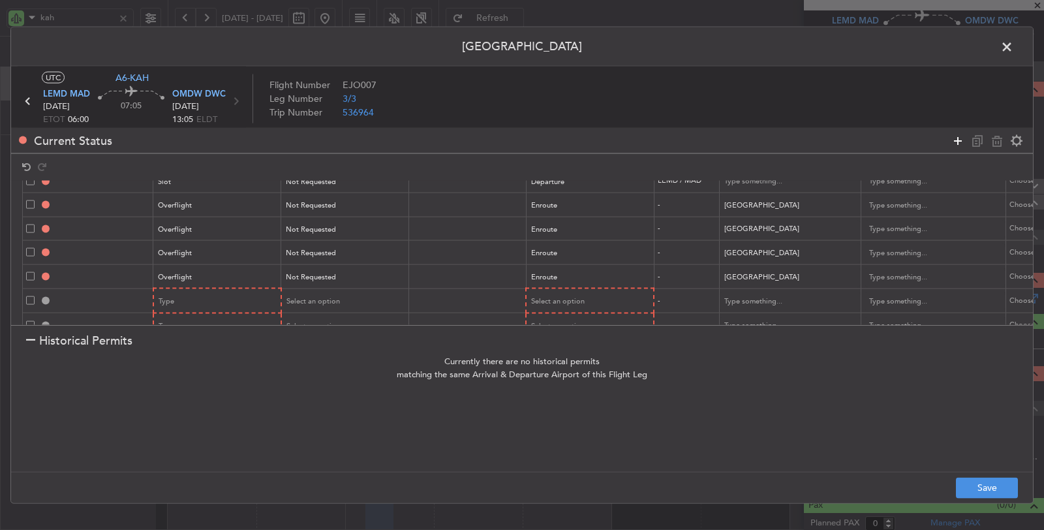
scroll to position [61, 0]
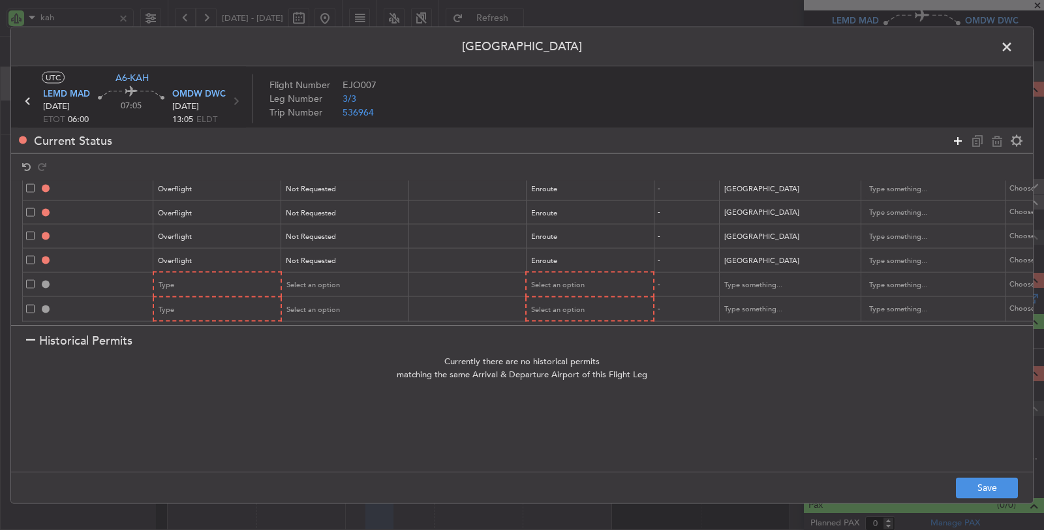
click at [959, 141] on icon at bounding box center [958, 141] width 16 height 16
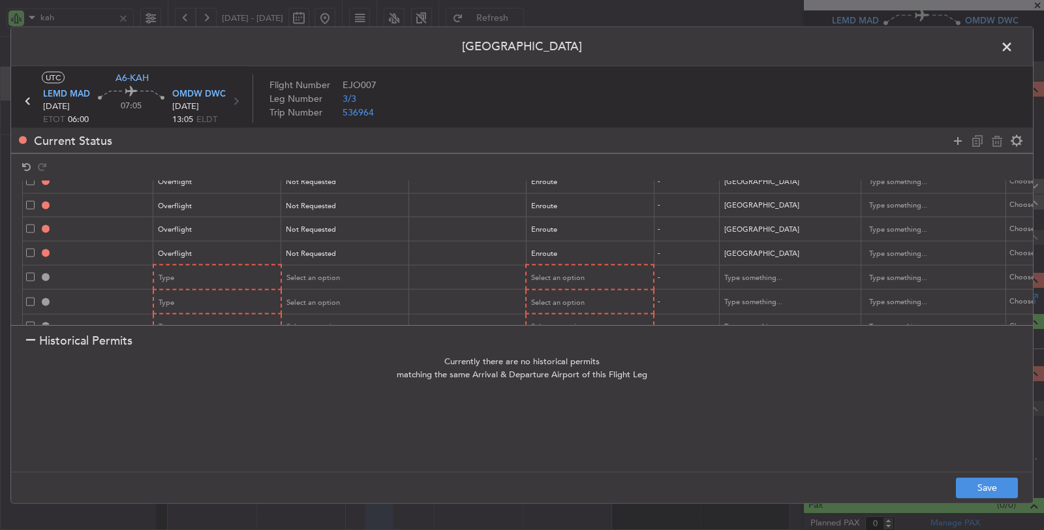
scroll to position [86, 0]
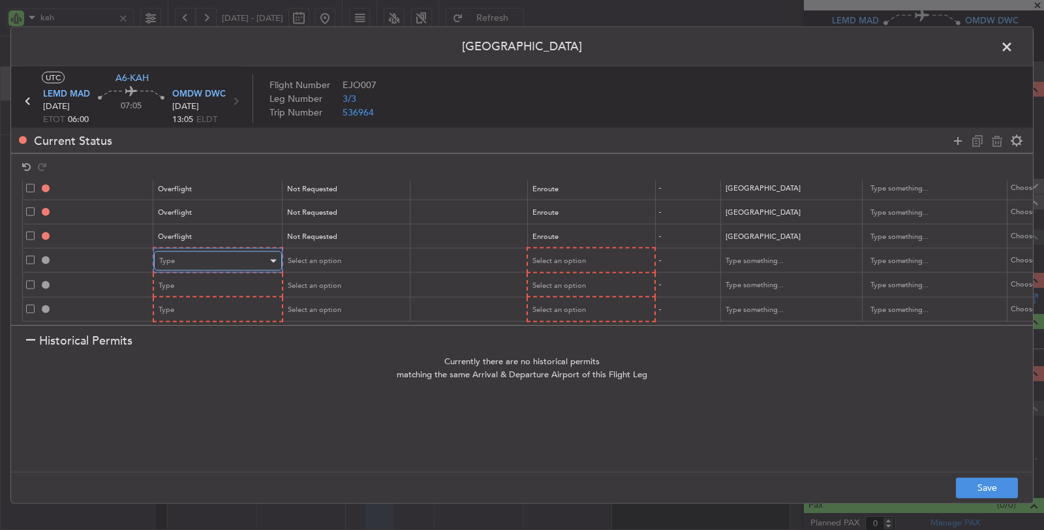
click at [228, 251] on div "Type" at bounding box center [213, 261] width 108 height 20
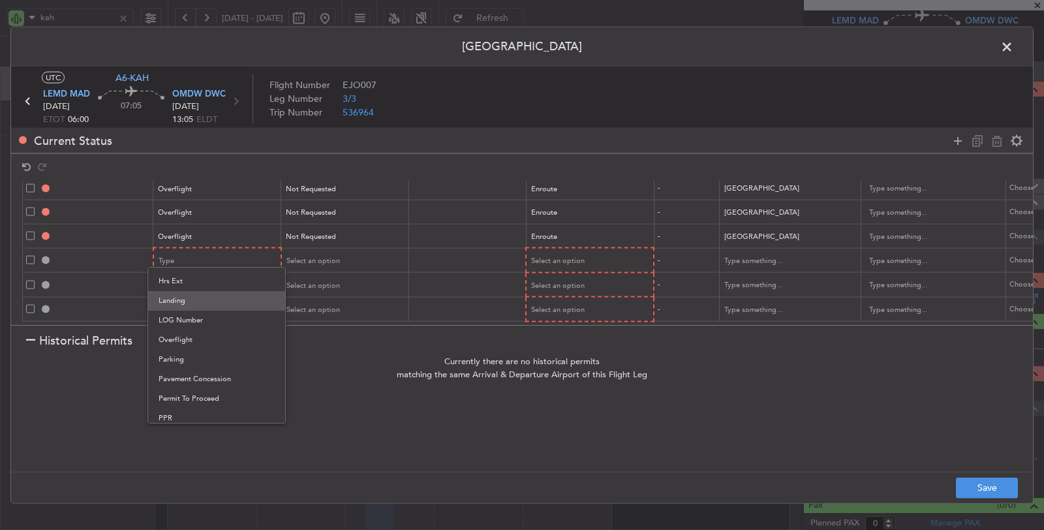
click at [197, 297] on span "Landing" at bounding box center [217, 301] width 116 height 20
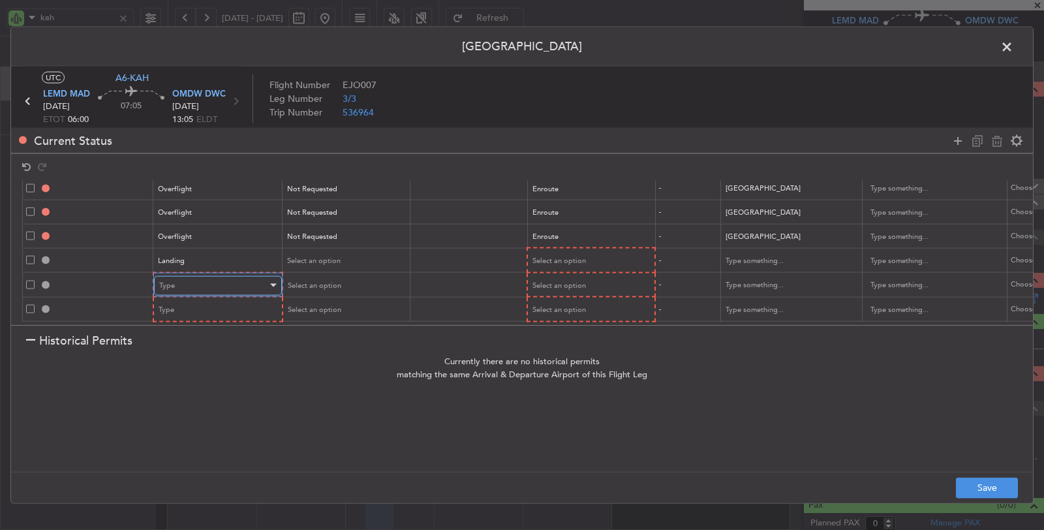
click at [194, 275] on div "Type" at bounding box center [213, 285] width 108 height 20
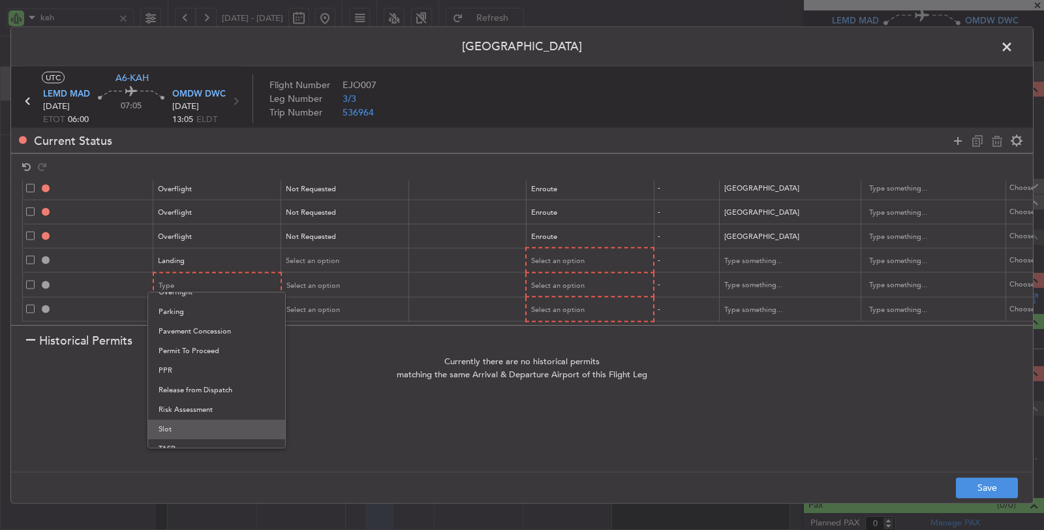
click at [175, 425] on span "Slot" at bounding box center [217, 430] width 116 height 20
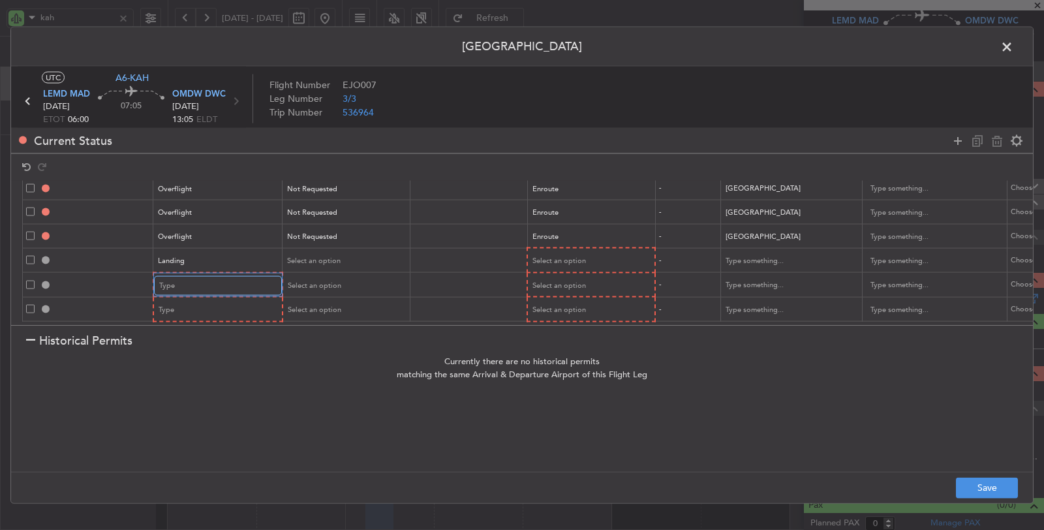
scroll to position [392, 0]
click at [191, 300] on div "Type" at bounding box center [213, 310] width 108 height 20
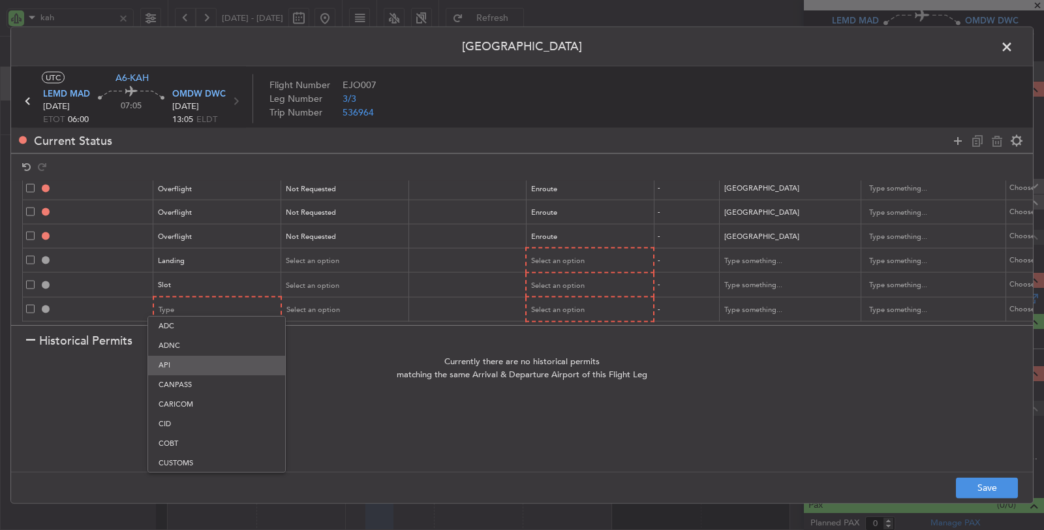
click at [189, 366] on span "API" at bounding box center [217, 366] width 116 height 20
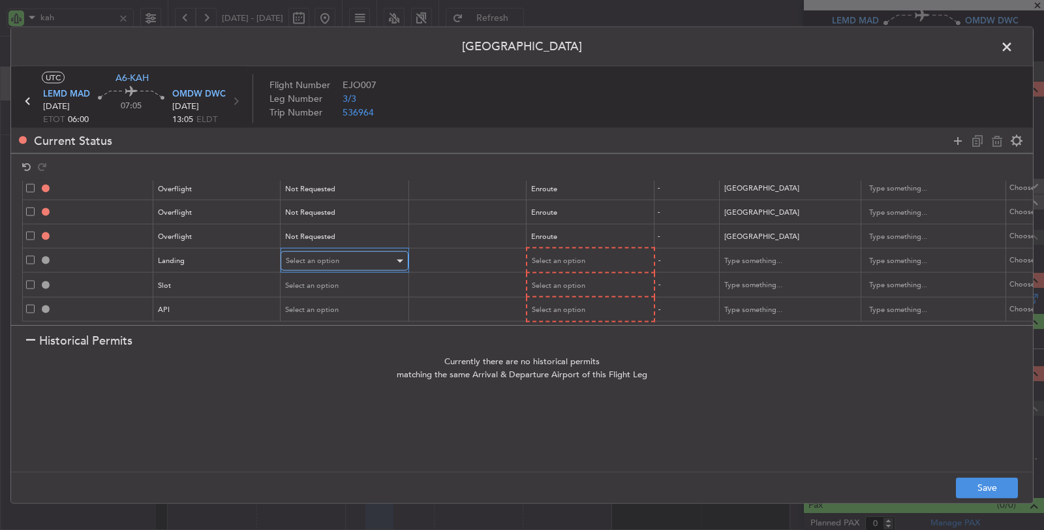
click at [351, 255] on div "Select an option" at bounding box center [340, 261] width 108 height 20
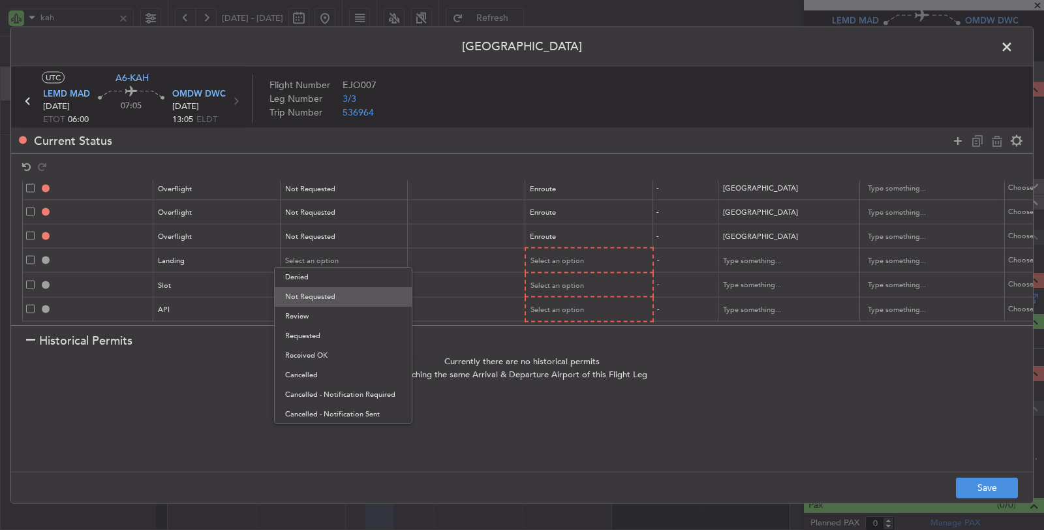
click at [324, 298] on span "Not Requested" at bounding box center [343, 297] width 116 height 20
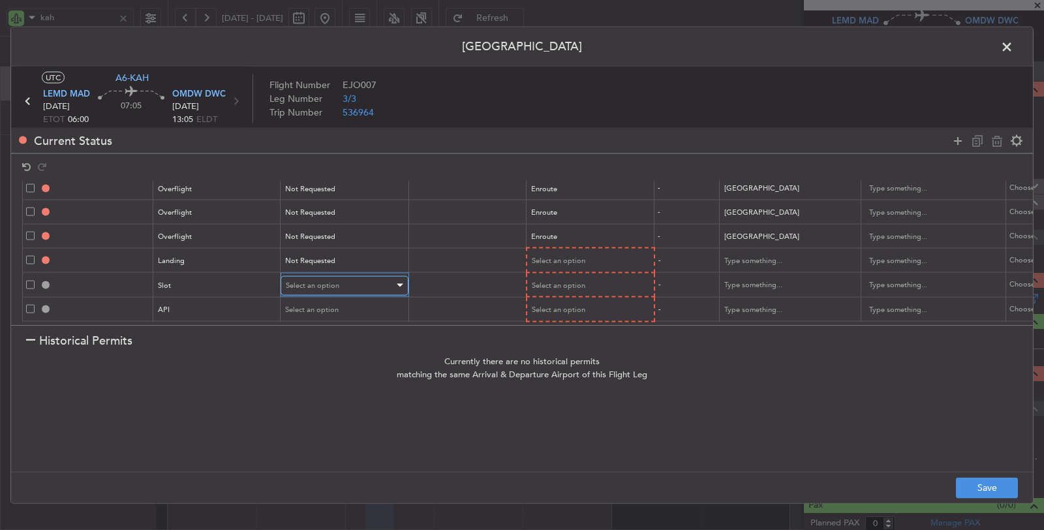
click at [318, 280] on span "Select an option" at bounding box center [313, 285] width 54 height 10
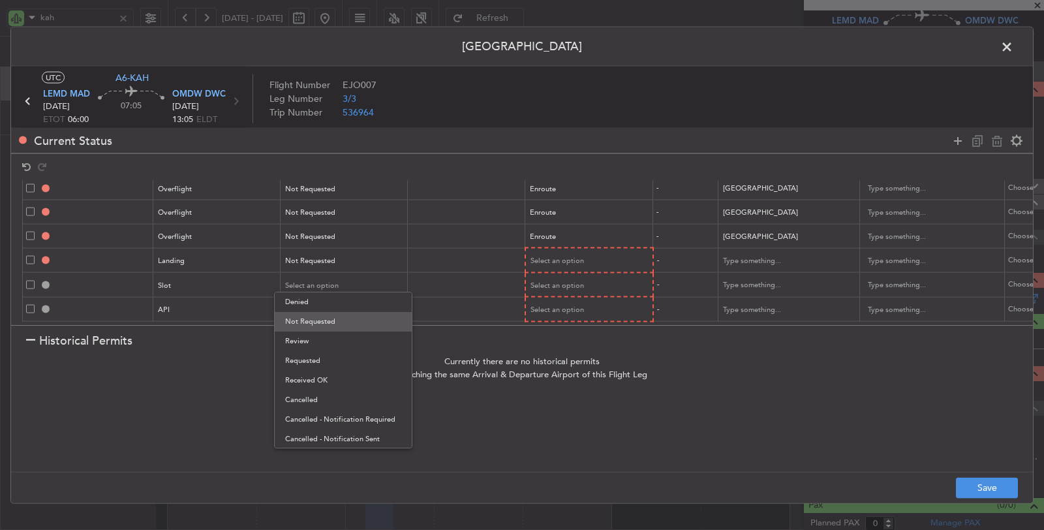
click at [313, 321] on span "Not Requested" at bounding box center [343, 322] width 116 height 20
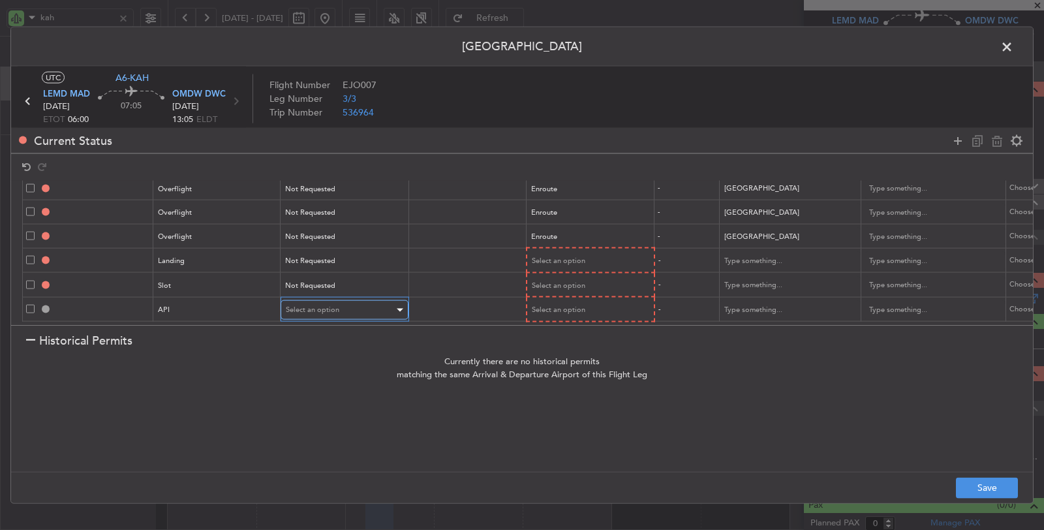
click at [314, 305] on span "Select an option" at bounding box center [313, 310] width 54 height 10
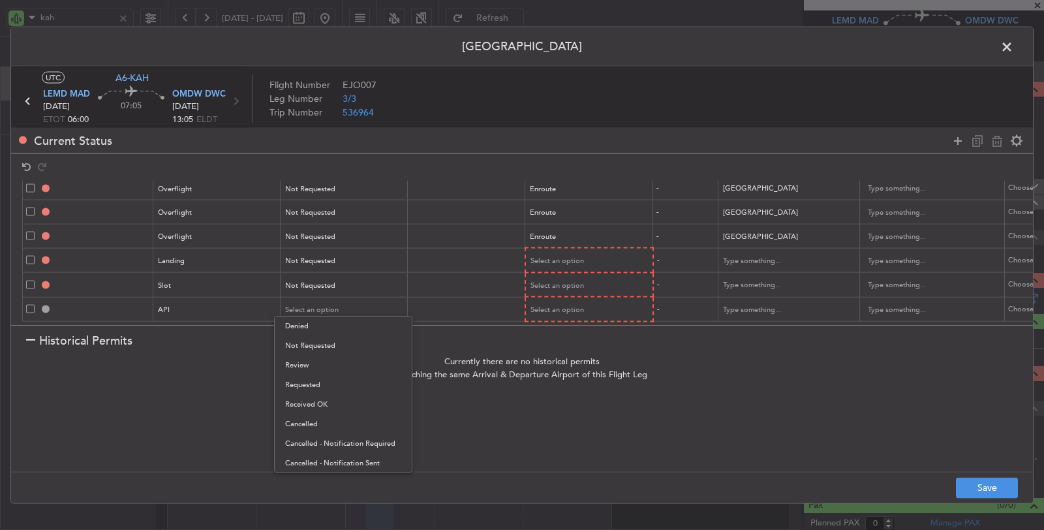
drag, startPoint x: 311, startPoint y: 347, endPoint x: 477, endPoint y: 320, distance: 167.3
click at [315, 347] on span "Not Requested" at bounding box center [343, 346] width 116 height 20
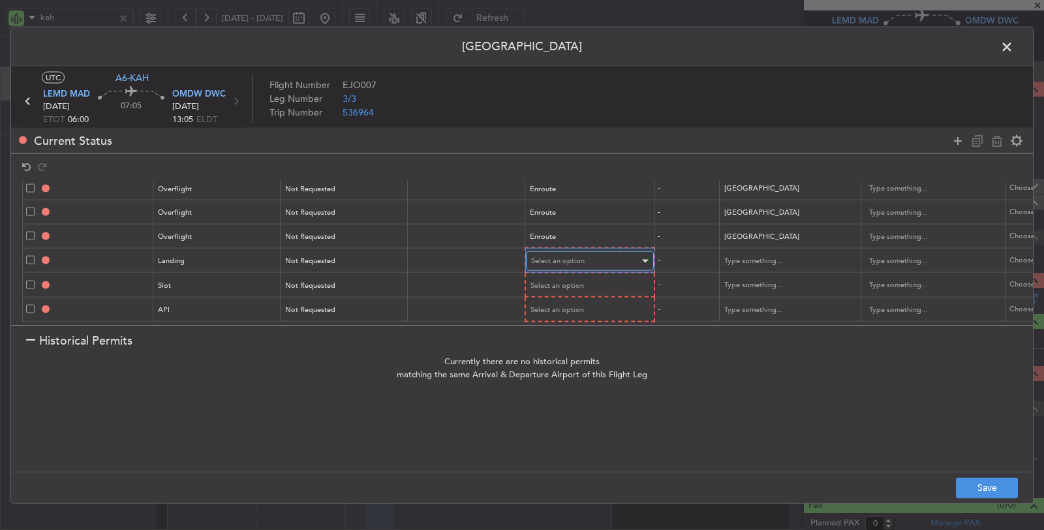
click at [556, 251] on div "Select an option" at bounding box center [585, 261] width 108 height 20
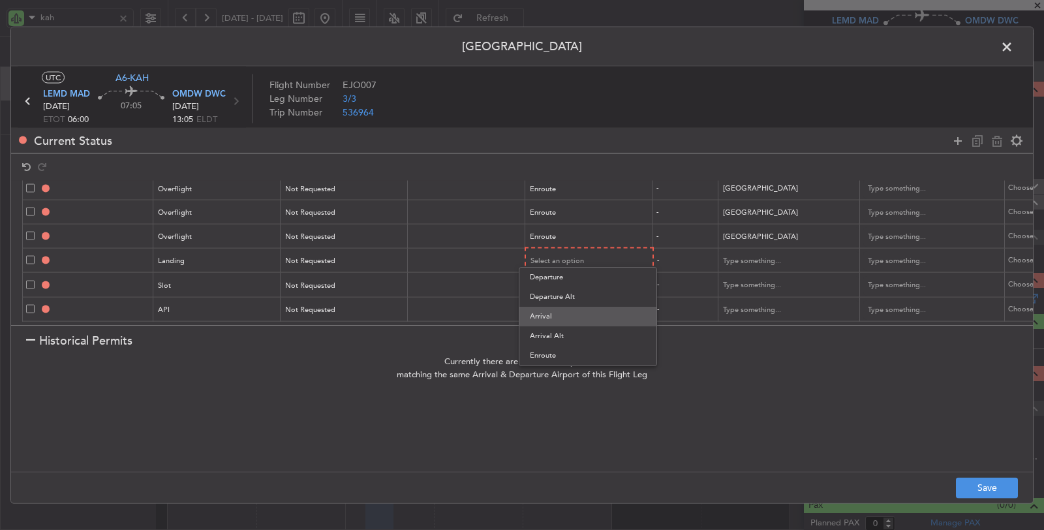
click at [548, 320] on span "Arrival" at bounding box center [588, 317] width 116 height 20
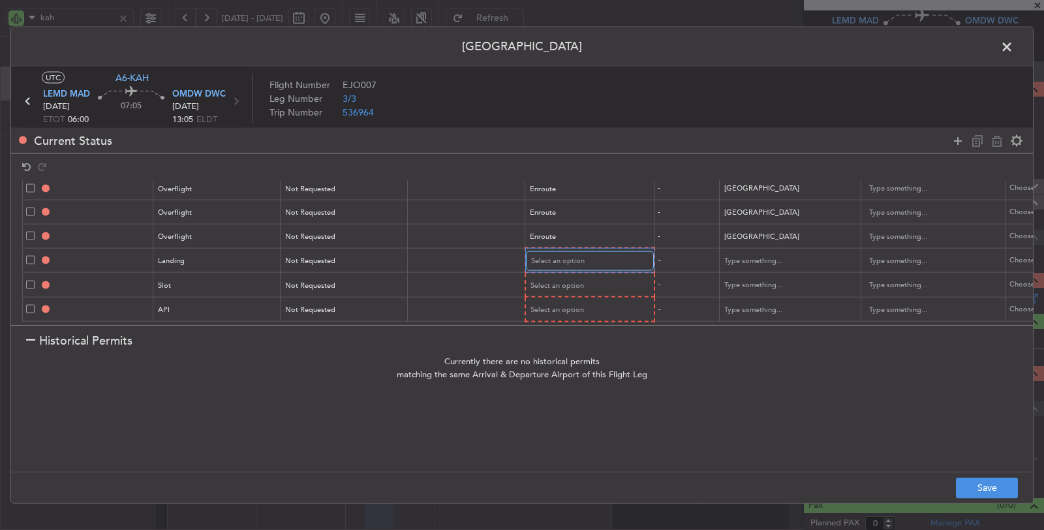
scroll to position [85, 0]
click at [547, 275] on div "Select an option" at bounding box center [585, 285] width 108 height 20
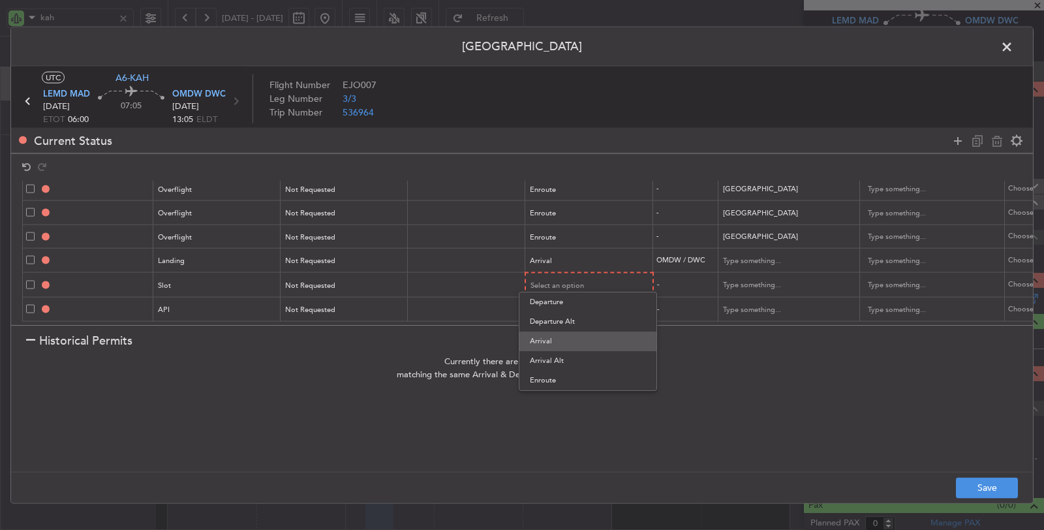
click at [546, 338] on span "Arrival" at bounding box center [588, 342] width 116 height 20
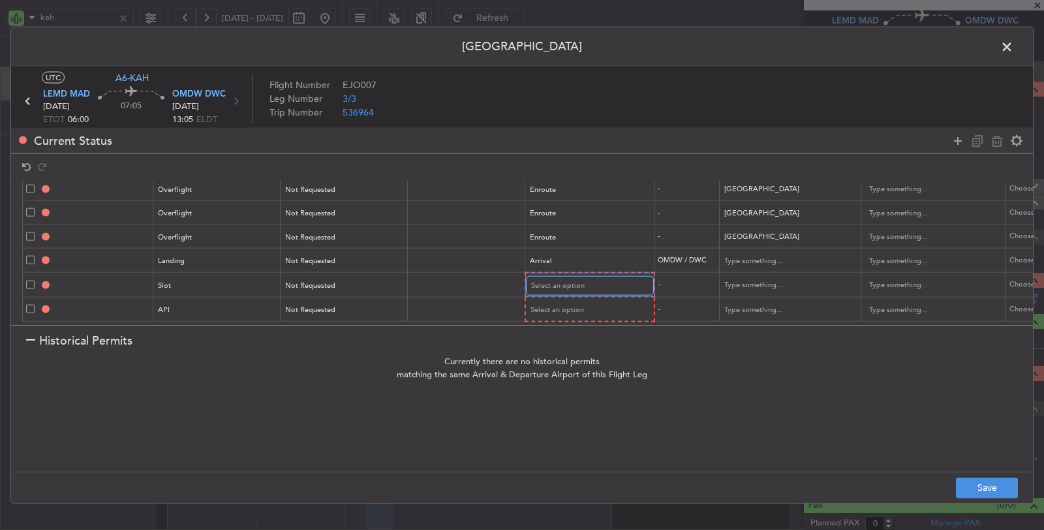
scroll to position [84, 0]
click at [550, 305] on span "Select an option" at bounding box center [558, 310] width 54 height 10
click at [549, 360] on span "Arrival" at bounding box center [588, 366] width 116 height 20
click at [974, 490] on button "Save" at bounding box center [987, 487] width 62 height 21
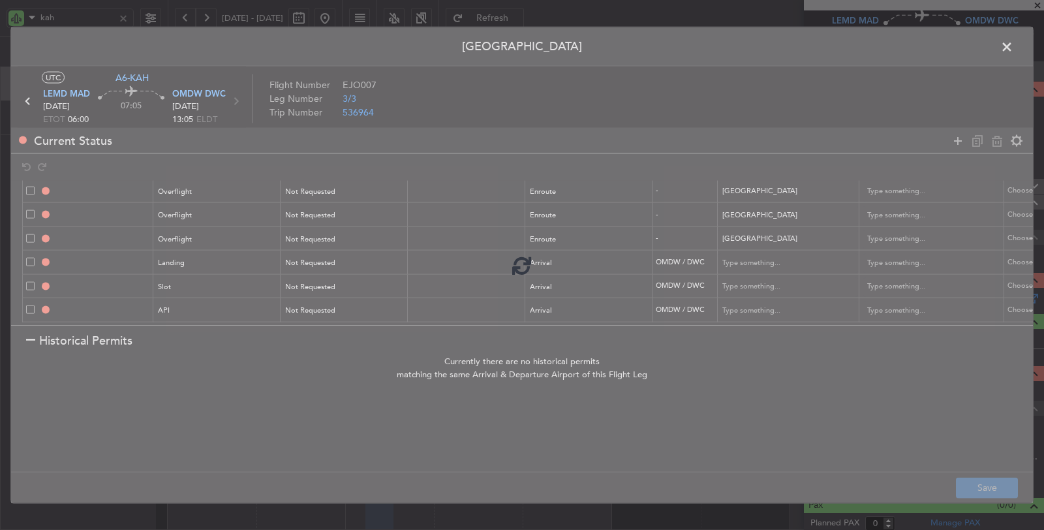
type input "LEMD DEP SLOT"
type input "[GEOGRAPHIC_DATA]"
type input "NNN"
type input "EGYPT OVF"
type input "NNN"
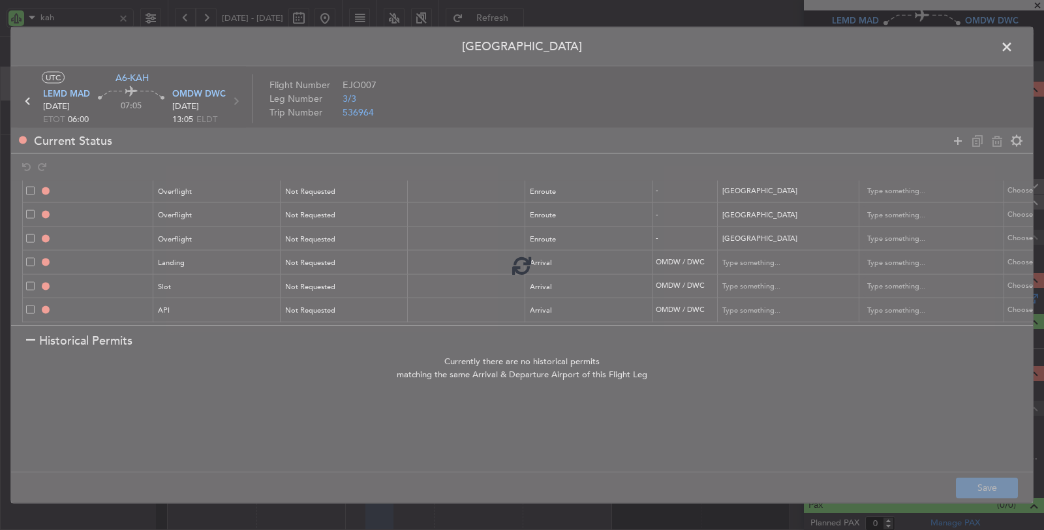
type input "SAUDI ARABIA OVF"
type input "NNN"
type input "BAHRAIN OVF"
type input "NNN"
type input "QATAR OVF"
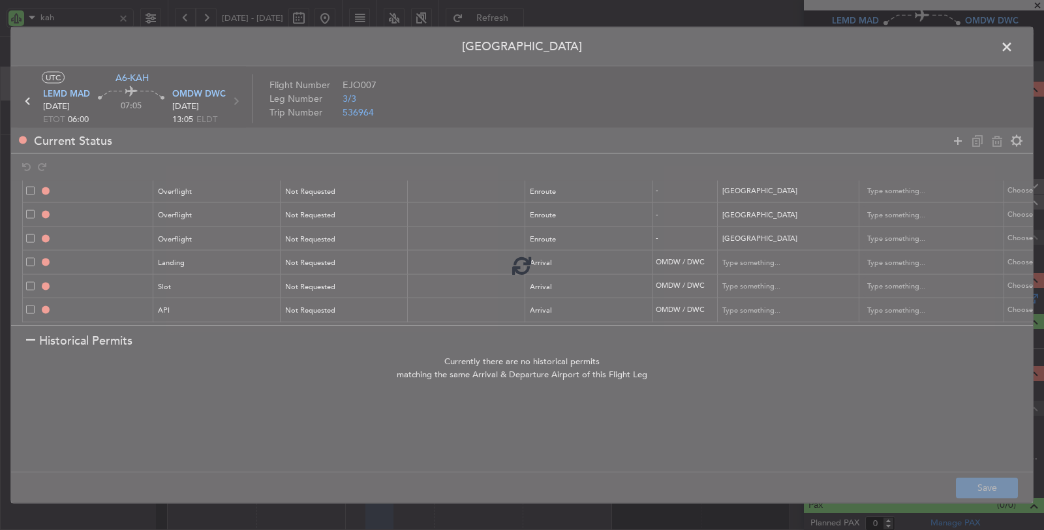
type input "NNN"
type input "2"
type input "OMDW LDG"
type input "[GEOGRAPHIC_DATA]"
type input "NNN"
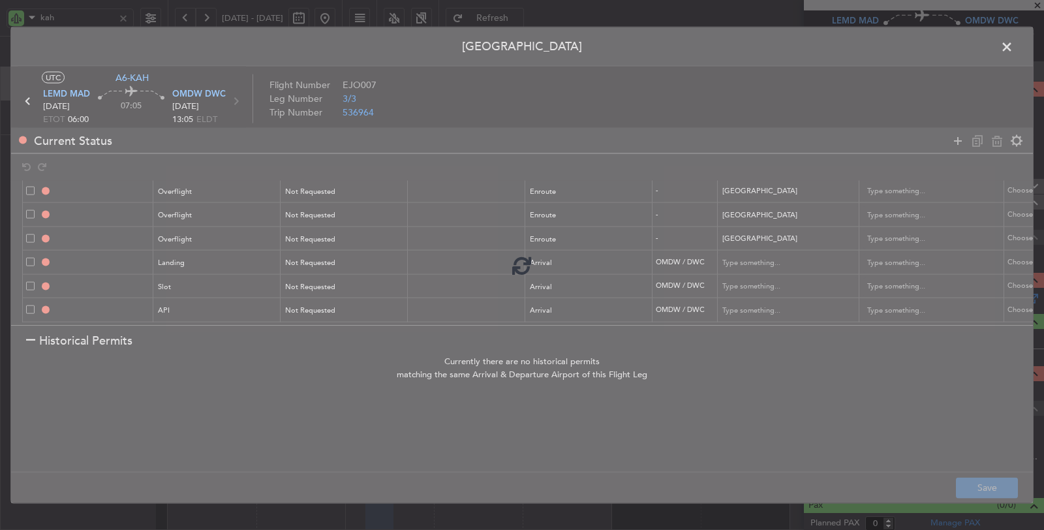
type input "1"
type input "OMDW ARR SLOT"
type input "[GEOGRAPHIC_DATA]"
type input "NNN"
type input "1"
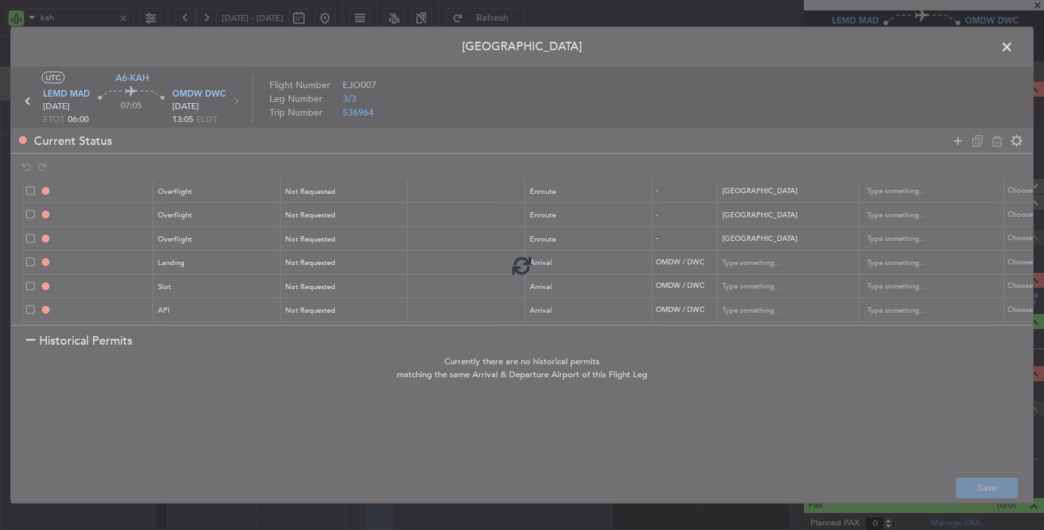
type input "OMDW ARR API"
type input "[GEOGRAPHIC_DATA]"
type input "NNN"
type input "1"
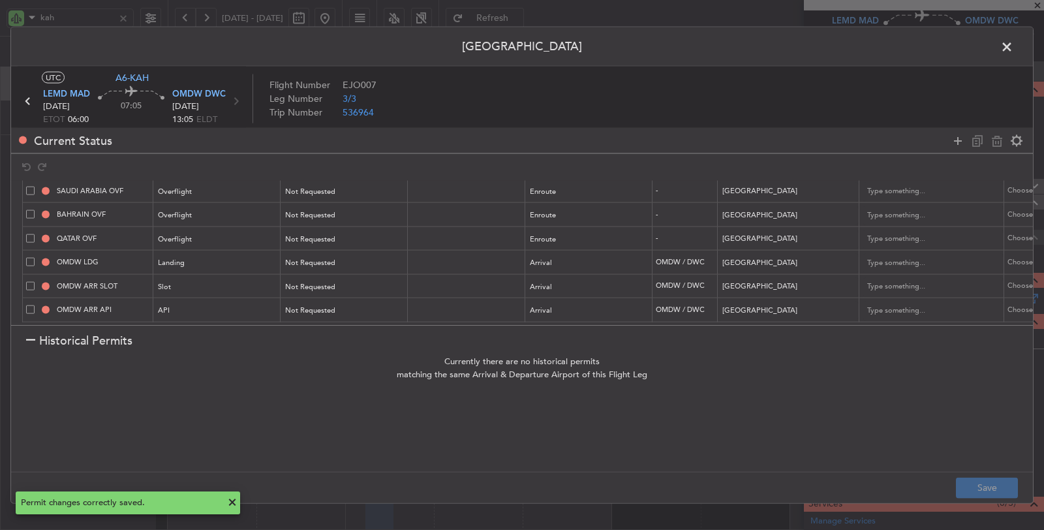
click at [1014, 46] on span at bounding box center [1014, 50] width 0 height 26
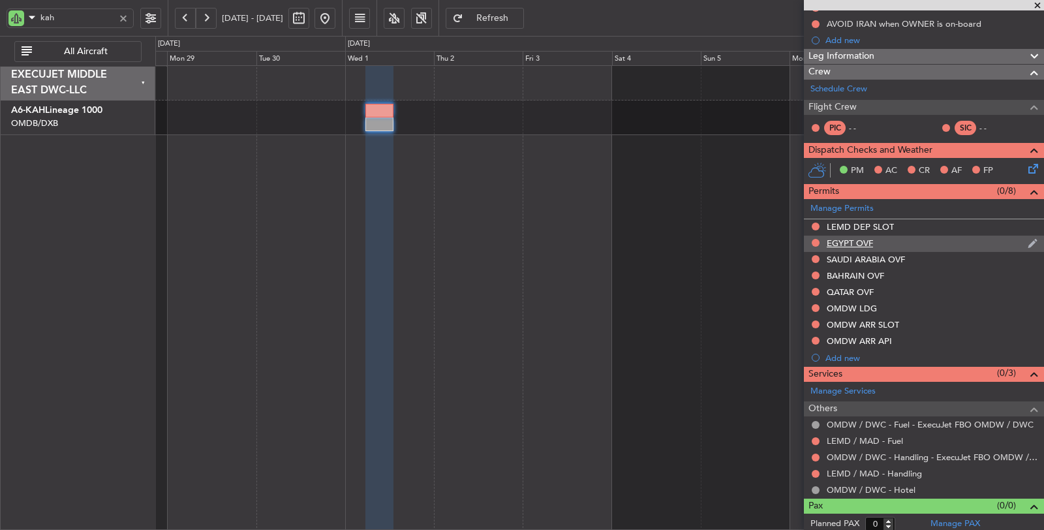
scroll to position [177, 0]
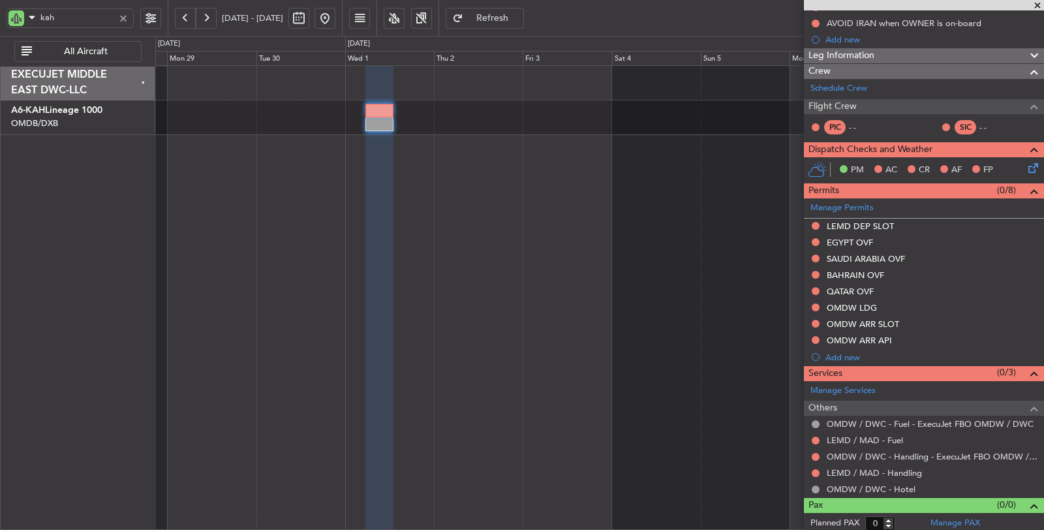
click at [456, 174] on div at bounding box center [600, 297] width 890 height 465
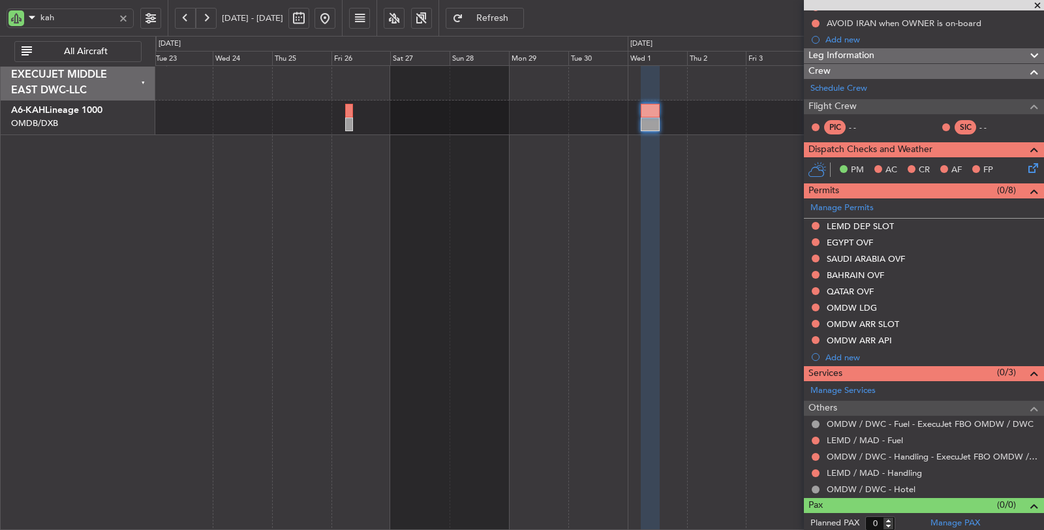
click at [636, 238] on div at bounding box center [600, 297] width 890 height 465
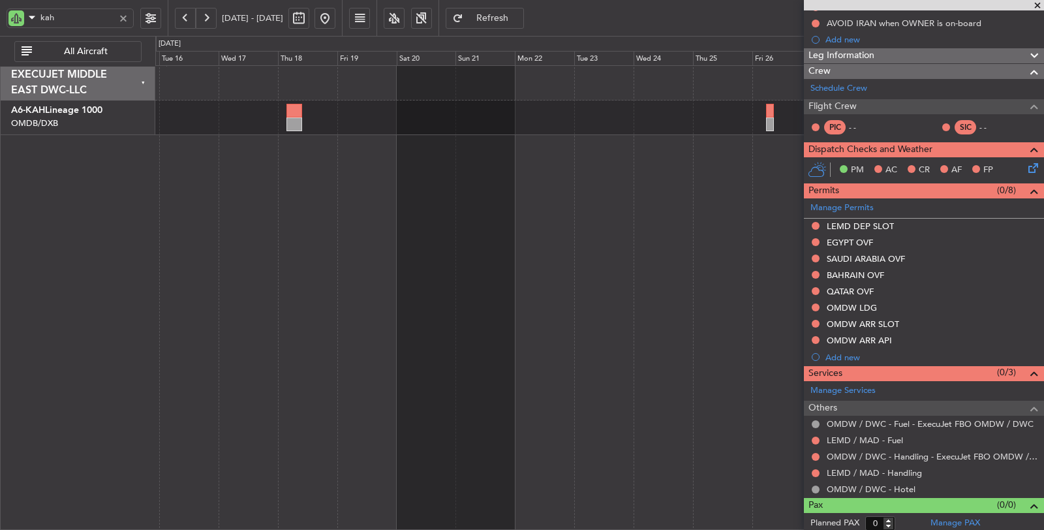
click at [644, 250] on div at bounding box center [600, 297] width 890 height 465
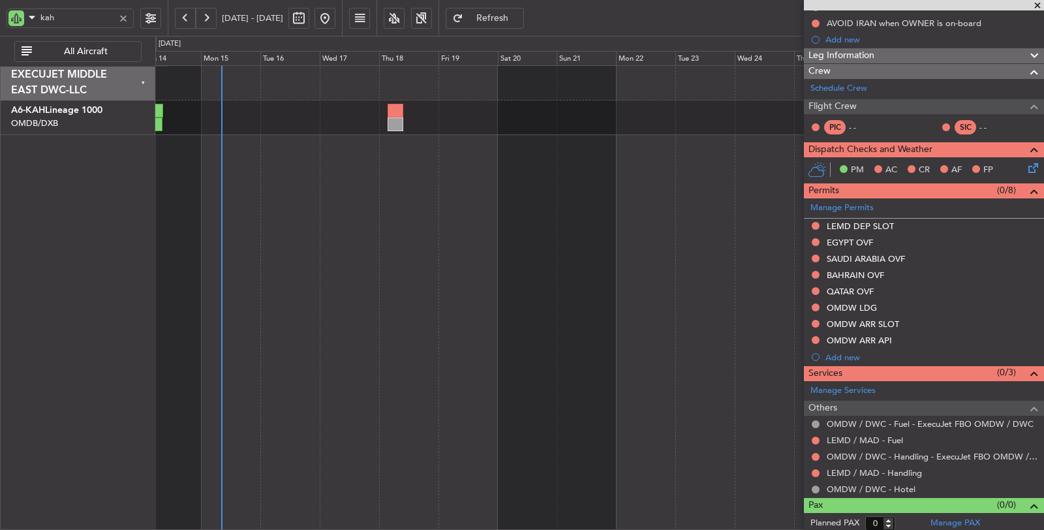
click at [668, 260] on div at bounding box center [600, 297] width 890 height 465
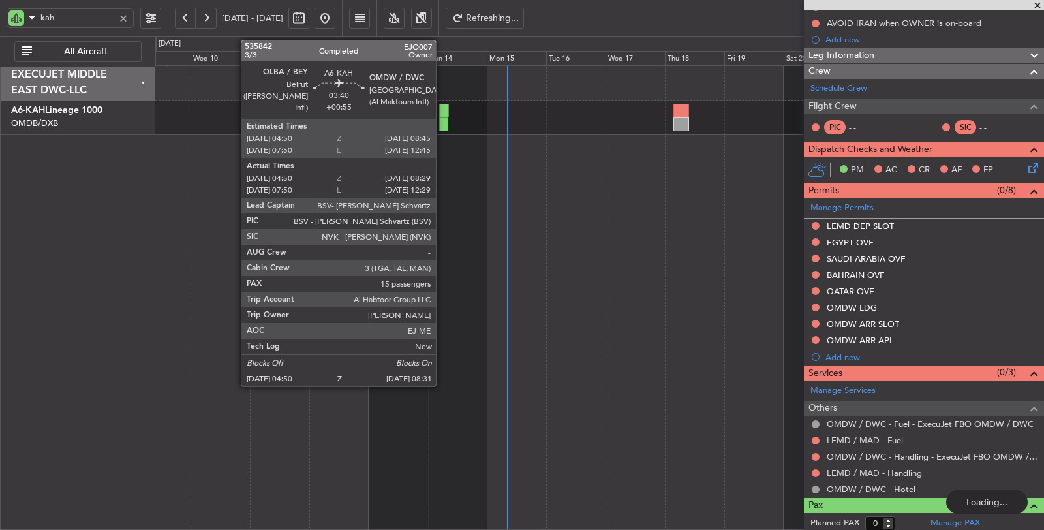
click at [442, 121] on div at bounding box center [443, 125] width 9 height 14
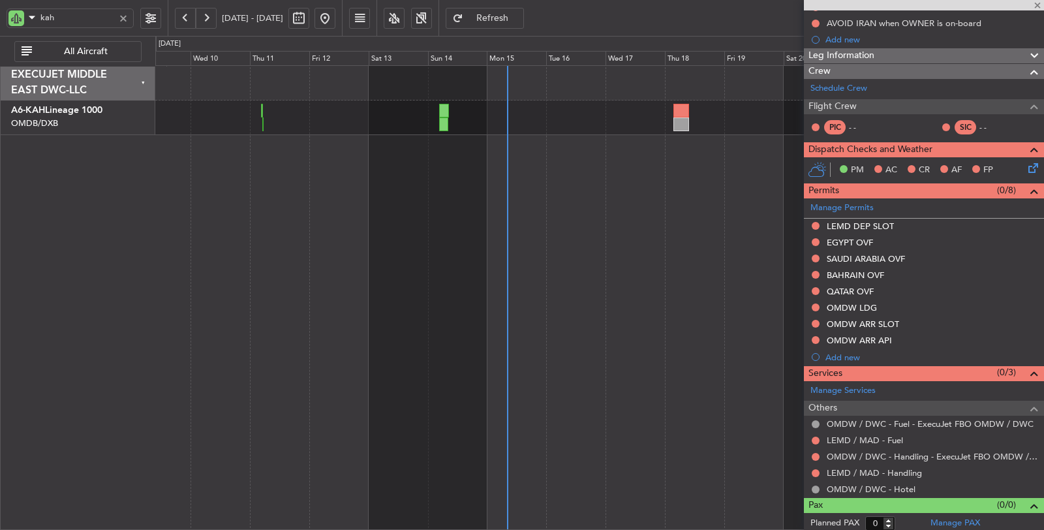
type input "+00:55"
type input "05:00"
type input "08:24"
type input "15"
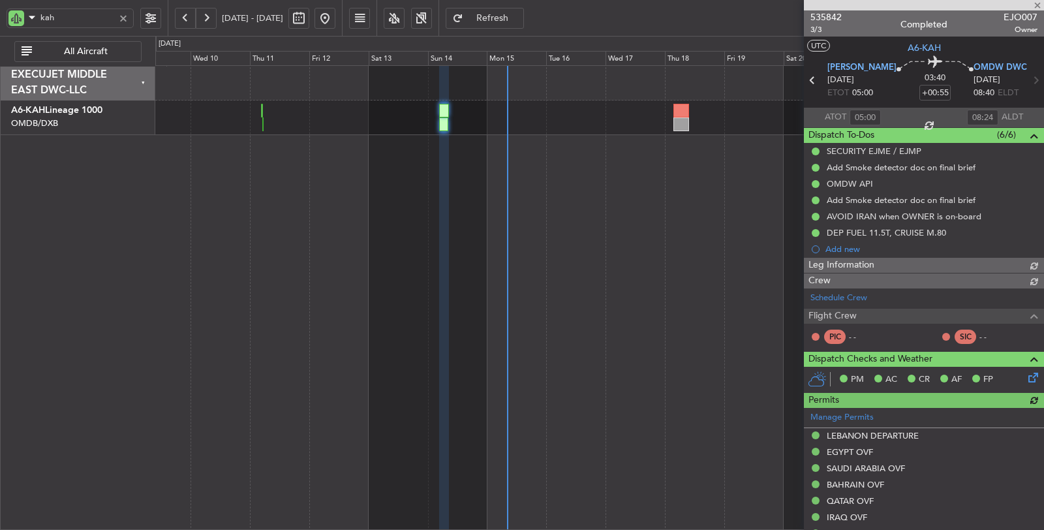
type input "Dherander Fithani (DHF)"
type input "7284"
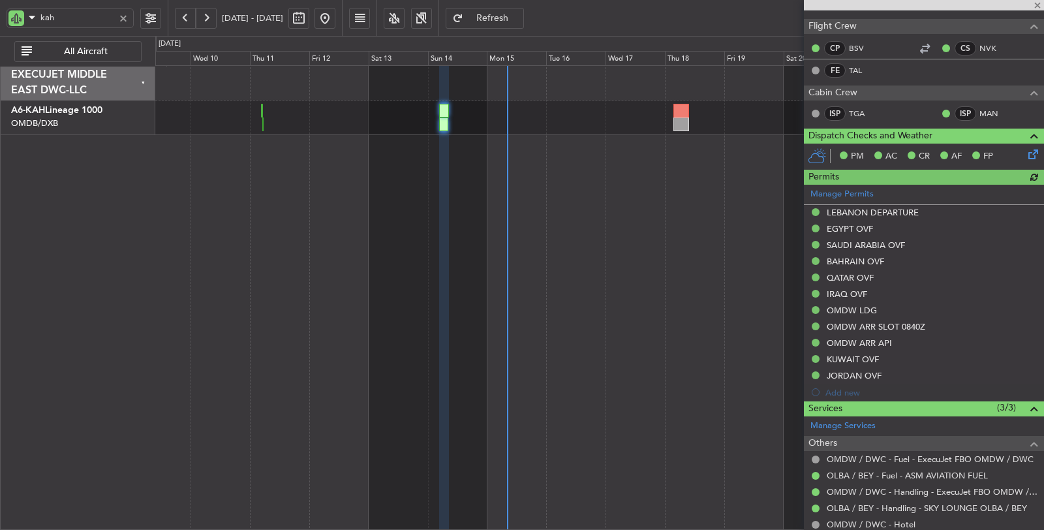
scroll to position [217, 0]
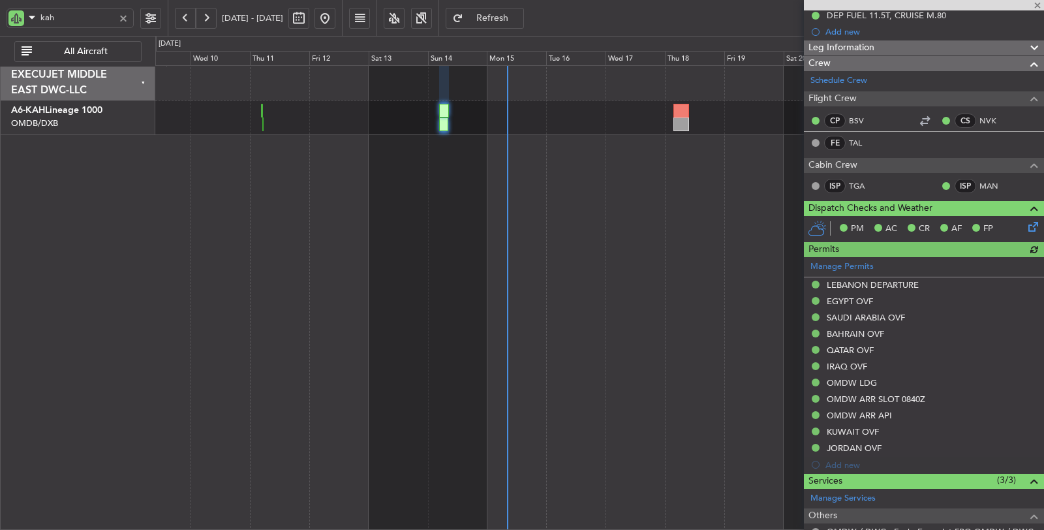
type input "Dherander Fithani (DHF)"
type input "7284"
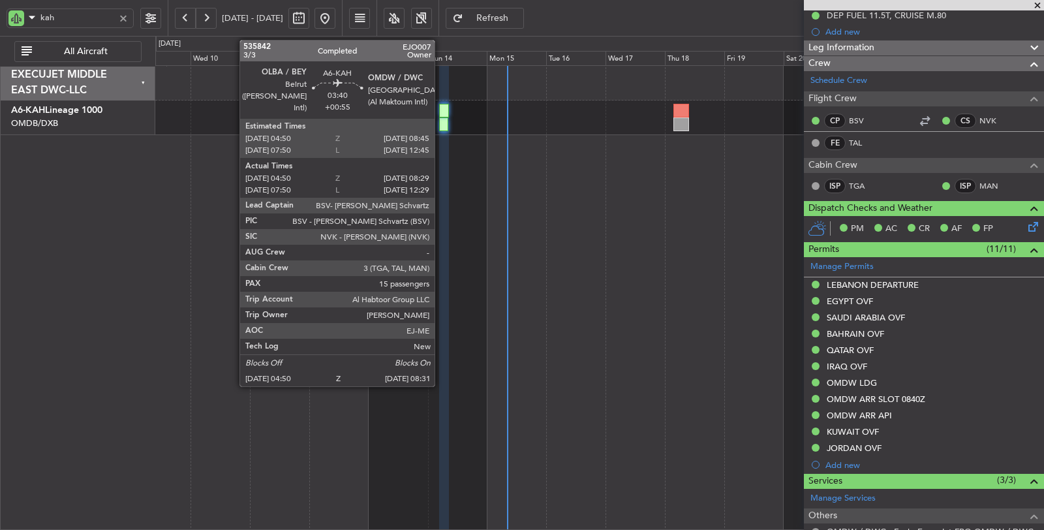
click at [441, 125] on div at bounding box center [443, 125] width 9 height 14
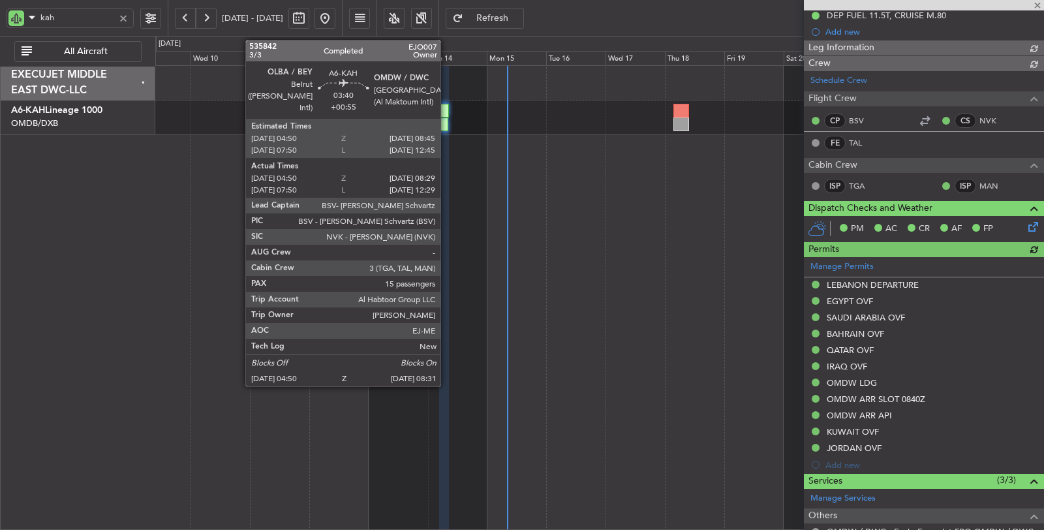
type input "Dherander Fithani (DHF)"
type input "7284"
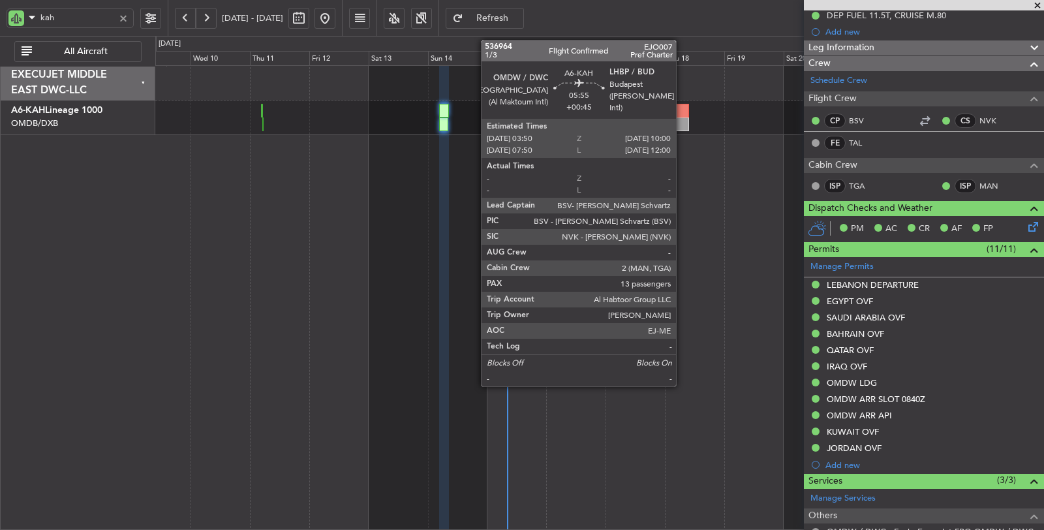
click at [683, 121] on div at bounding box center [682, 125] width 16 height 14
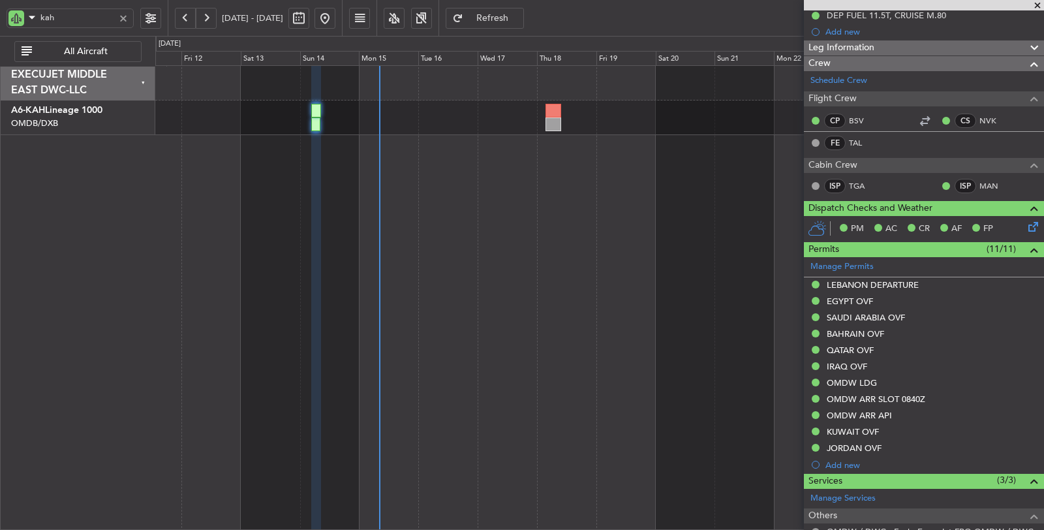
click at [324, 160] on div at bounding box center [600, 297] width 890 height 465
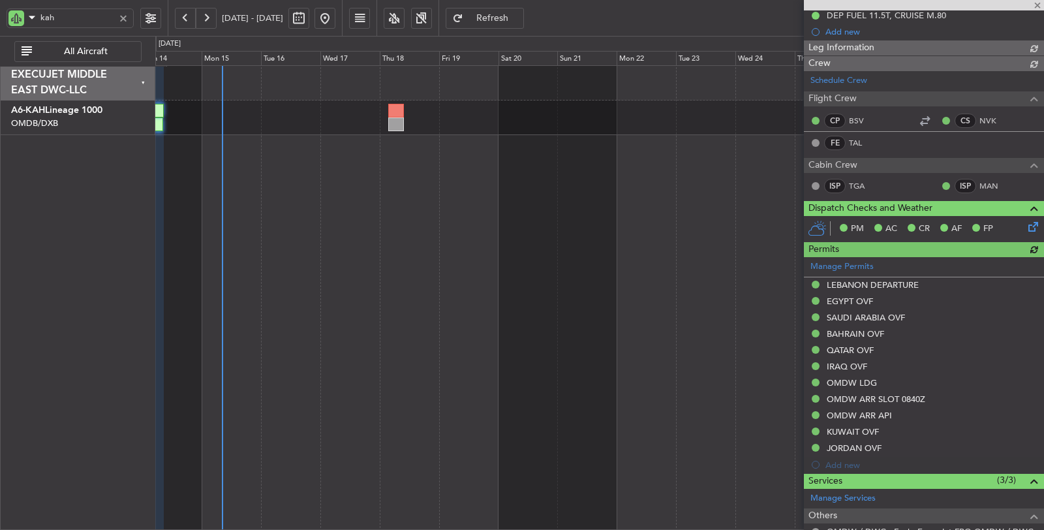
type input "Dherander Fithani (DHF)"
type input "7284"
type input "Dherander Fithani (DHF)"
type input "7284"
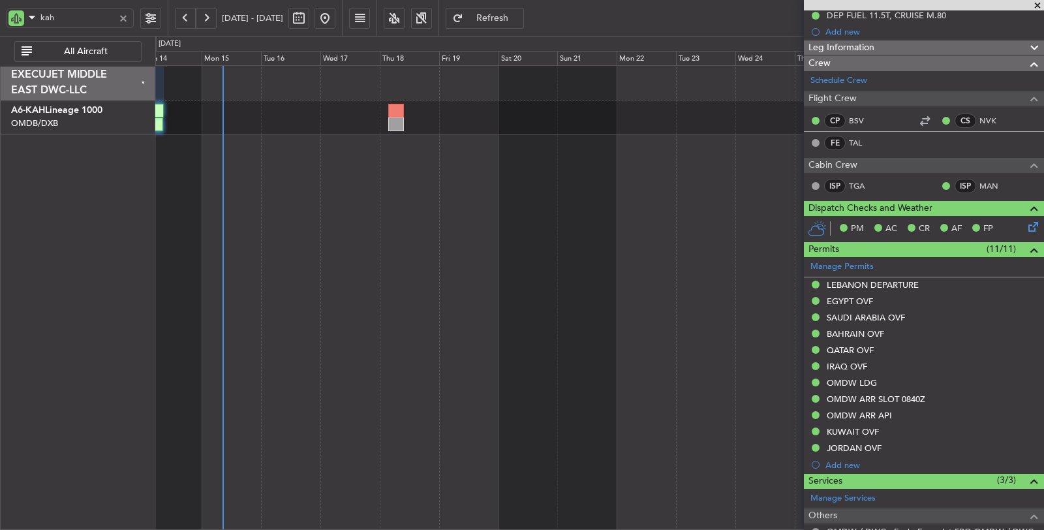
type input "Dherander Fithani (DHF)"
type input "7284"
type input "Dherander Fithani (DHF)"
type input "7284"
type input "Dherander Fithani (DHF)"
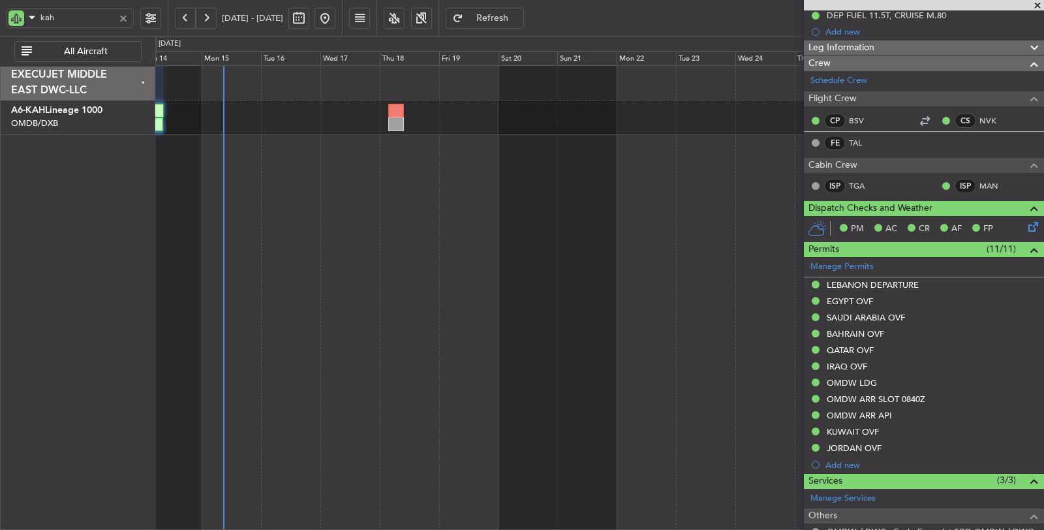
type input "7284"
